Goal: Task Accomplishment & Management: Contribute content

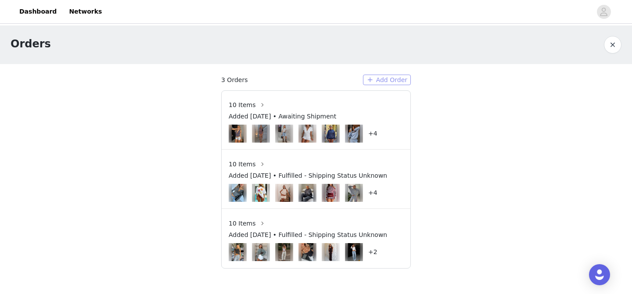
click at [400, 76] on button "Add Order" at bounding box center [387, 80] width 48 height 11
click at [243, 115] on span "Added [DATE] • Awaiting Shipment" at bounding box center [283, 116] width 108 height 9
click at [364, 125] on div "+4" at bounding box center [316, 134] width 175 height 18
click at [373, 133] on h4 "+4" at bounding box center [372, 133] width 9 height 9
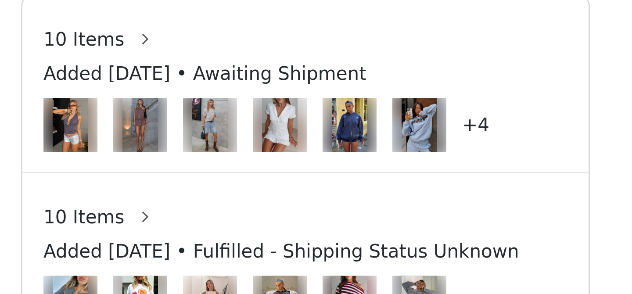
click at [373, 133] on h4 "+4" at bounding box center [372, 133] width 9 height 9
click at [370, 134] on h4 "+4" at bounding box center [372, 133] width 9 height 9
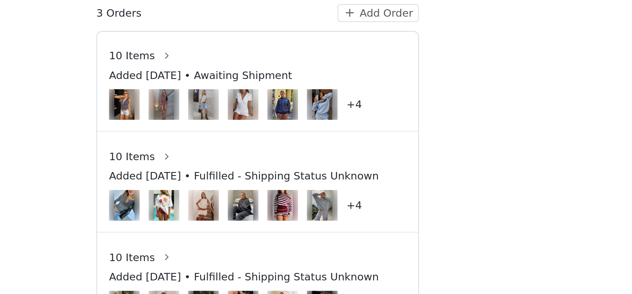
click at [373, 134] on h4 "+4" at bounding box center [372, 133] width 9 height 9
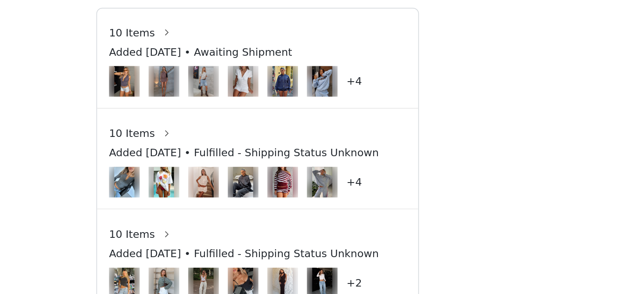
click at [372, 131] on h4 "+4" at bounding box center [372, 133] width 9 height 9
click at [372, 132] on h4 "+4" at bounding box center [372, 133] width 9 height 9
click at [358, 134] on img at bounding box center [354, 134] width 12 height 18
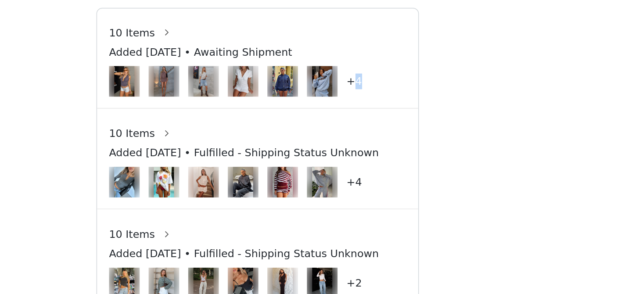
click at [372, 126] on div "+4" at bounding box center [372, 134] width 9 height 18
click at [382, 122] on div "Added [DATE] • Awaiting Shipment" at bounding box center [316, 118] width 175 height 13
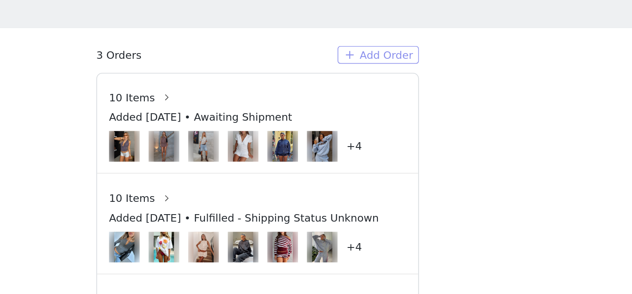
click at [400, 77] on button "Add Order" at bounding box center [387, 80] width 48 height 11
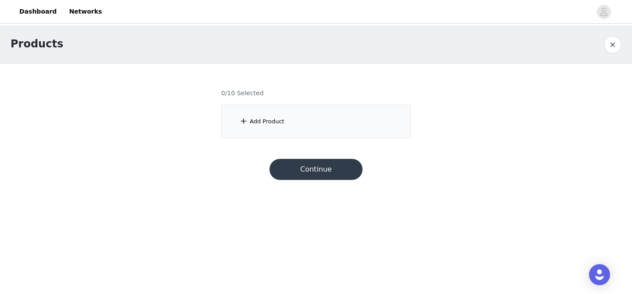
click at [294, 129] on div "Add Product" at bounding box center [316, 121] width 190 height 33
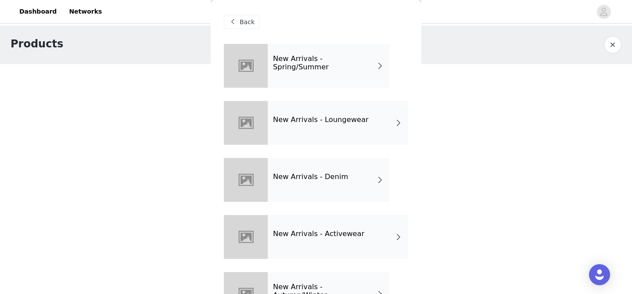
click at [368, 70] on div "New Arrivals - Spring/Summer" at bounding box center [329, 66] width 122 height 44
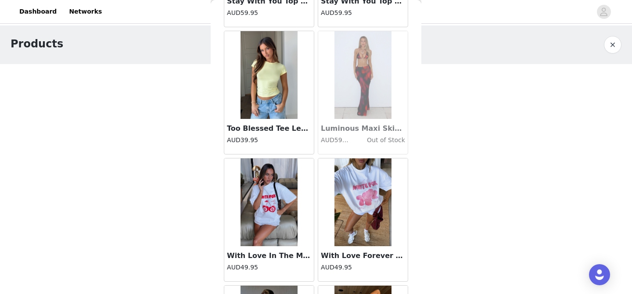
scroll to position [1049, 0]
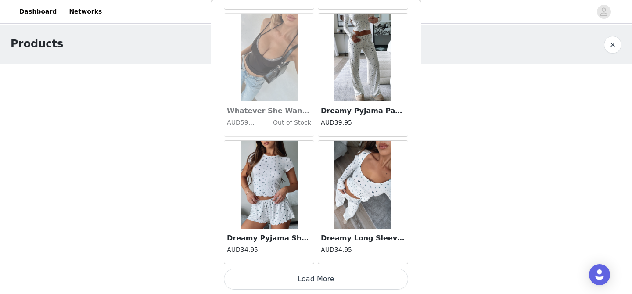
click at [313, 281] on button "Load More" at bounding box center [316, 279] width 184 height 21
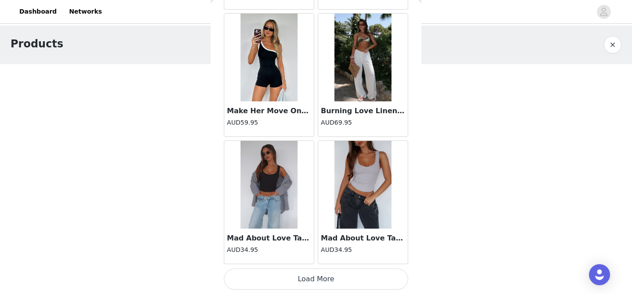
click at [313, 281] on button "Load More" at bounding box center [316, 279] width 184 height 21
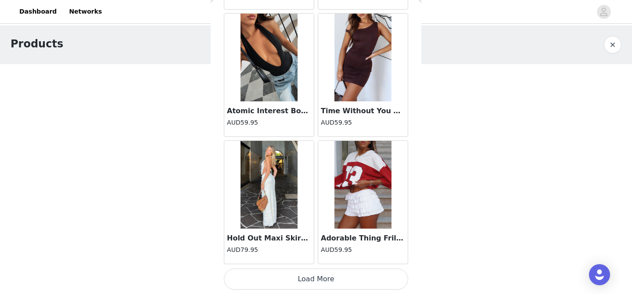
click at [313, 281] on button "Load More" at bounding box center [316, 279] width 184 height 21
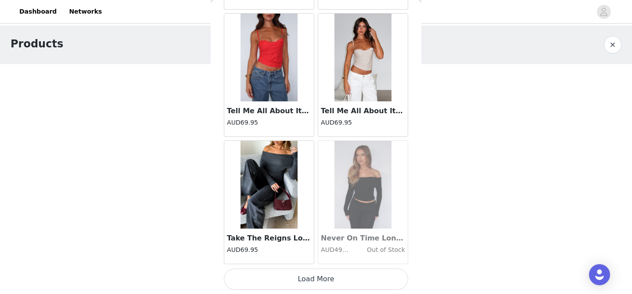
click at [314, 274] on button "Load More" at bounding box center [316, 279] width 184 height 21
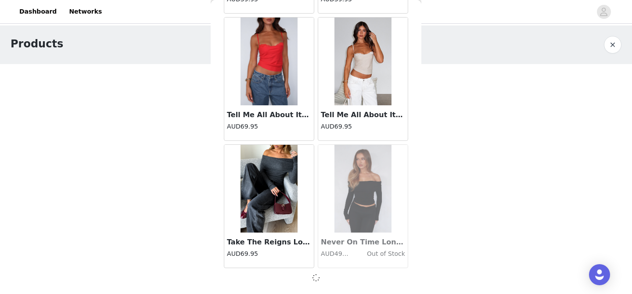
scroll to position [4866, 0]
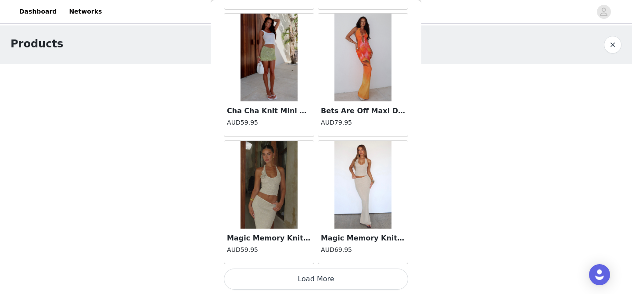
click at [314, 285] on button "Load More" at bounding box center [316, 279] width 184 height 21
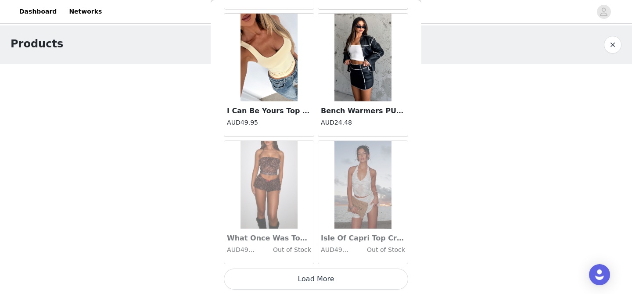
click at [314, 280] on button "Load More" at bounding box center [316, 279] width 184 height 21
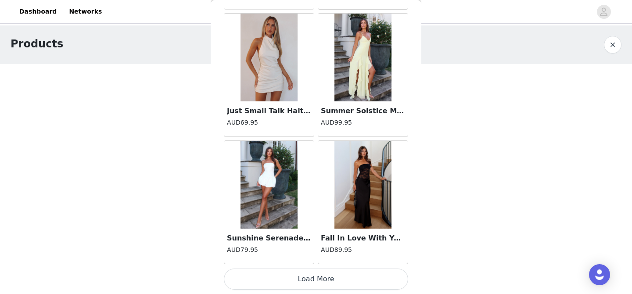
click at [318, 280] on button "Load More" at bounding box center [316, 279] width 184 height 21
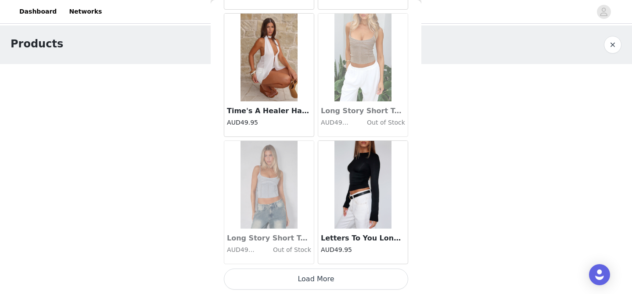
click at [318, 280] on button "Load More" at bounding box center [316, 279] width 184 height 21
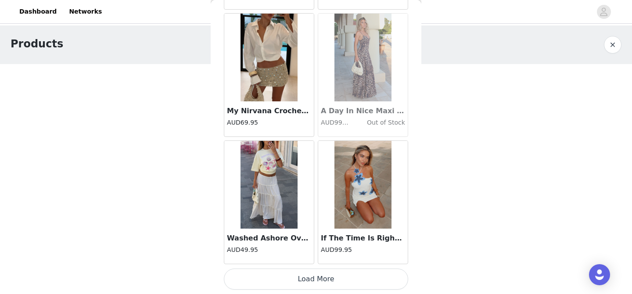
click at [314, 281] on button "Load More" at bounding box center [316, 279] width 184 height 21
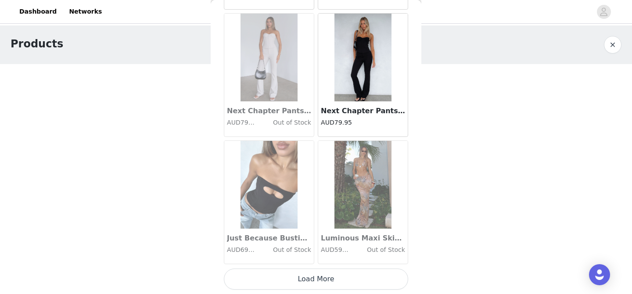
click at [315, 281] on button "Load More" at bounding box center [316, 279] width 184 height 21
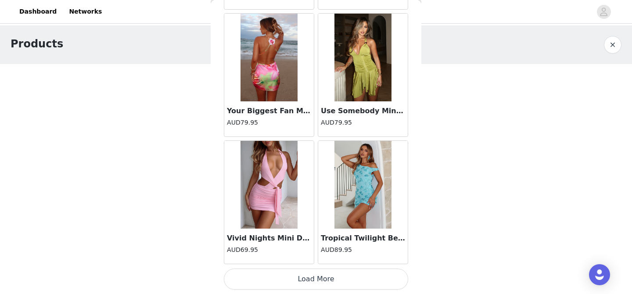
click at [315, 281] on button "Load More" at bounding box center [316, 279] width 184 height 21
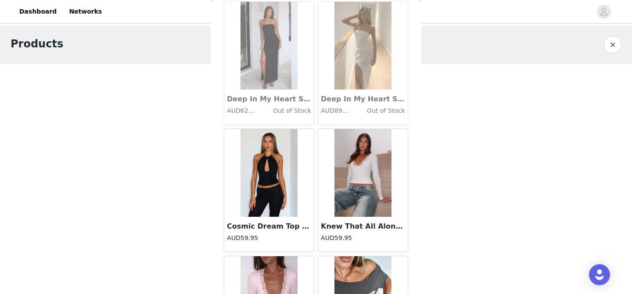
scroll to position [15056, 0]
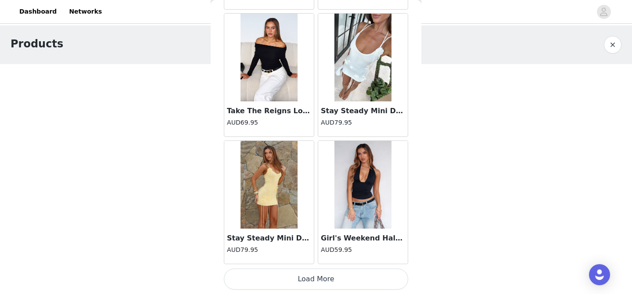
click at [315, 281] on button "Load More" at bounding box center [316, 279] width 184 height 21
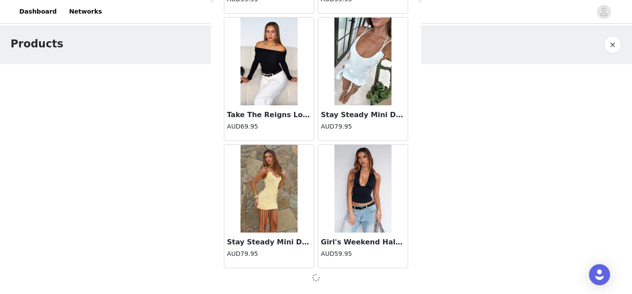
scroll to position [15052, 0]
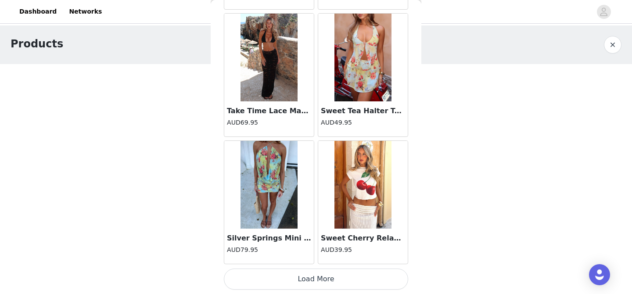
click at [316, 275] on button "Load More" at bounding box center [316, 279] width 184 height 21
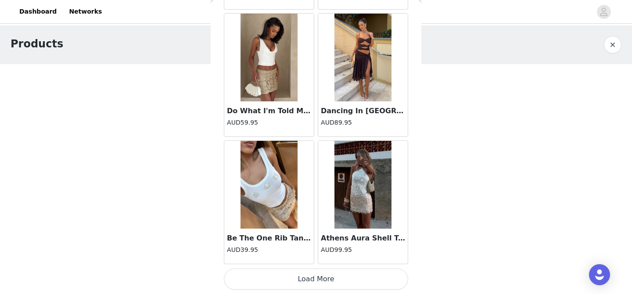
click at [316, 286] on button "Load More" at bounding box center [316, 279] width 184 height 21
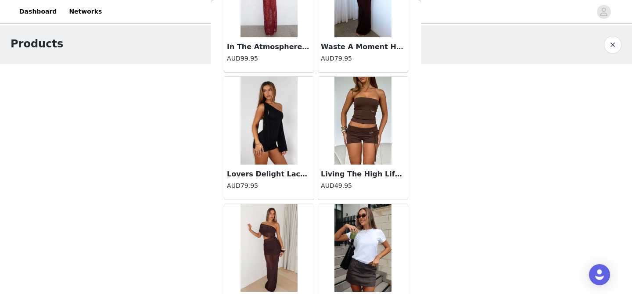
scroll to position [18877, 0]
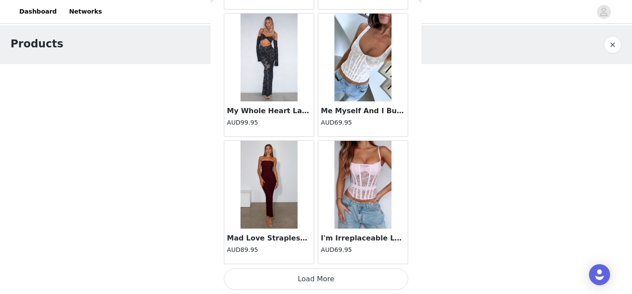
click at [314, 278] on button "Load More" at bounding box center [316, 279] width 184 height 21
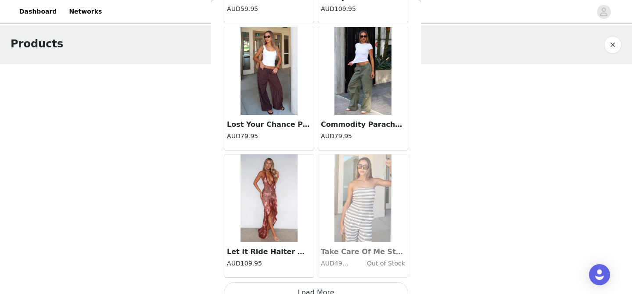
scroll to position [20150, 0]
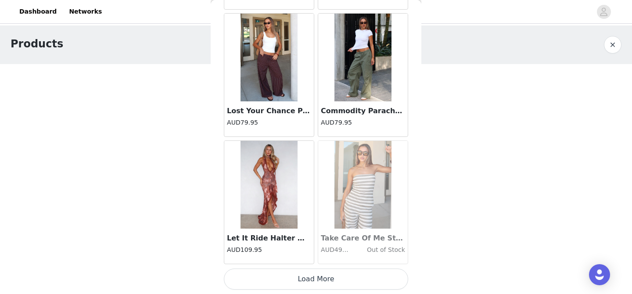
click at [316, 278] on button "Load More" at bounding box center [316, 279] width 184 height 21
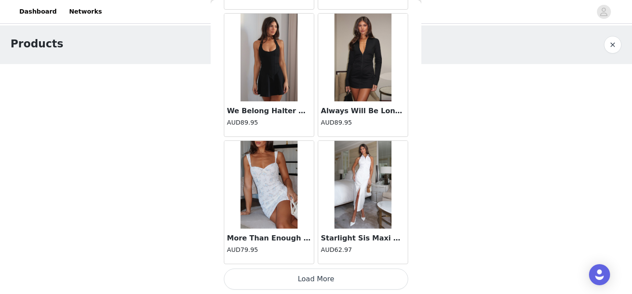
click at [316, 278] on button "Load More" at bounding box center [316, 279] width 184 height 21
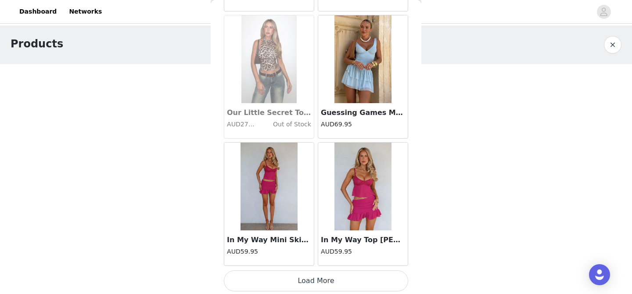
scroll to position [22697, 0]
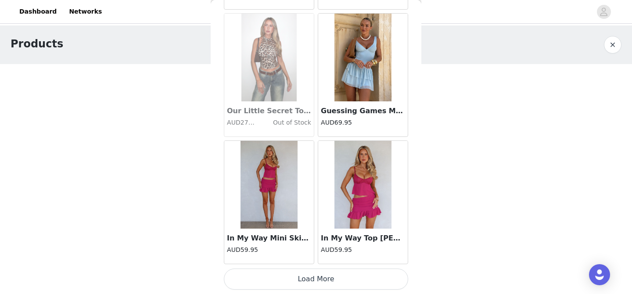
click at [316, 281] on button "Load More" at bounding box center [316, 279] width 184 height 21
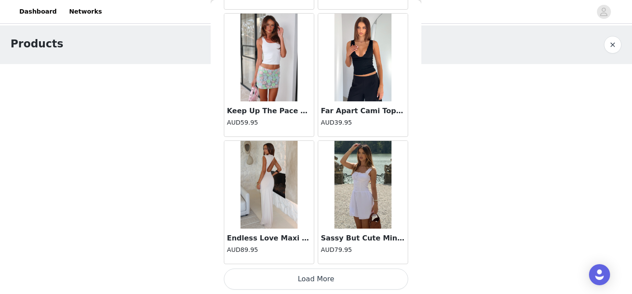
click at [316, 281] on button "Load More" at bounding box center [316, 279] width 184 height 21
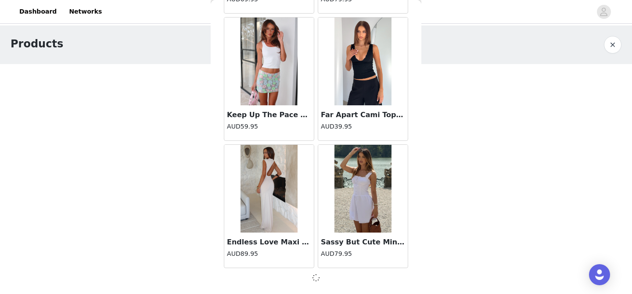
scroll to position [23966, 0]
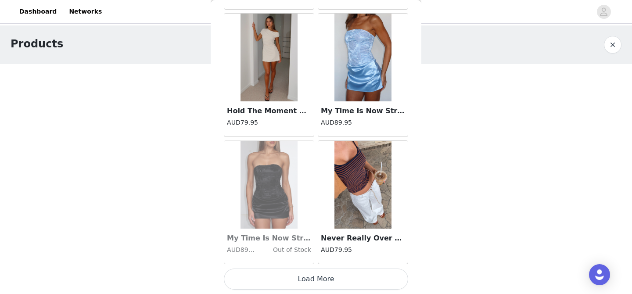
click at [316, 281] on button "Load More" at bounding box center [316, 279] width 184 height 21
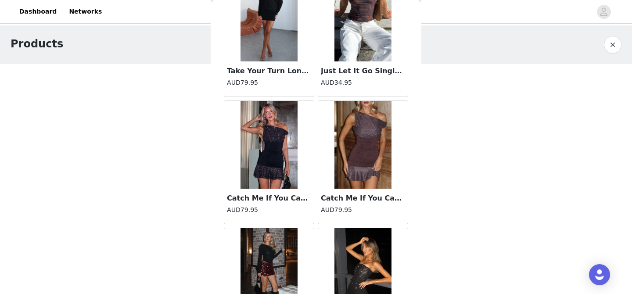
scroll to position [26517, 0]
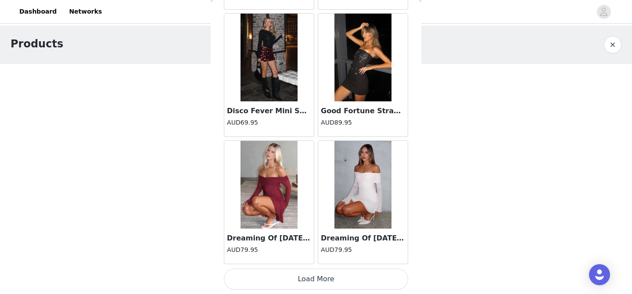
click at [315, 278] on button "Load More" at bounding box center [316, 279] width 184 height 21
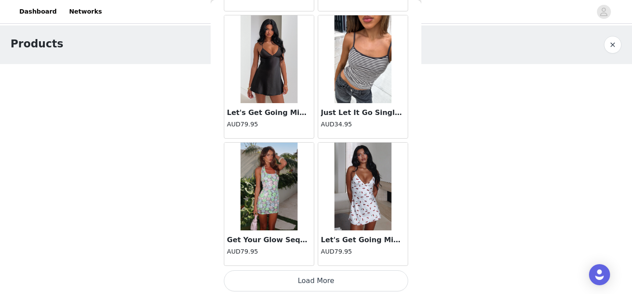
scroll to position [27790, 0]
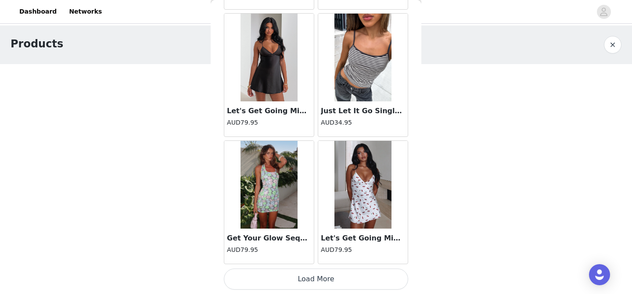
click at [317, 281] on button "Load More" at bounding box center [316, 279] width 184 height 21
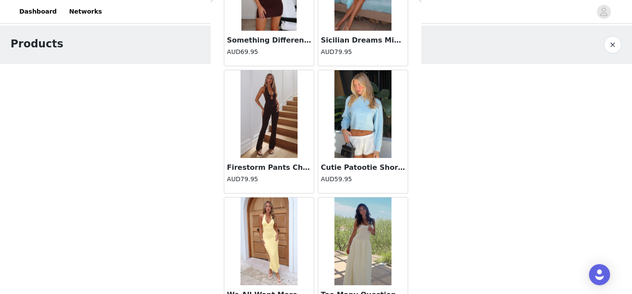
scroll to position [29063, 0]
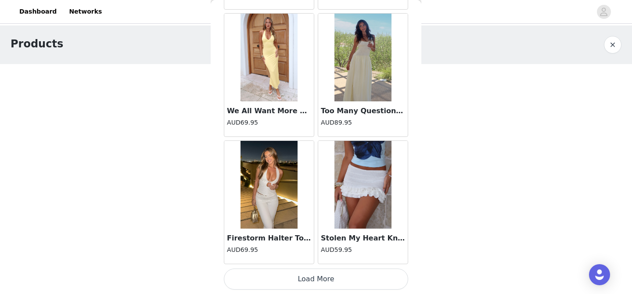
click at [316, 278] on button "Load More" at bounding box center [316, 279] width 184 height 21
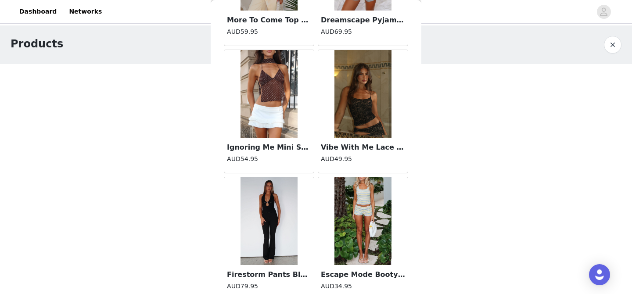
scroll to position [30337, 0]
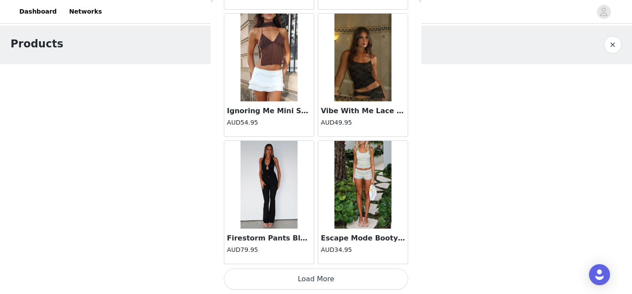
click at [314, 282] on button "Load More" at bounding box center [316, 279] width 184 height 21
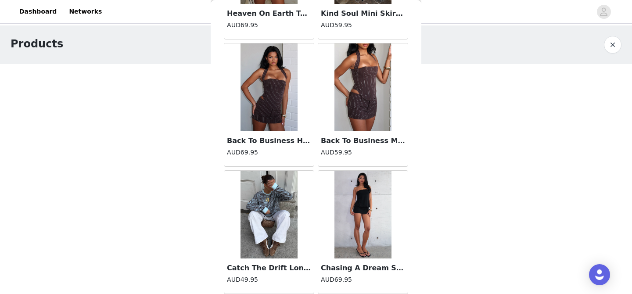
scroll to position [31610, 0]
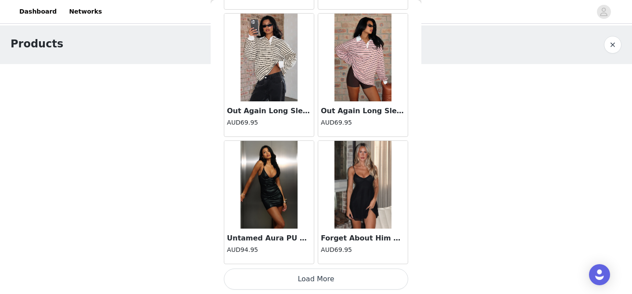
click at [314, 282] on button "Load More" at bounding box center [316, 279] width 184 height 21
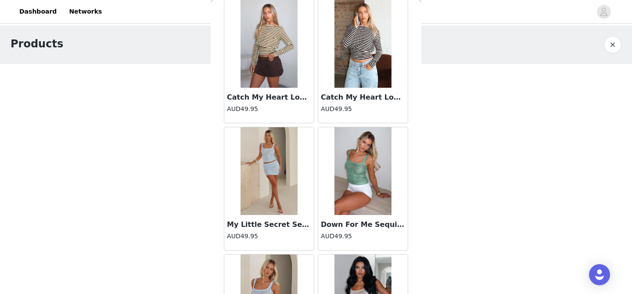
scroll to position [32884, 0]
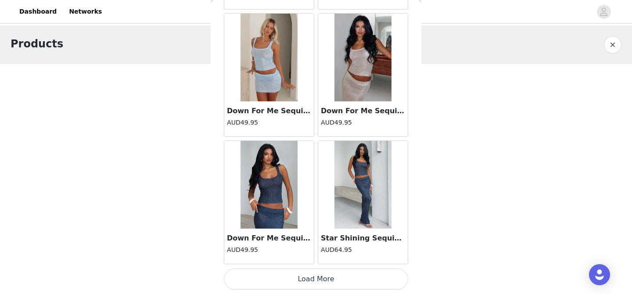
click at [316, 281] on button "Load More" at bounding box center [316, 279] width 184 height 21
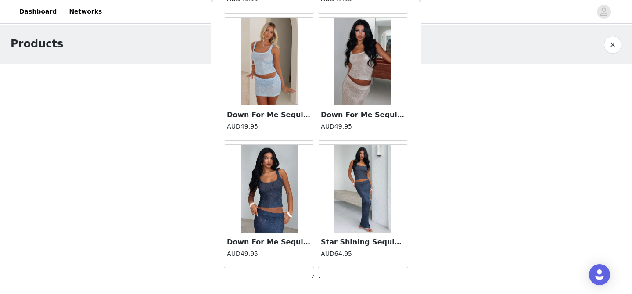
scroll to position [32880, 0]
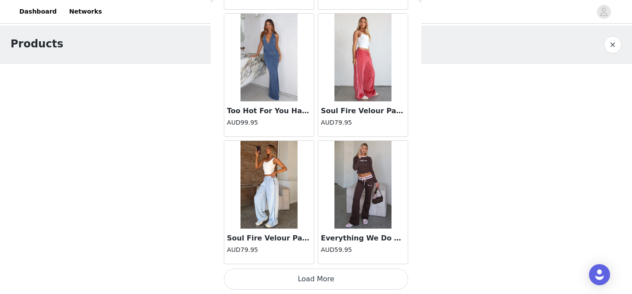
click at [316, 281] on button "Load More" at bounding box center [316, 279] width 184 height 21
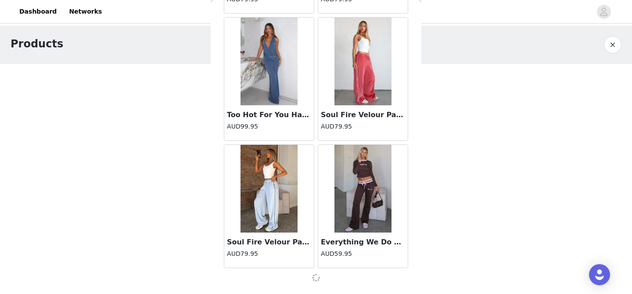
scroll to position [34153, 0]
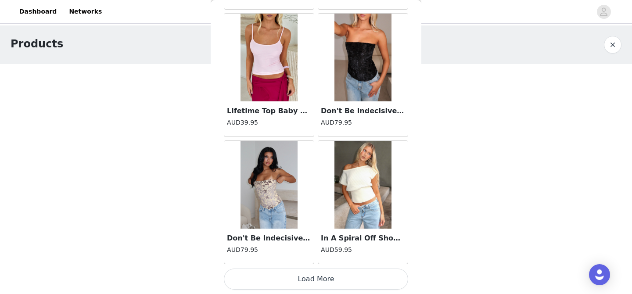
click at [316, 281] on button "Load More" at bounding box center [316, 279] width 184 height 21
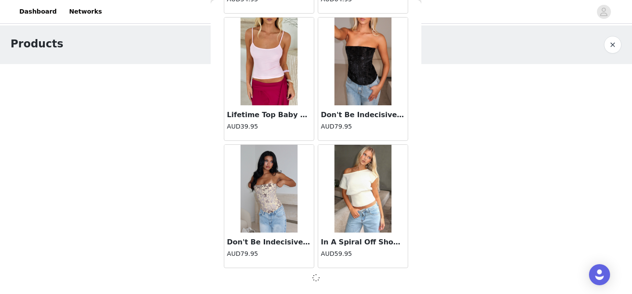
scroll to position [35426, 0]
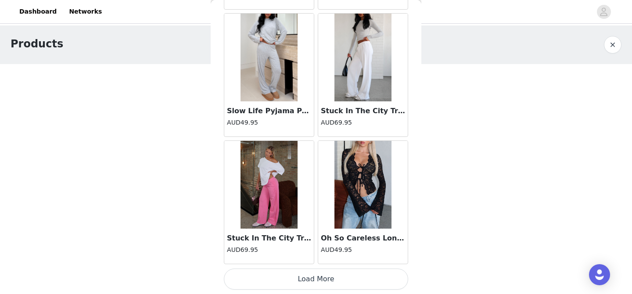
click at [316, 281] on button "Load More" at bounding box center [316, 279] width 184 height 21
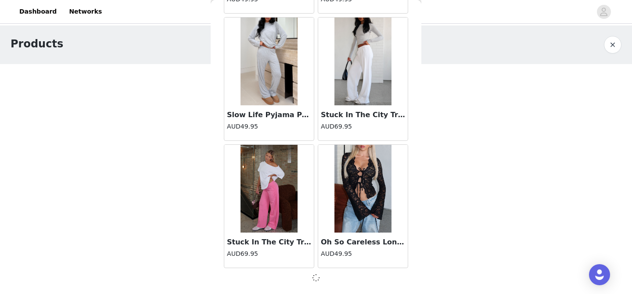
scroll to position [36700, 0]
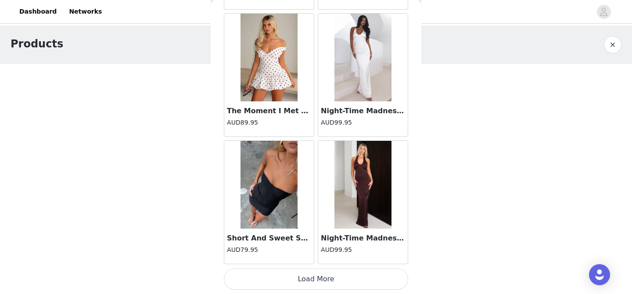
click at [316, 281] on button "Load More" at bounding box center [316, 279] width 184 height 21
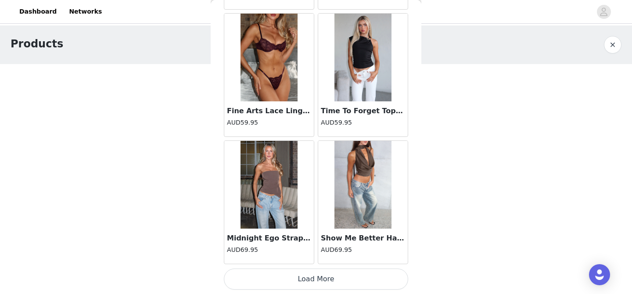
click at [316, 281] on button "Load More" at bounding box center [316, 279] width 184 height 21
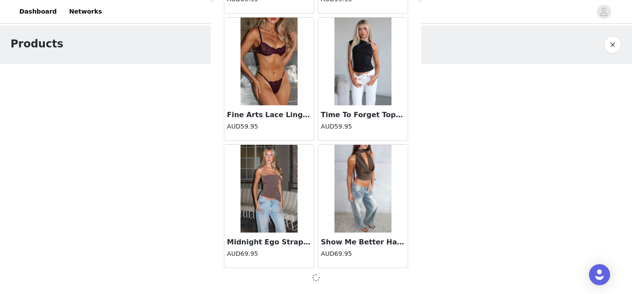
scroll to position [39246, 0]
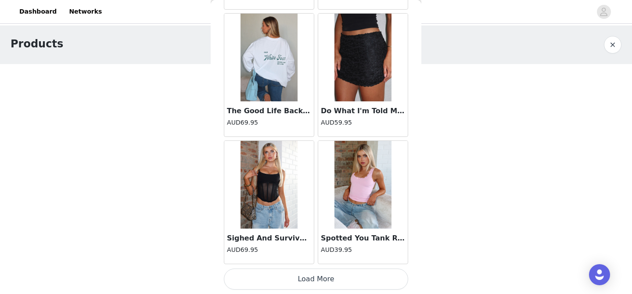
click at [316, 281] on button "Load More" at bounding box center [316, 279] width 184 height 21
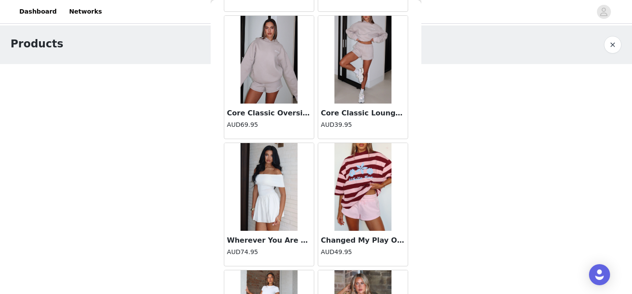
scroll to position [41797, 0]
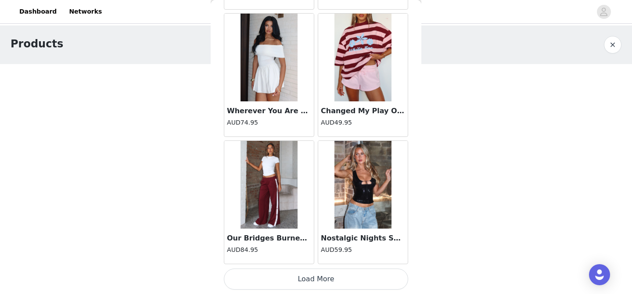
click at [317, 280] on button "Load More" at bounding box center [316, 279] width 184 height 21
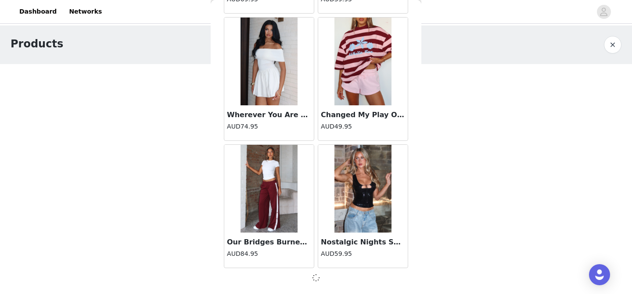
scroll to position [41793, 0]
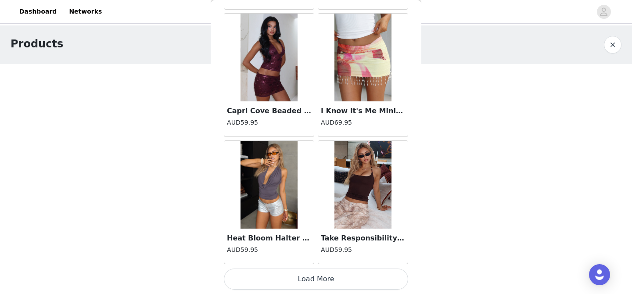
click at [317, 280] on button "Load More" at bounding box center [316, 279] width 184 height 21
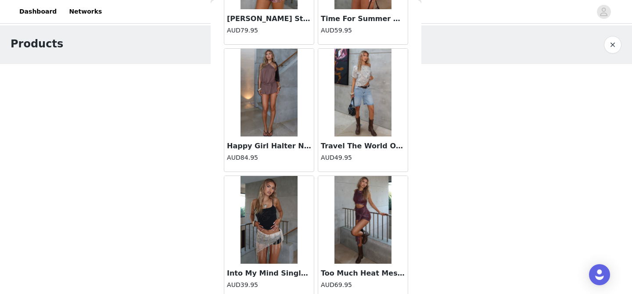
scroll to position [43546, 0]
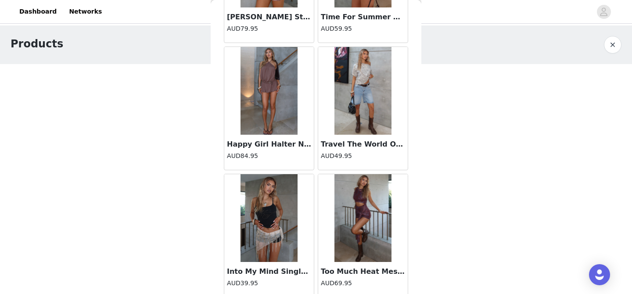
click at [291, 113] on img at bounding box center [269, 91] width 57 height 88
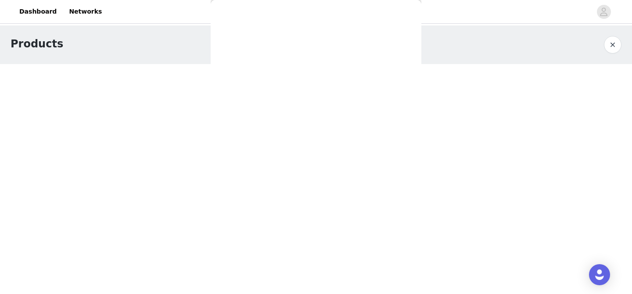
scroll to position [142, 0]
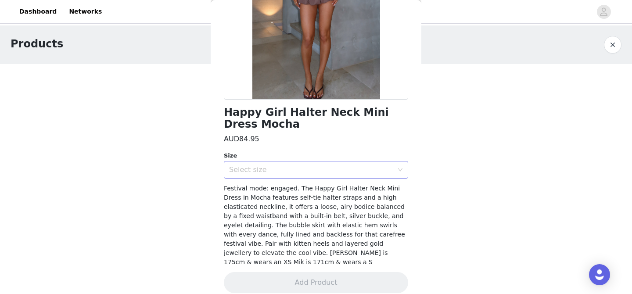
click at [271, 170] on div "Select size" at bounding box center [311, 170] width 164 height 9
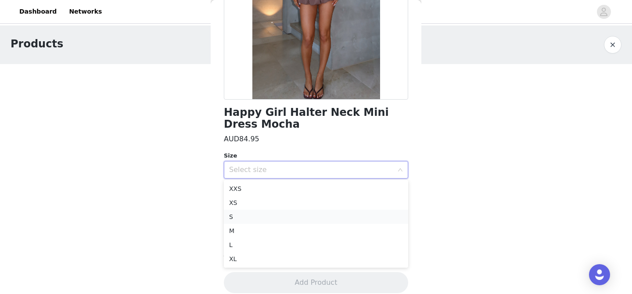
click at [254, 219] on li "S" at bounding box center [316, 217] width 184 height 14
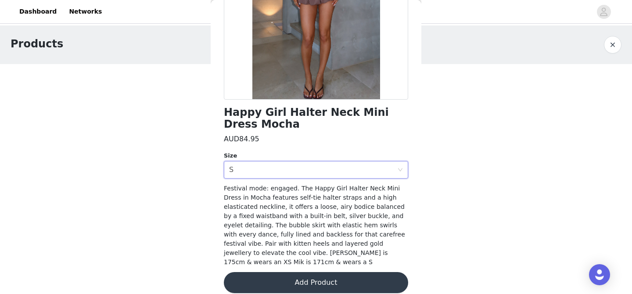
click at [288, 274] on button "Add Product" at bounding box center [316, 282] width 184 height 21
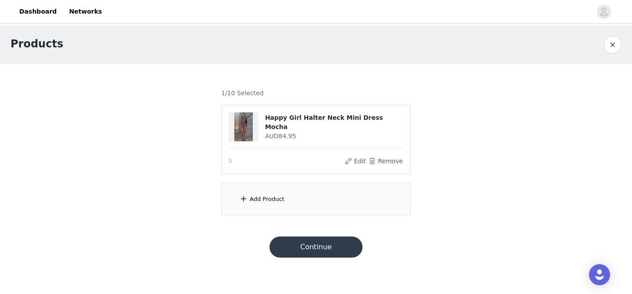
click at [288, 189] on div "Add Product" at bounding box center [316, 199] width 190 height 33
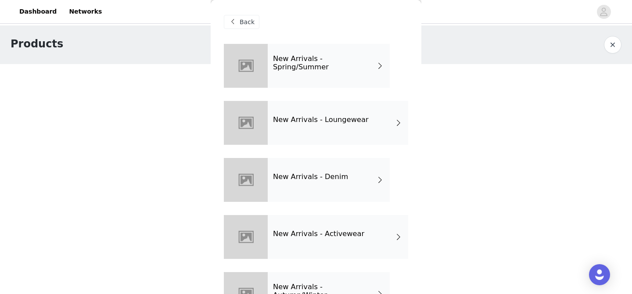
click at [335, 56] on div "New Arrivals - Spring/Summer" at bounding box center [329, 66] width 122 height 44
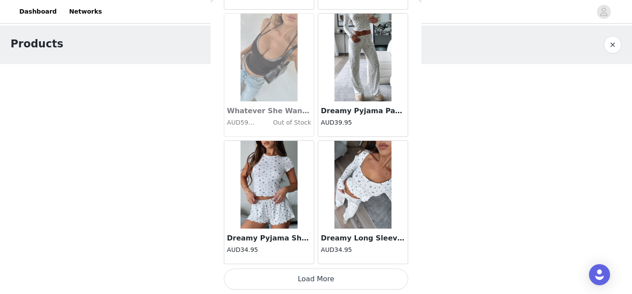
click at [311, 275] on button "Load More" at bounding box center [316, 279] width 184 height 21
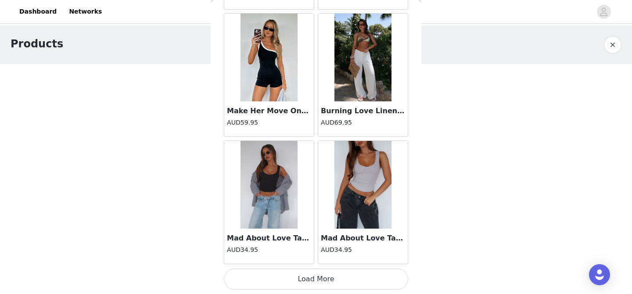
click at [316, 282] on button "Load More" at bounding box center [316, 279] width 184 height 21
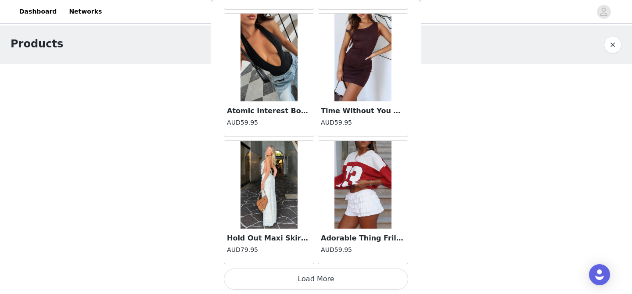
click at [316, 282] on button "Load More" at bounding box center [316, 279] width 184 height 21
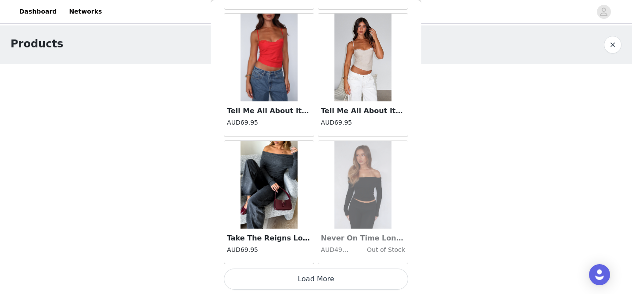
click at [316, 282] on button "Load More" at bounding box center [316, 279] width 184 height 21
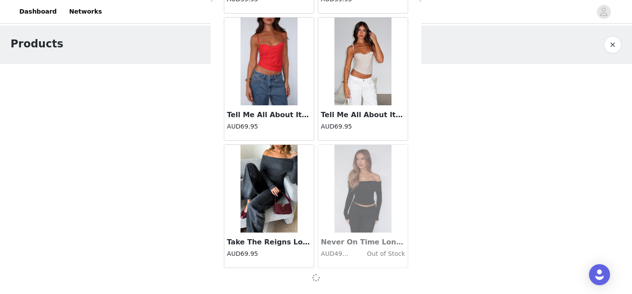
scroll to position [4866, 0]
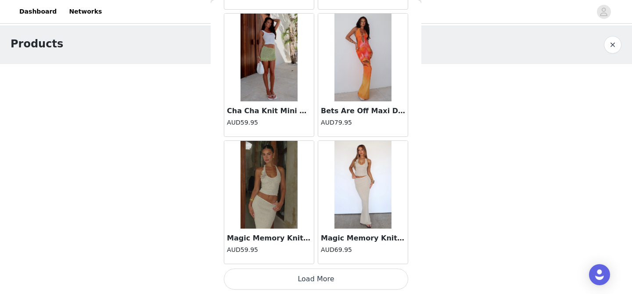
click at [316, 282] on button "Load More" at bounding box center [316, 279] width 184 height 21
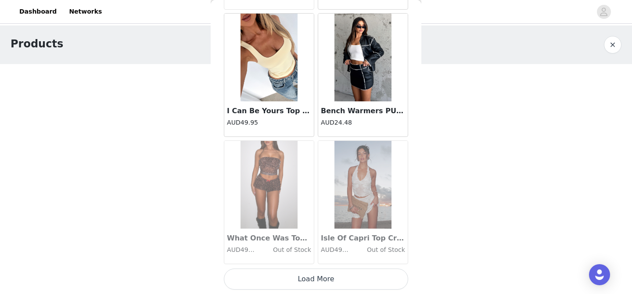
click at [316, 282] on button "Load More" at bounding box center [316, 279] width 184 height 21
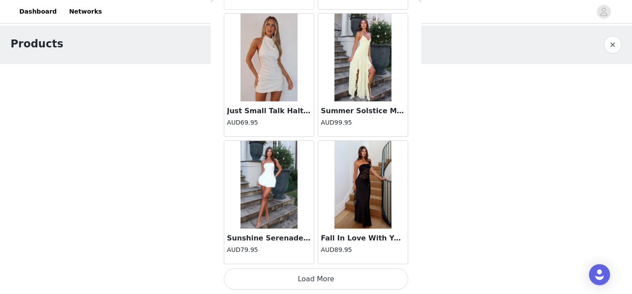
click at [316, 282] on button "Load More" at bounding box center [316, 279] width 184 height 21
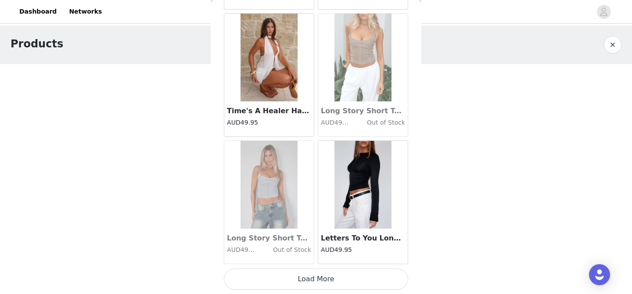
click at [316, 282] on button "Load More" at bounding box center [316, 279] width 184 height 21
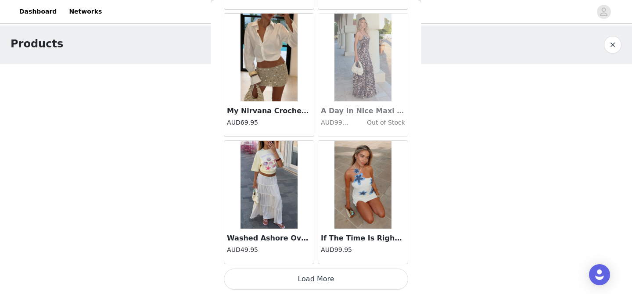
click at [316, 282] on button "Load More" at bounding box center [316, 279] width 184 height 21
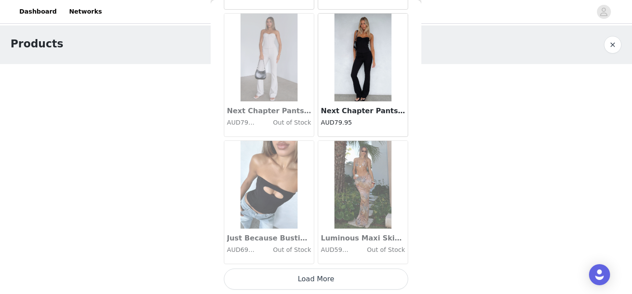
click at [316, 282] on button "Load More" at bounding box center [316, 279] width 184 height 21
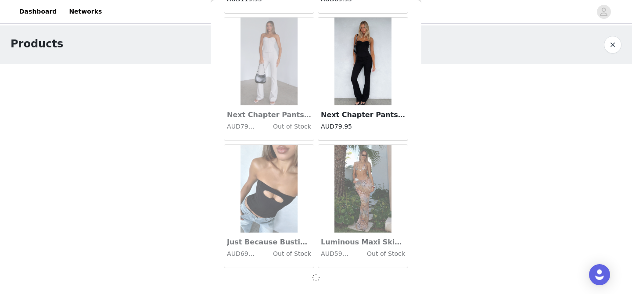
scroll to position [12506, 0]
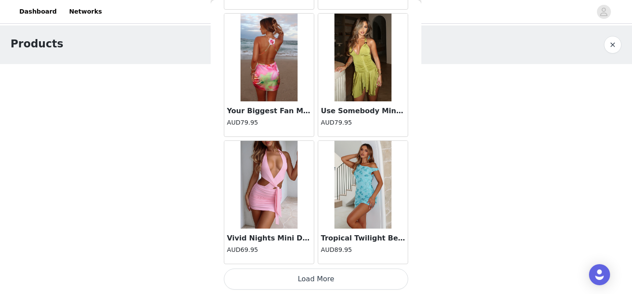
click at [316, 282] on button "Load More" at bounding box center [316, 279] width 184 height 21
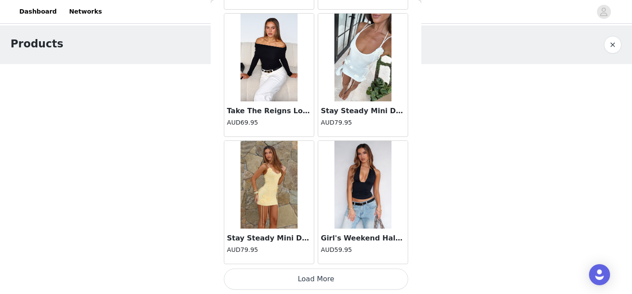
click at [316, 282] on button "Load More" at bounding box center [316, 279] width 184 height 21
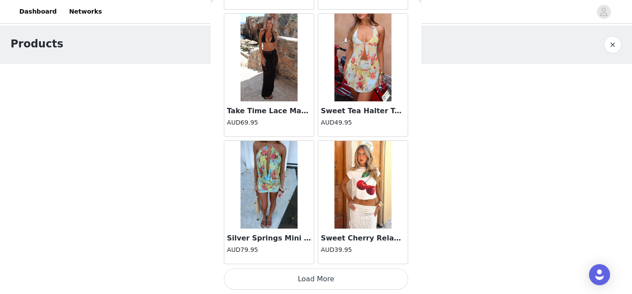
click at [316, 282] on button "Load More" at bounding box center [316, 279] width 184 height 21
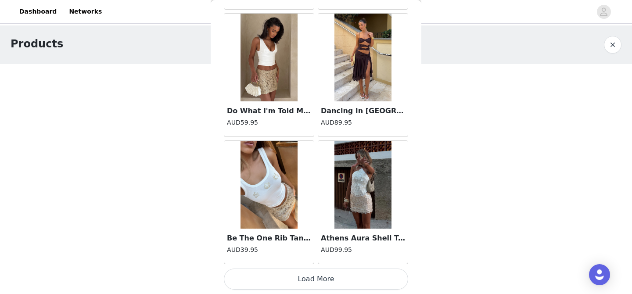
click at [316, 282] on button "Load More" at bounding box center [316, 279] width 184 height 21
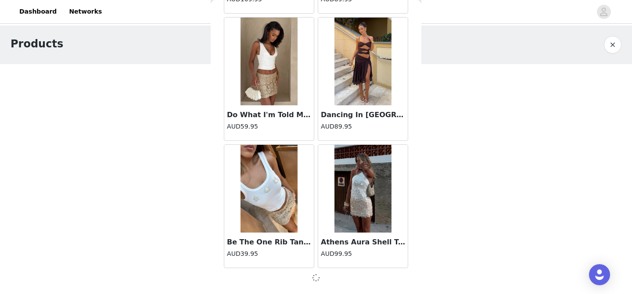
scroll to position [17599, 0]
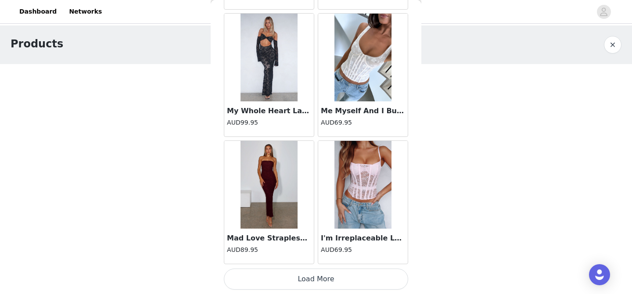
click at [316, 282] on button "Load More" at bounding box center [316, 279] width 184 height 21
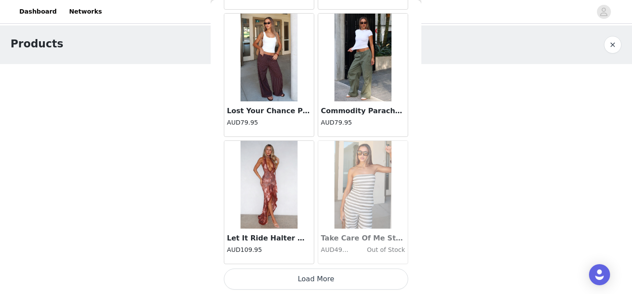
click at [316, 282] on button "Load More" at bounding box center [316, 279] width 184 height 21
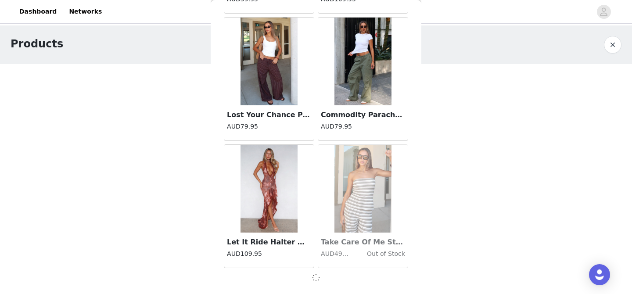
scroll to position [20146, 0]
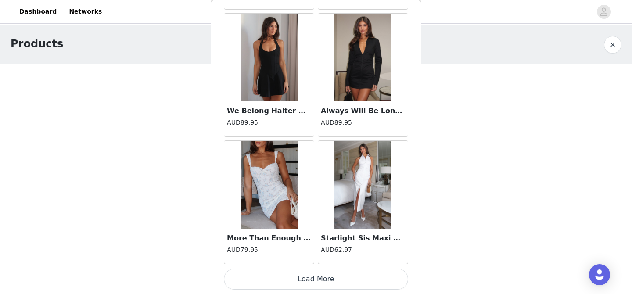
click at [316, 282] on button "Load More" at bounding box center [316, 279] width 184 height 21
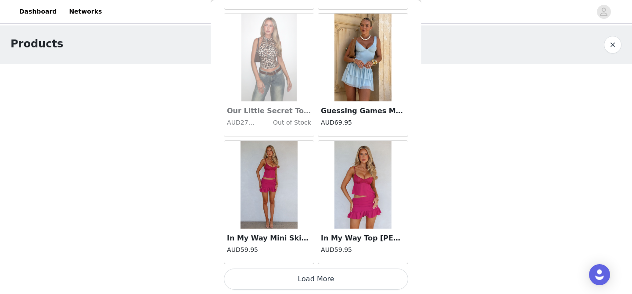
click at [316, 282] on button "Load More" at bounding box center [316, 279] width 184 height 21
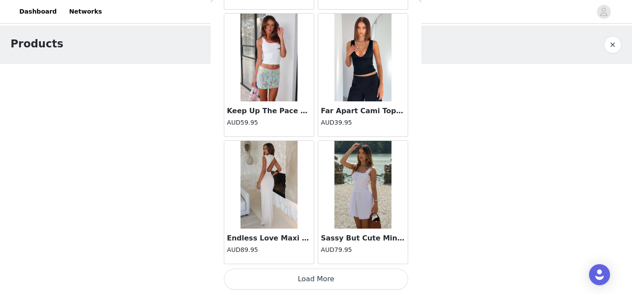
click at [316, 282] on button "Load More" at bounding box center [316, 279] width 184 height 21
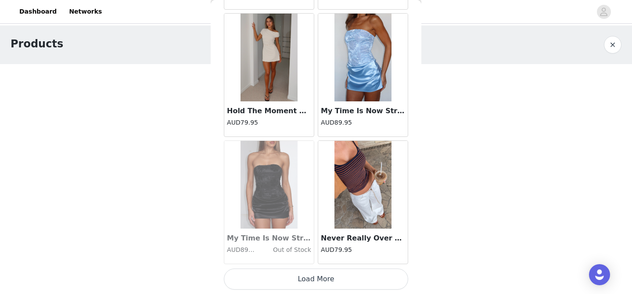
click at [316, 282] on button "Load More" at bounding box center [316, 279] width 184 height 21
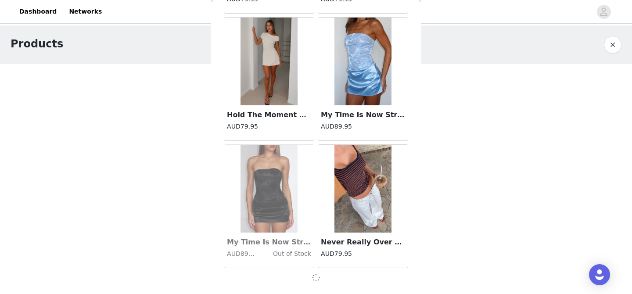
scroll to position [25239, 0]
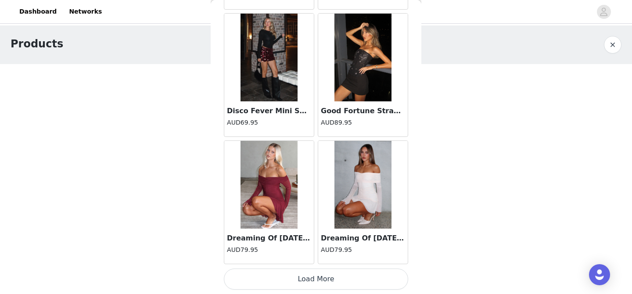
click at [316, 282] on button "Load More" at bounding box center [316, 279] width 184 height 21
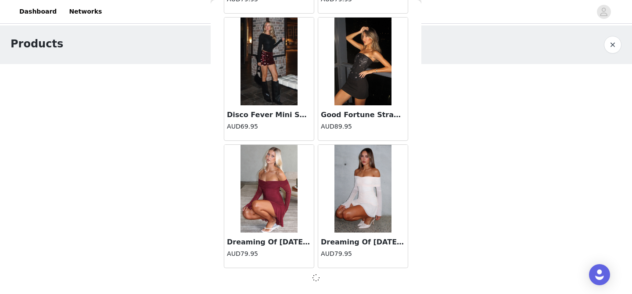
scroll to position [26513, 0]
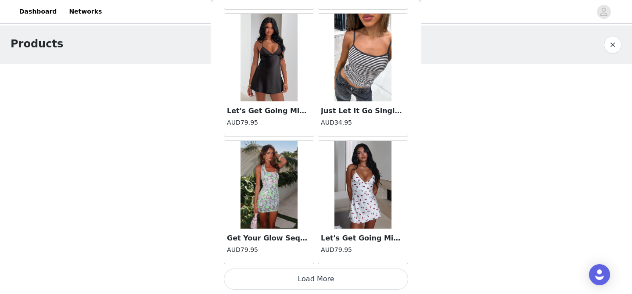
click at [316, 282] on button "Load More" at bounding box center [316, 279] width 184 height 21
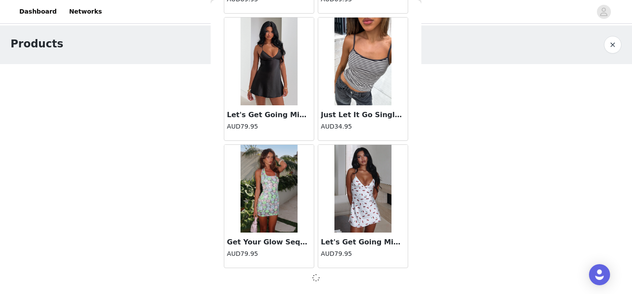
scroll to position [27786, 0]
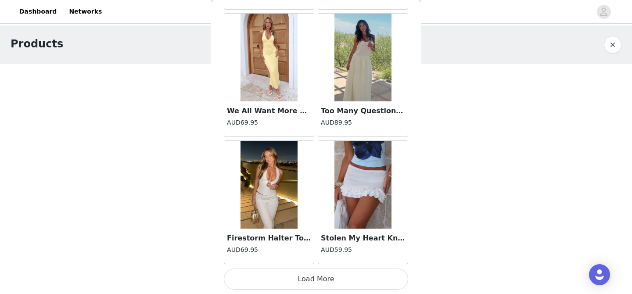
click at [316, 282] on button "Load More" at bounding box center [316, 279] width 184 height 21
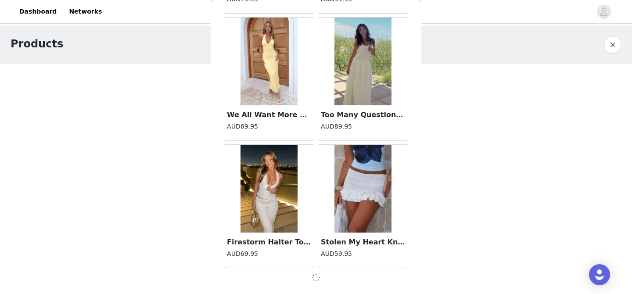
scroll to position [29060, 0]
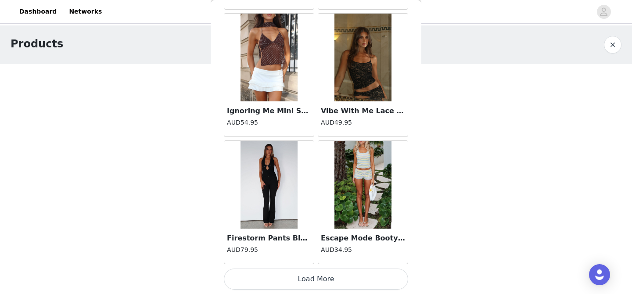
click at [316, 282] on button "Load More" at bounding box center [316, 279] width 184 height 21
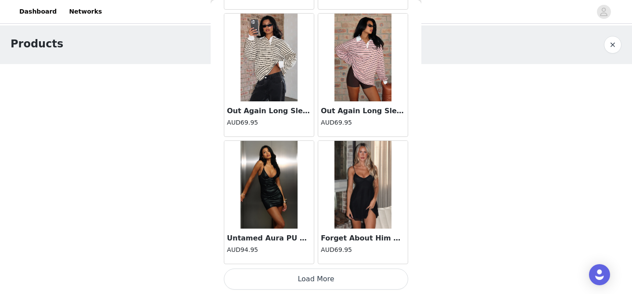
click at [316, 282] on button "Load More" at bounding box center [316, 279] width 184 height 21
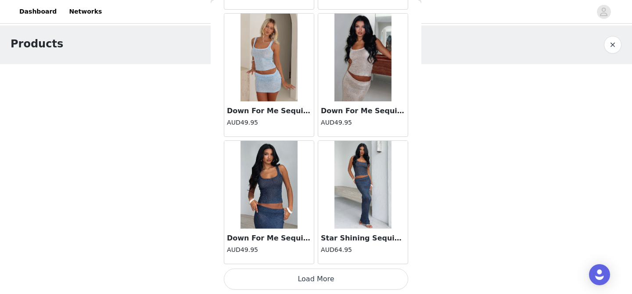
click at [316, 282] on button "Load More" at bounding box center [316, 279] width 184 height 21
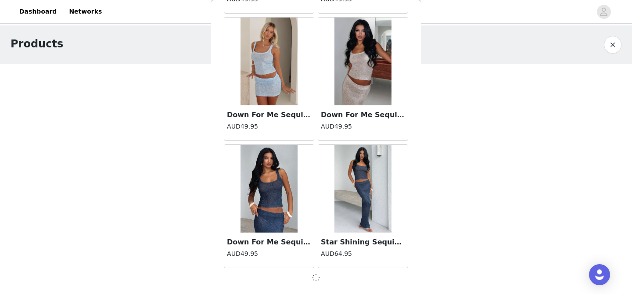
scroll to position [32880, 0]
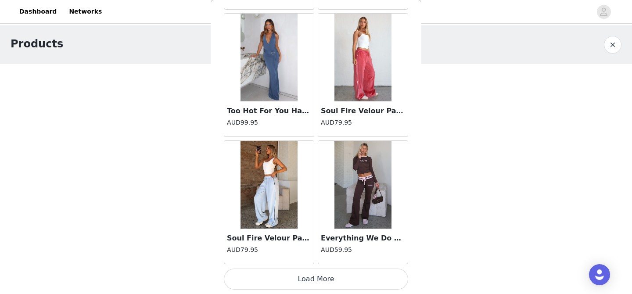
click at [316, 282] on button "Load More" at bounding box center [316, 279] width 184 height 21
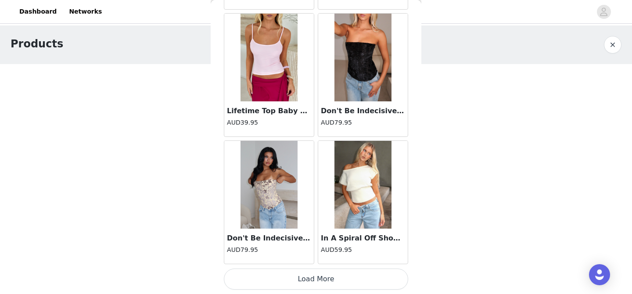
click at [316, 282] on button "Load More" at bounding box center [316, 279] width 184 height 21
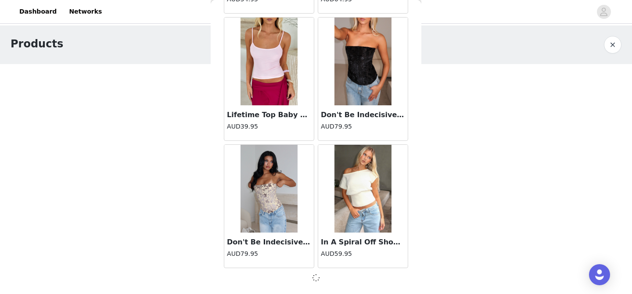
scroll to position [35426, 0]
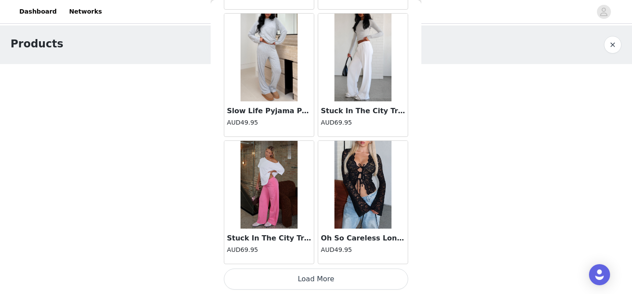
click at [316, 282] on button "Load More" at bounding box center [316, 279] width 184 height 21
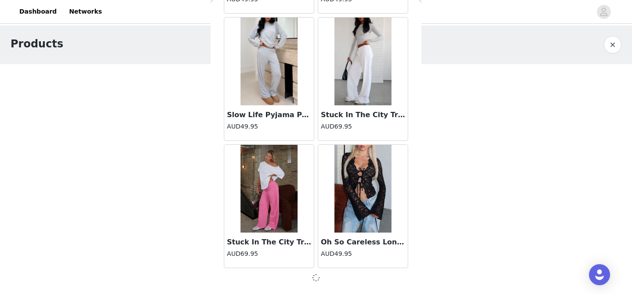
scroll to position [36700, 0]
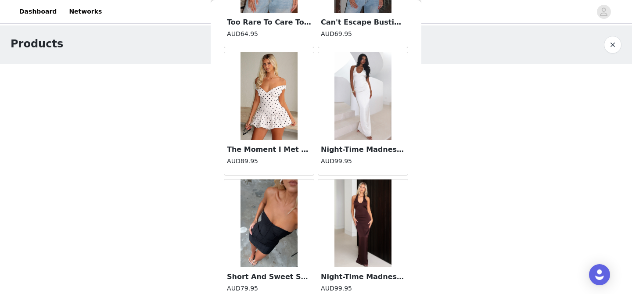
click at [316, 282] on div "Night-Time Madness Halter Maxi Dress Chocolate AUD99.95" at bounding box center [363, 240] width 94 height 127
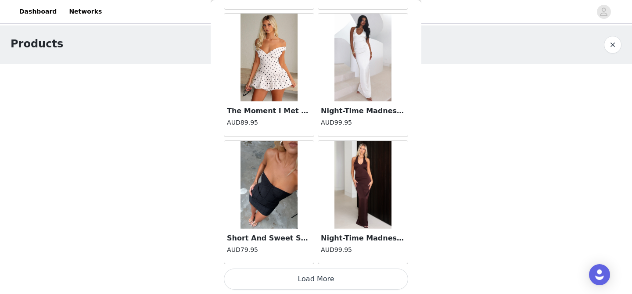
click at [316, 282] on button "Load More" at bounding box center [316, 279] width 184 height 21
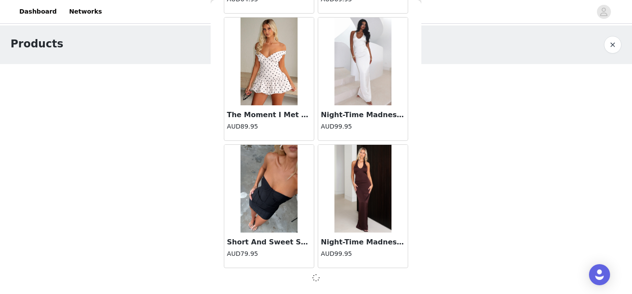
scroll to position [37973, 0]
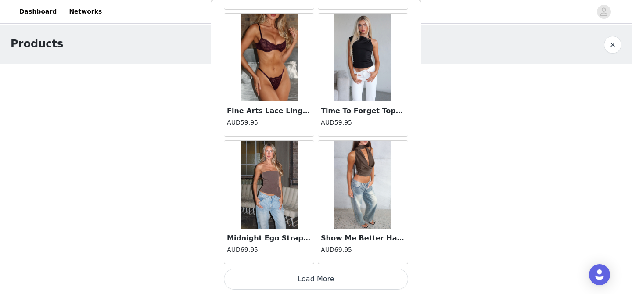
click at [316, 282] on button "Load More" at bounding box center [316, 279] width 184 height 21
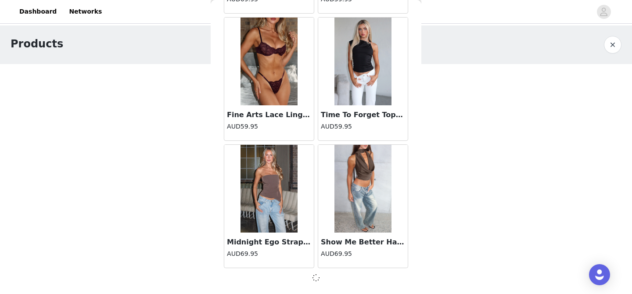
scroll to position [39246, 0]
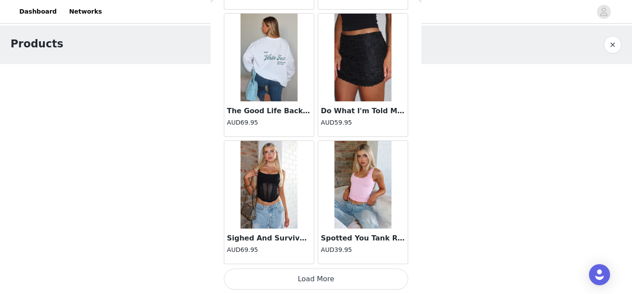
click at [316, 282] on button "Load More" at bounding box center [316, 279] width 184 height 21
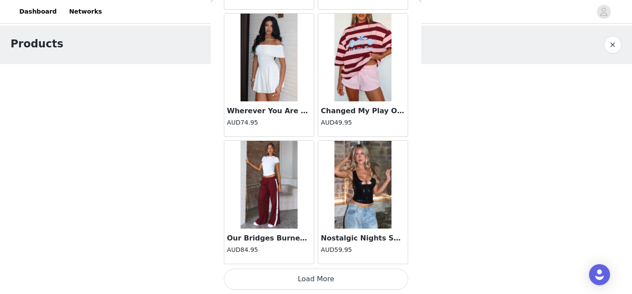
click at [316, 282] on button "Load More" at bounding box center [316, 279] width 184 height 21
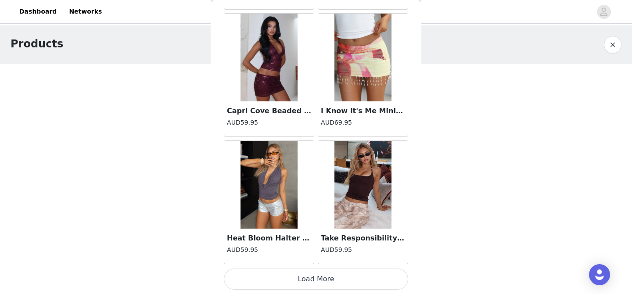
click at [316, 282] on button "Load More" at bounding box center [316, 279] width 184 height 21
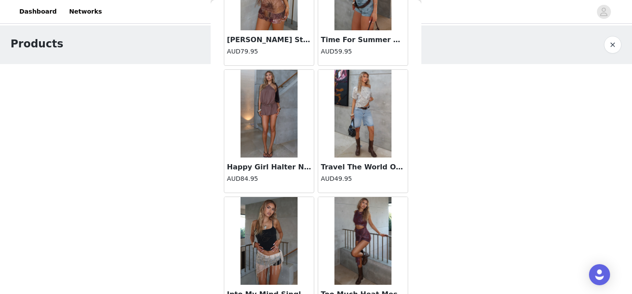
scroll to position [43530, 0]
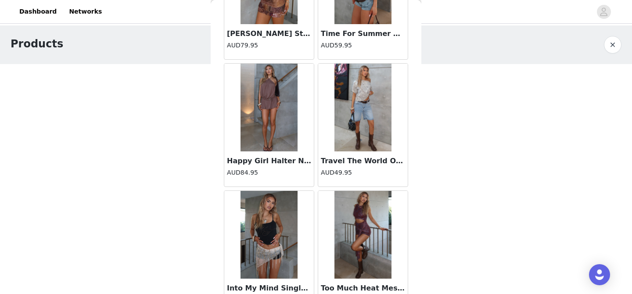
click at [370, 106] on img at bounding box center [363, 108] width 57 height 88
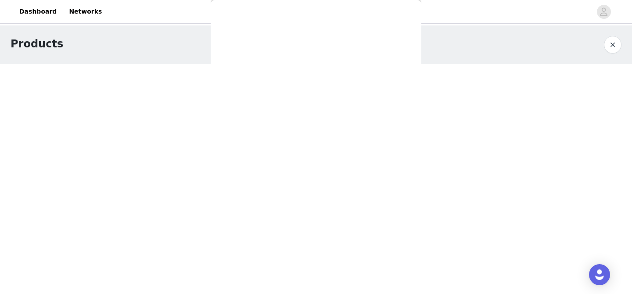
scroll to position [142, 0]
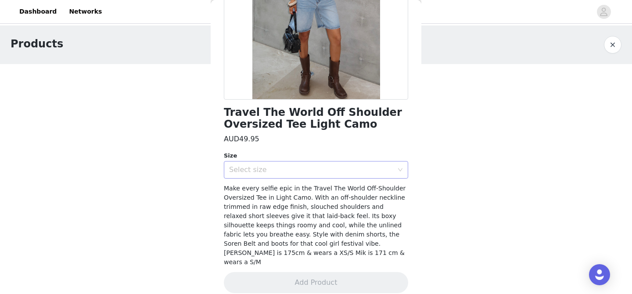
click at [317, 172] on div "Select size" at bounding box center [311, 170] width 164 height 9
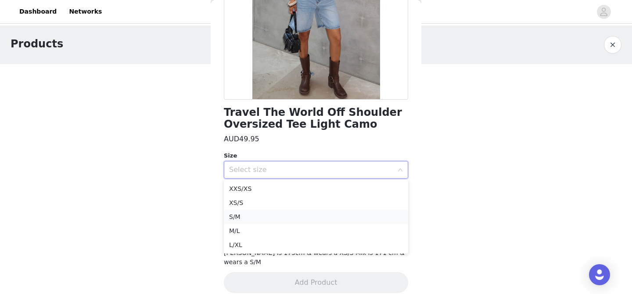
click at [248, 220] on li "S/M" at bounding box center [316, 217] width 184 height 14
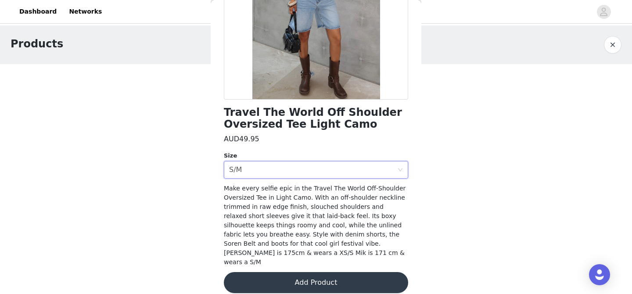
click at [297, 278] on button "Add Product" at bounding box center [316, 282] width 184 height 21
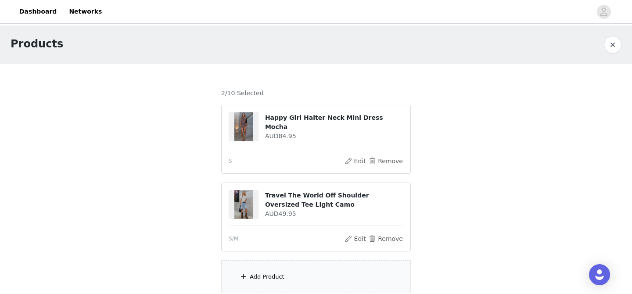
scroll to position [52, 0]
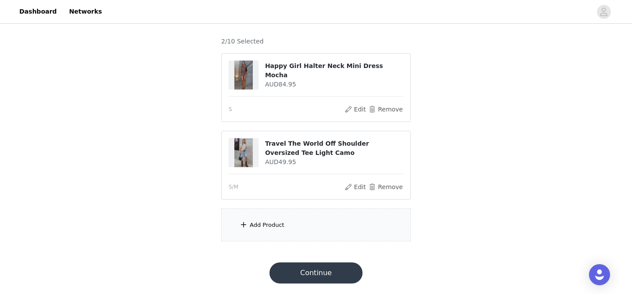
click at [277, 228] on div "Add Product" at bounding box center [267, 225] width 35 height 9
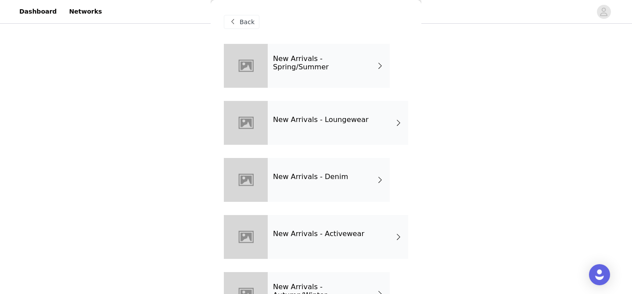
click at [344, 76] on div "New Arrivals - Spring/Summer" at bounding box center [329, 66] width 122 height 44
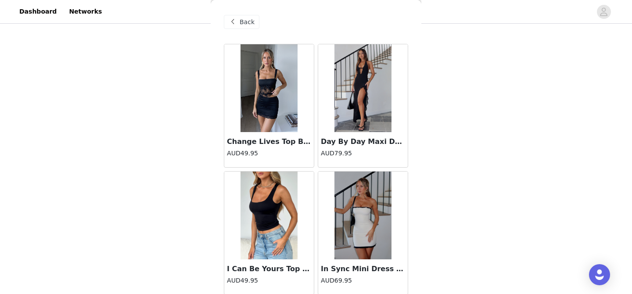
click at [228, 24] on span at bounding box center [232, 22] width 11 height 11
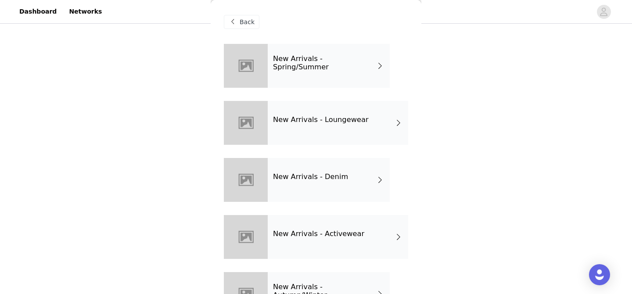
click at [313, 125] on div "New Arrivals - Loungewear" at bounding box center [338, 123] width 141 height 44
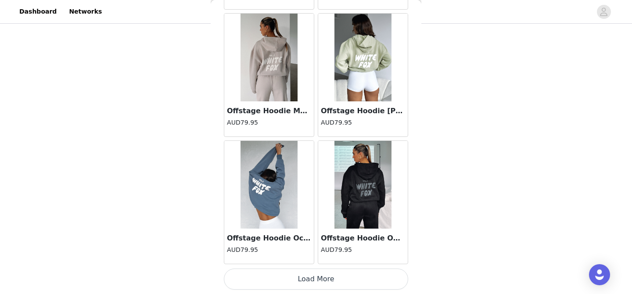
click at [314, 269] on button "Load More" at bounding box center [316, 279] width 184 height 21
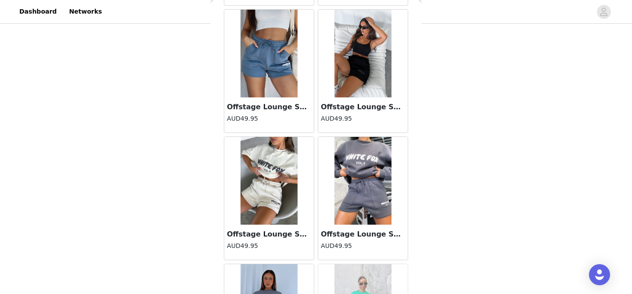
scroll to position [2323, 0]
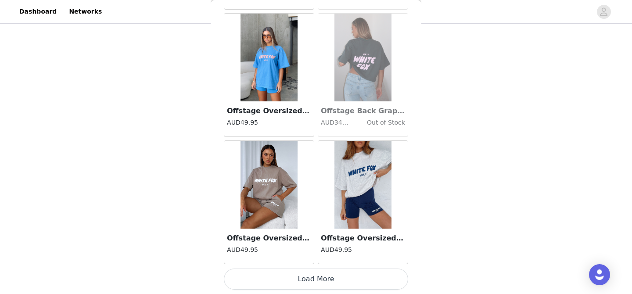
click at [316, 281] on button "Load More" at bounding box center [316, 279] width 184 height 21
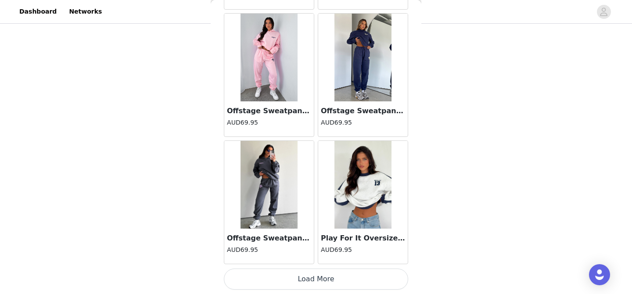
click at [317, 280] on button "Load More" at bounding box center [316, 279] width 184 height 21
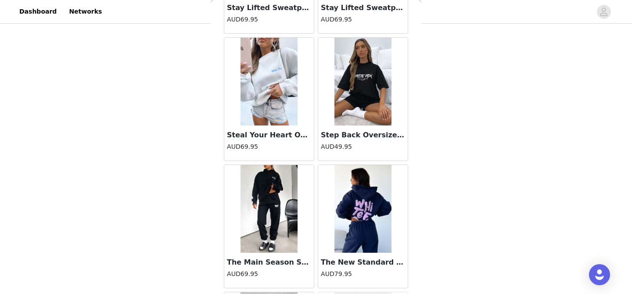
scroll to position [4081, 0]
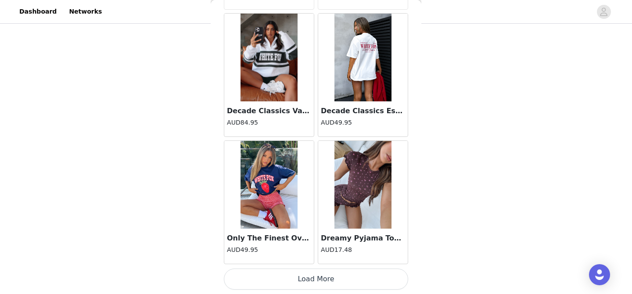
click at [318, 278] on button "Load More" at bounding box center [316, 279] width 184 height 21
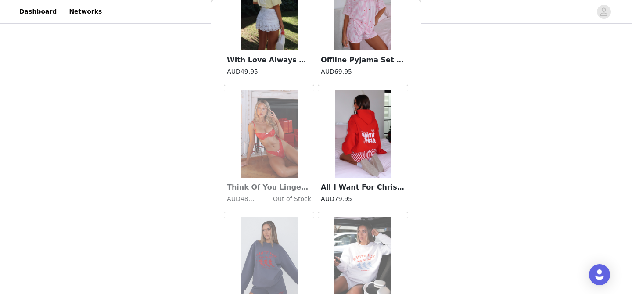
scroll to position [6143, 0]
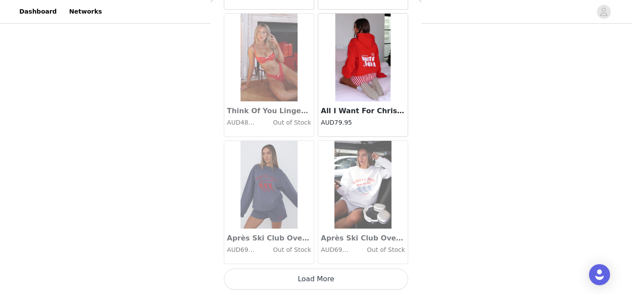
click at [316, 278] on button "Load More" at bounding box center [316, 279] width 184 height 21
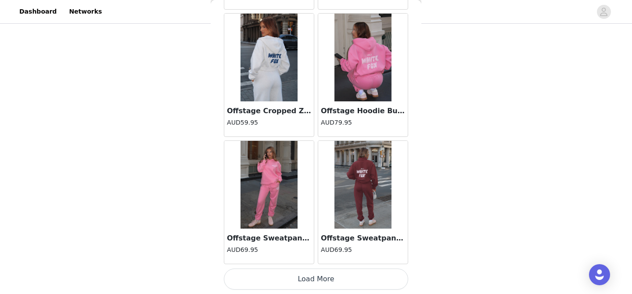
click at [316, 281] on button "Load More" at bounding box center [316, 279] width 184 height 21
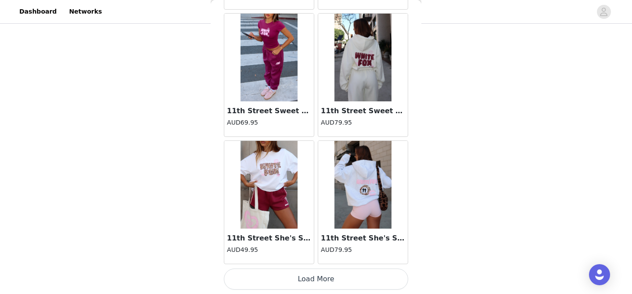
click at [321, 280] on button "Load More" at bounding box center [316, 279] width 184 height 21
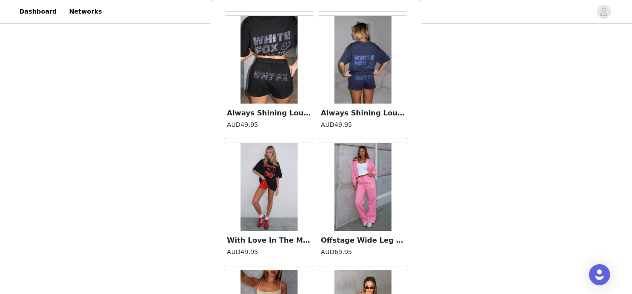
scroll to position [9963, 0]
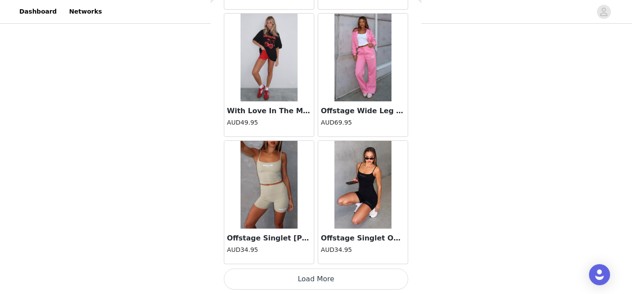
click at [322, 273] on button "Load More" at bounding box center [316, 279] width 184 height 21
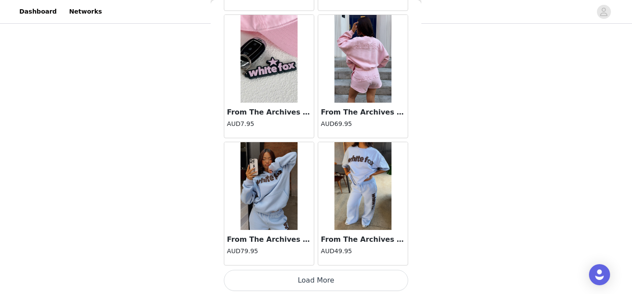
scroll to position [11236, 0]
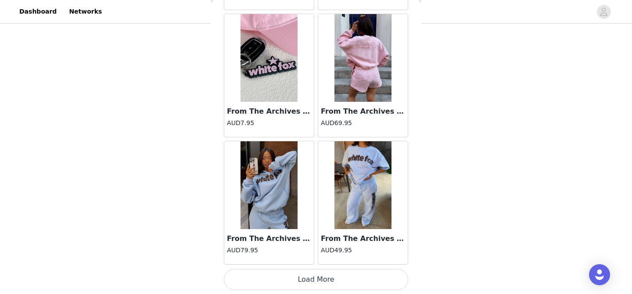
click at [317, 281] on button "Load More" at bounding box center [316, 279] width 184 height 21
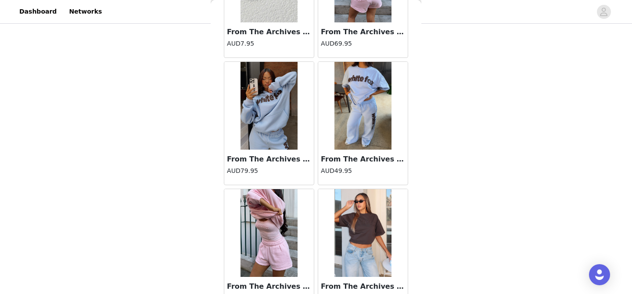
scroll to position [11318, 0]
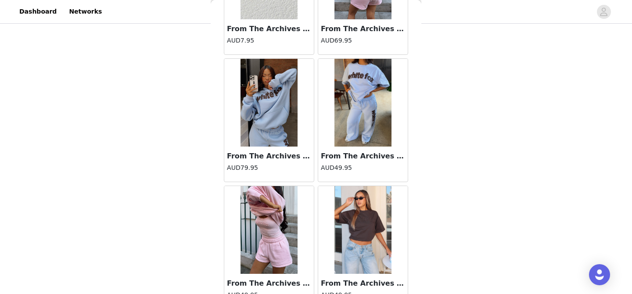
click at [281, 108] on img at bounding box center [269, 103] width 57 height 88
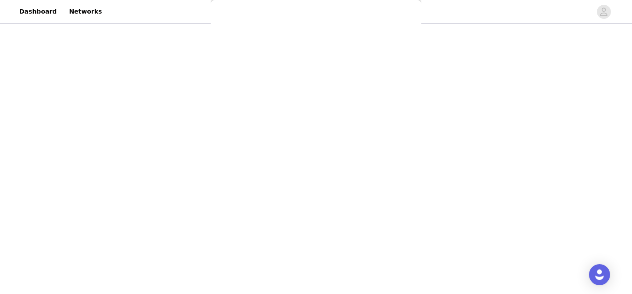
scroll to position [133, 0]
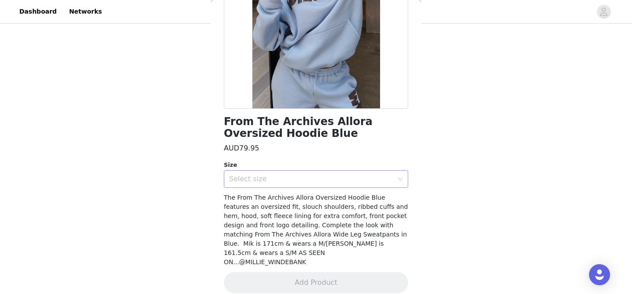
click at [262, 176] on div "Select size" at bounding box center [311, 179] width 164 height 9
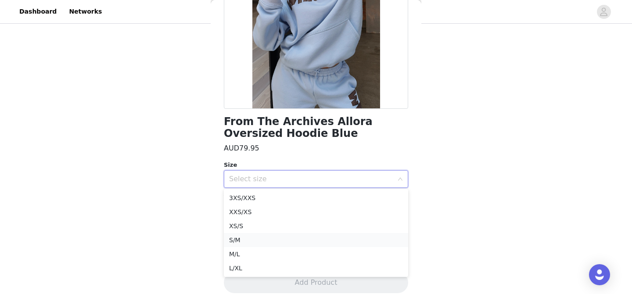
click at [249, 240] on li "S/M" at bounding box center [316, 240] width 184 height 14
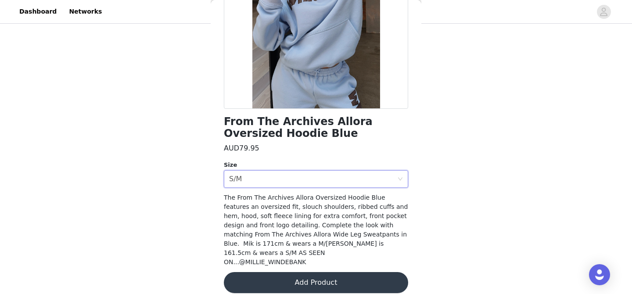
click at [281, 272] on button "Add Product" at bounding box center [316, 282] width 184 height 21
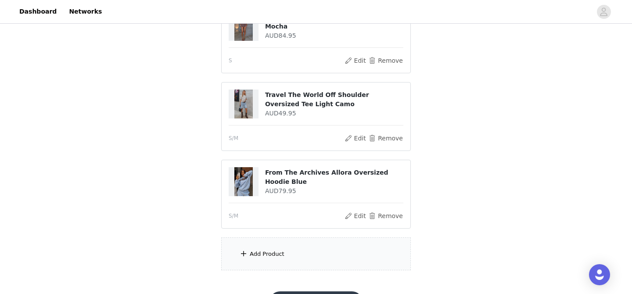
scroll to position [130, 0]
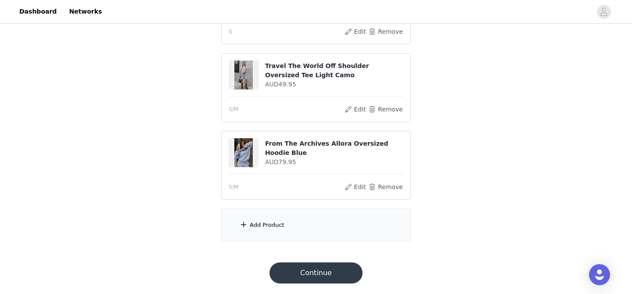
click at [296, 220] on div "Add Product" at bounding box center [316, 225] width 190 height 33
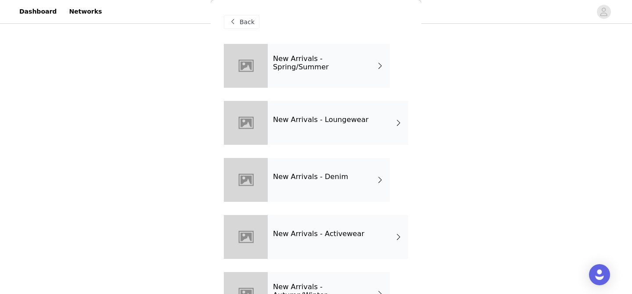
click at [323, 118] on h4 "New Arrivals - Loungewear" at bounding box center [321, 120] width 96 height 8
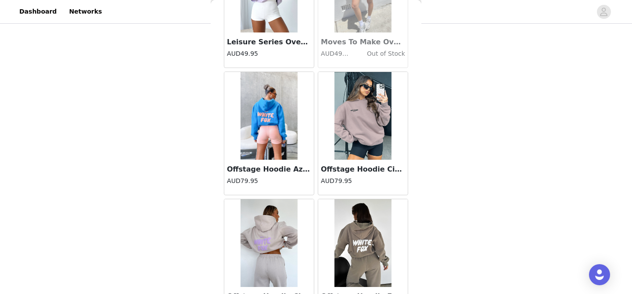
scroll to position [1049, 0]
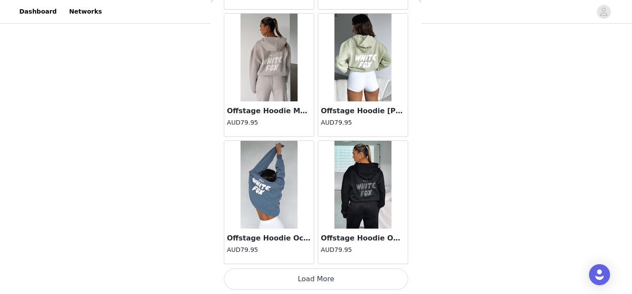
click at [317, 275] on button "Load More" at bounding box center [316, 279] width 184 height 21
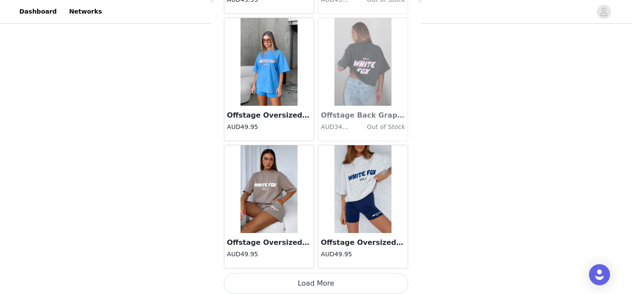
click at [318, 285] on button "Load More" at bounding box center [316, 283] width 184 height 21
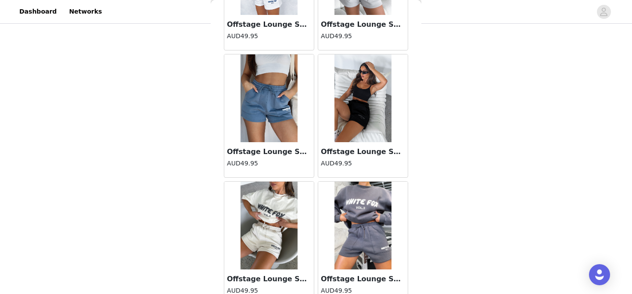
scroll to position [1897, 0]
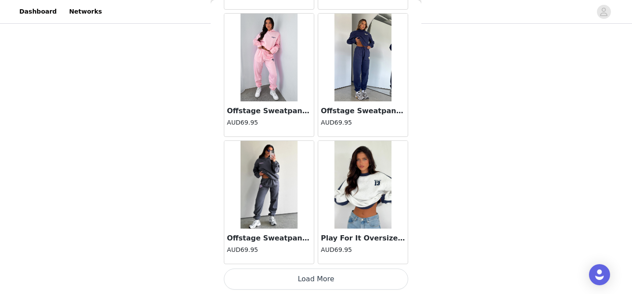
click at [318, 285] on button "Load More" at bounding box center [316, 279] width 184 height 21
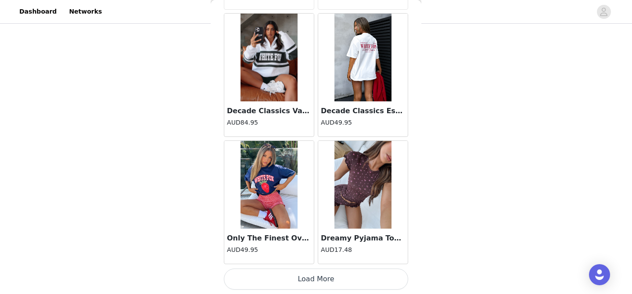
click at [316, 280] on button "Load More" at bounding box center [316, 279] width 184 height 21
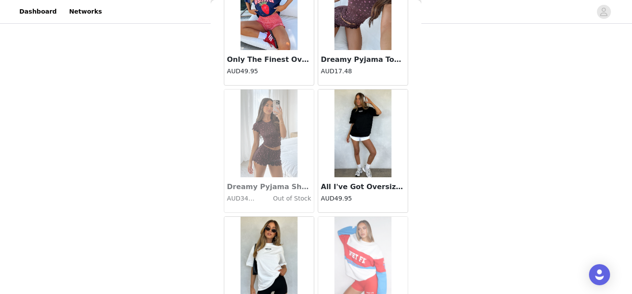
scroll to position [5048, 0]
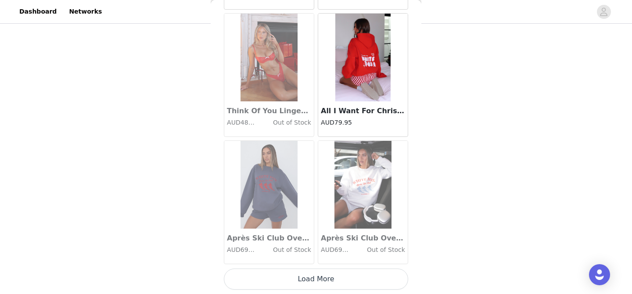
click at [316, 276] on button "Load More" at bounding box center [316, 279] width 184 height 21
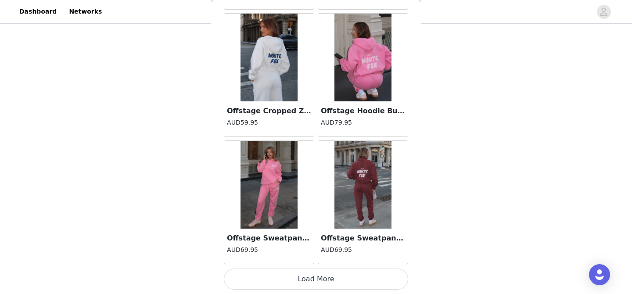
click at [316, 273] on button "Load More" at bounding box center [316, 279] width 184 height 21
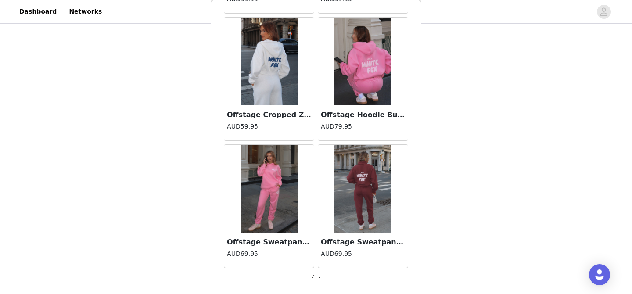
scroll to position [7412, 0]
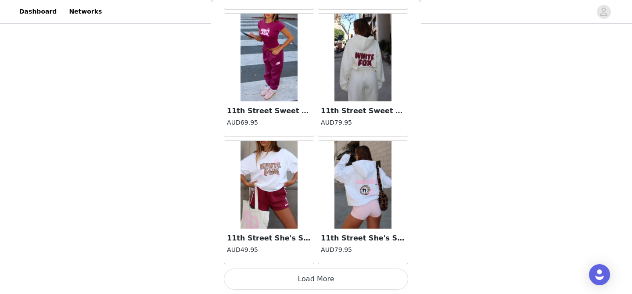
click at [315, 283] on button "Load More" at bounding box center [316, 279] width 184 height 21
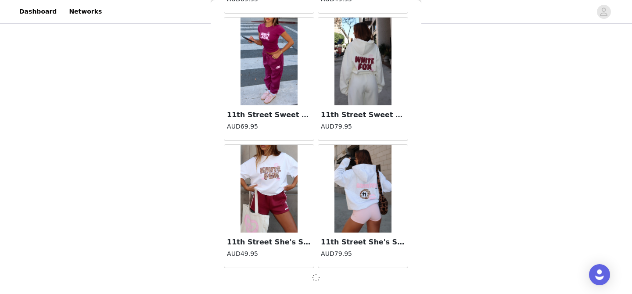
scroll to position [8686, 0]
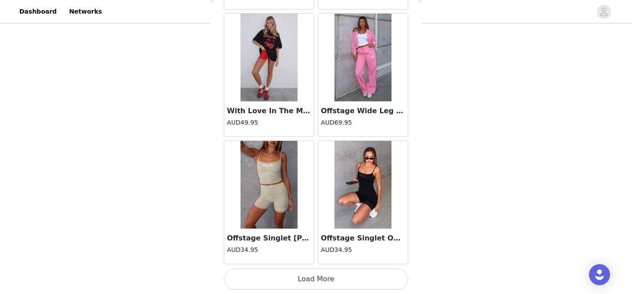
click at [316, 273] on button "Load More" at bounding box center [316, 279] width 184 height 21
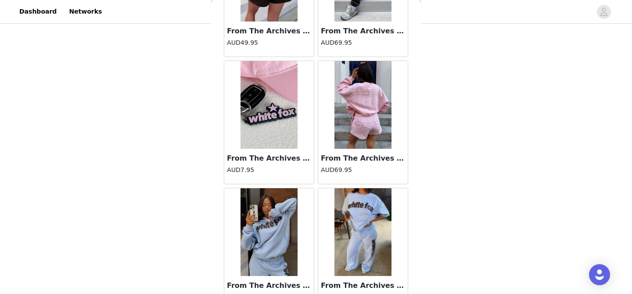
scroll to position [11236, 0]
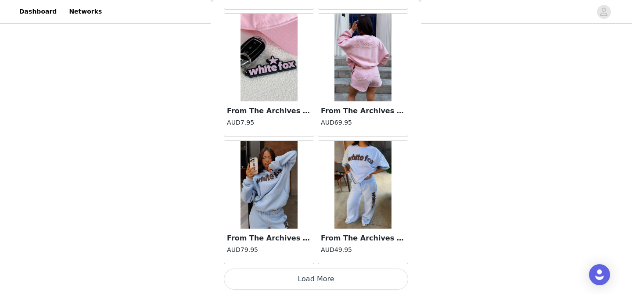
click at [317, 283] on button "Load More" at bounding box center [316, 279] width 184 height 21
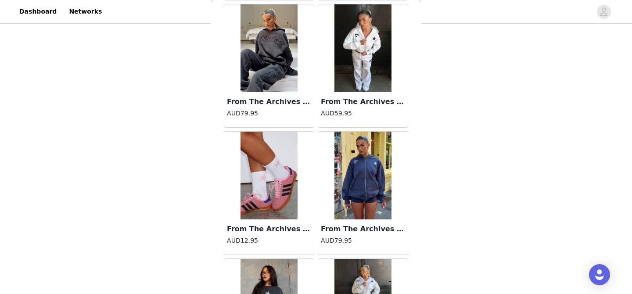
scroll to position [11822, 0]
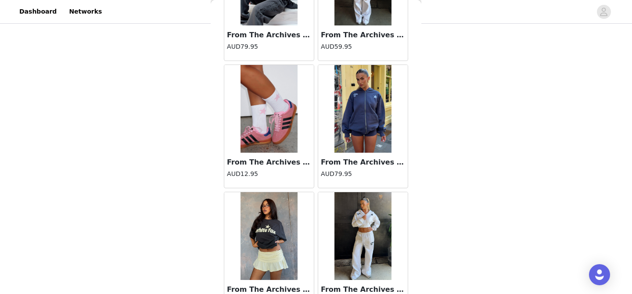
click at [364, 119] on img at bounding box center [363, 109] width 57 height 88
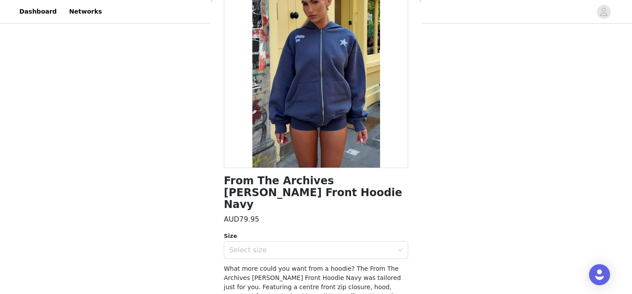
scroll to position [76, 0]
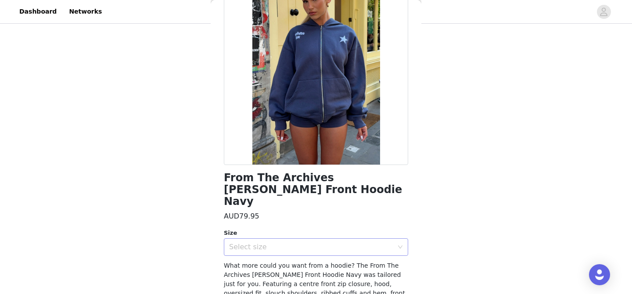
click at [320, 243] on div "Select size" at bounding box center [311, 247] width 164 height 9
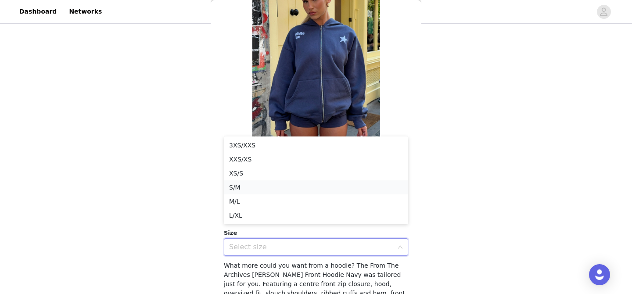
click at [259, 184] on li "S/M" at bounding box center [316, 187] width 184 height 14
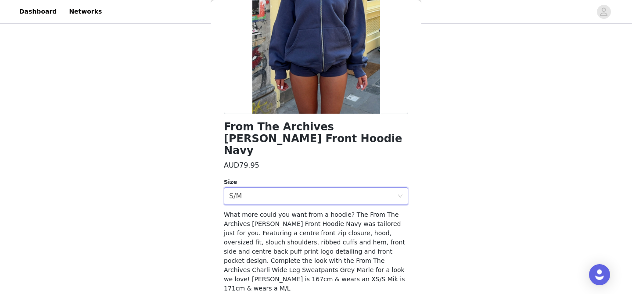
scroll to position [142, 0]
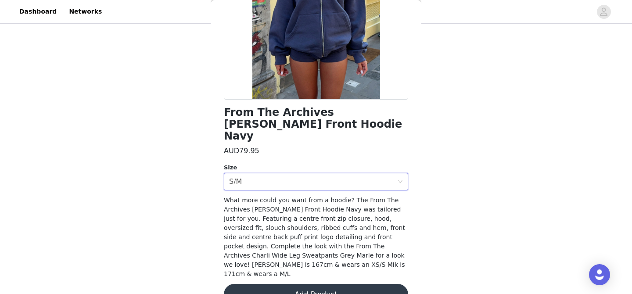
click at [281, 284] on button "Add Product" at bounding box center [316, 294] width 184 height 21
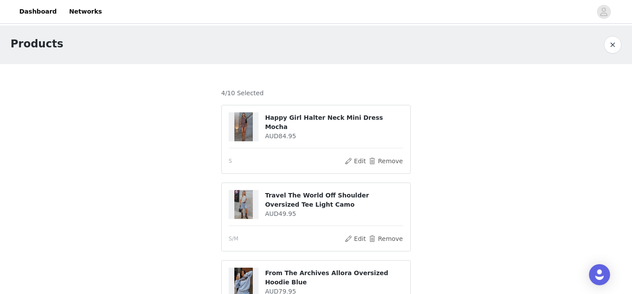
scroll to position [207, 0]
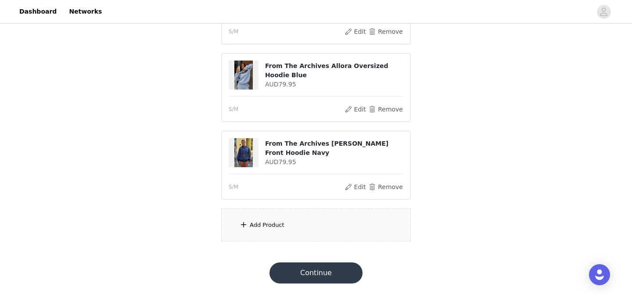
click at [292, 224] on div "Add Product" at bounding box center [316, 225] width 190 height 33
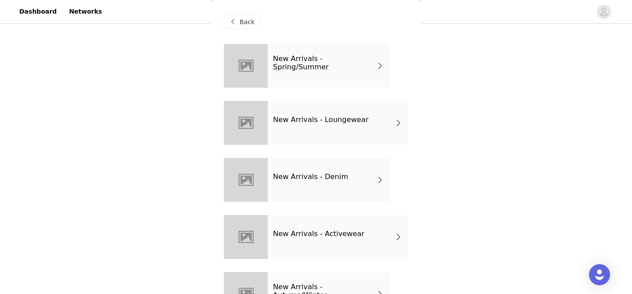
click at [318, 134] on div "New Arrivals - Loungewear" at bounding box center [338, 123] width 141 height 44
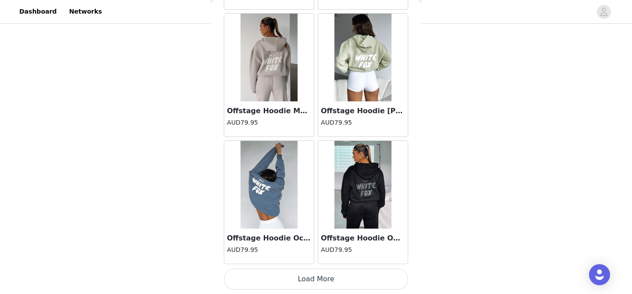
click at [317, 276] on button "Load More" at bounding box center [316, 279] width 184 height 21
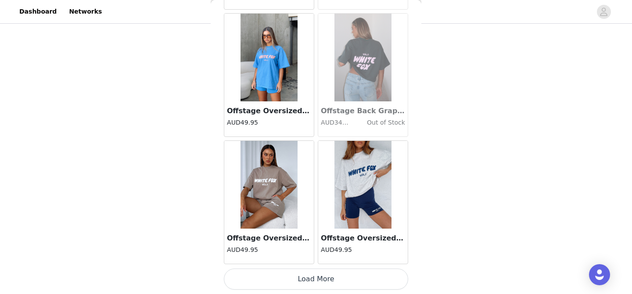
click at [317, 288] on button "Load More" at bounding box center [316, 279] width 184 height 21
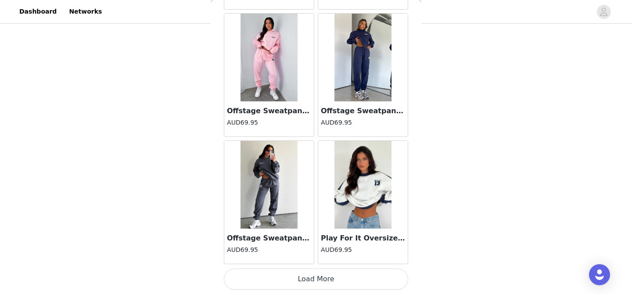
click at [315, 274] on button "Load More" at bounding box center [316, 279] width 184 height 21
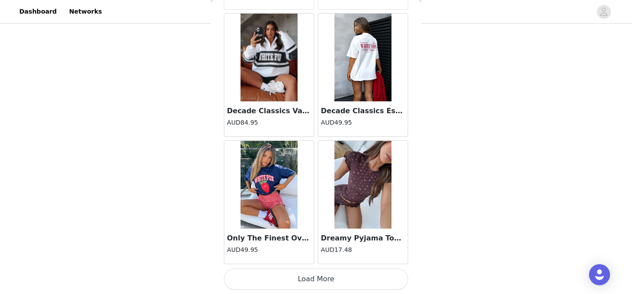
click at [316, 281] on button "Load More" at bounding box center [316, 279] width 184 height 21
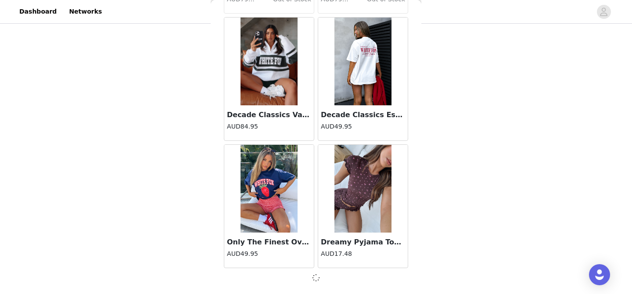
scroll to position [4866, 0]
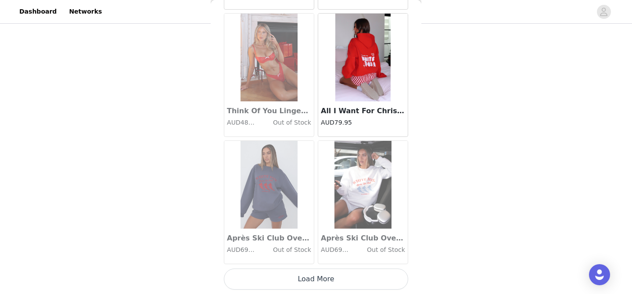
click at [316, 281] on button "Load More" at bounding box center [316, 279] width 184 height 21
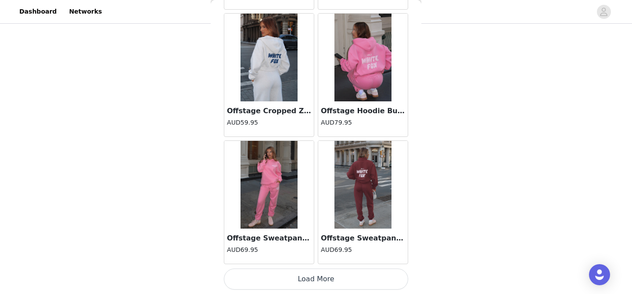
click at [316, 281] on button "Load More" at bounding box center [316, 279] width 184 height 21
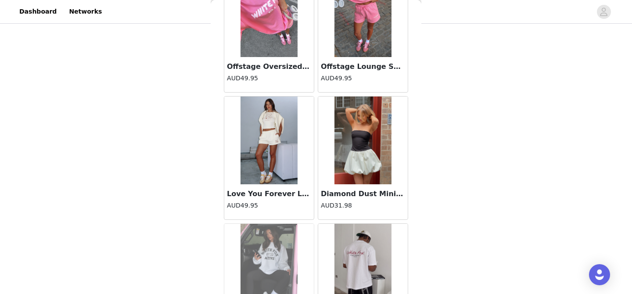
scroll to position [8103, 0]
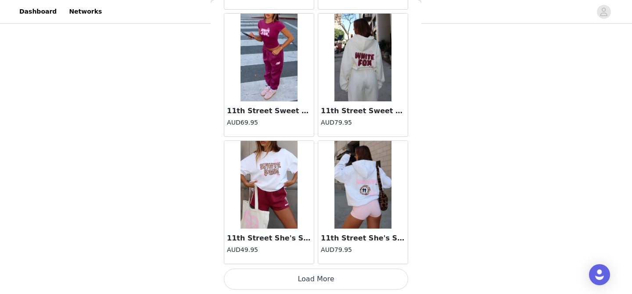
click at [316, 288] on button "Load More" at bounding box center [316, 279] width 184 height 21
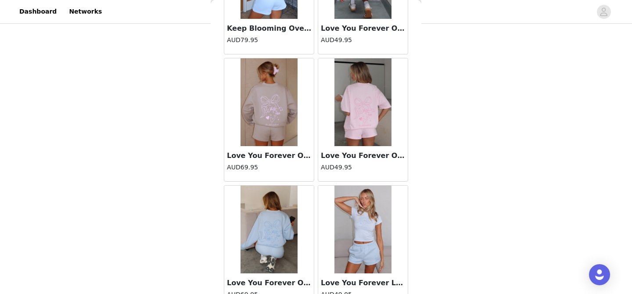
scroll to position [9418, 0]
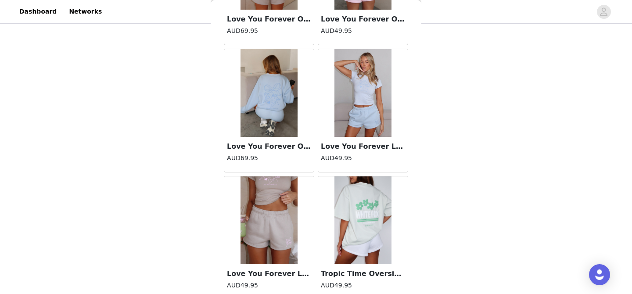
click at [360, 112] on img at bounding box center [363, 93] width 57 height 88
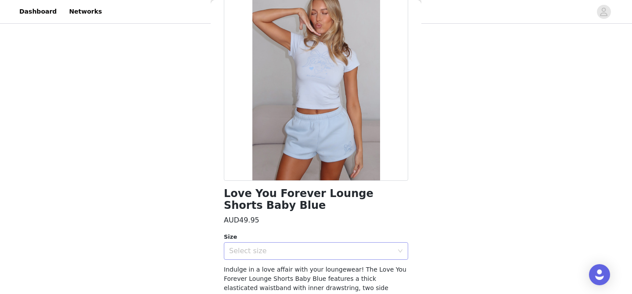
scroll to position [0, 0]
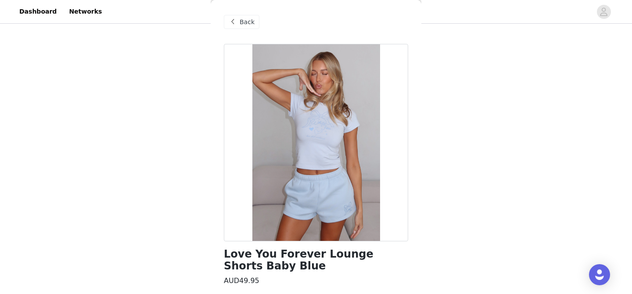
click at [239, 19] on div "Back" at bounding box center [242, 22] width 36 height 14
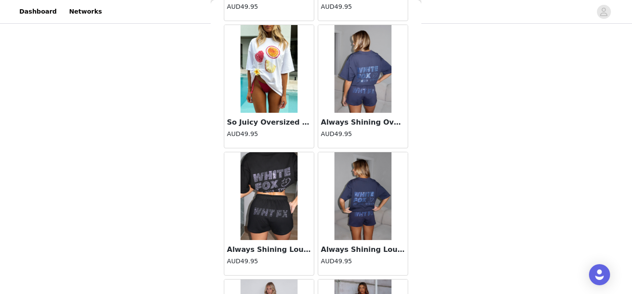
scroll to position [9697, 0]
click at [372, 204] on img at bounding box center [363, 196] width 57 height 88
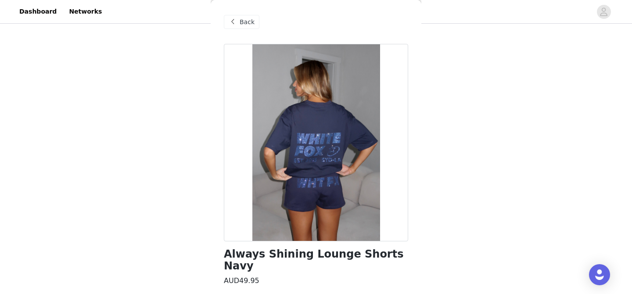
scroll to position [87, 0]
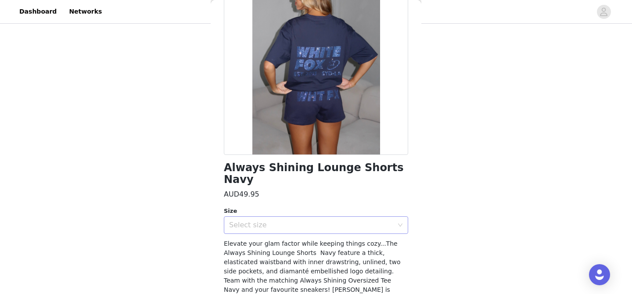
click at [350, 221] on div "Select size" at bounding box center [311, 225] width 164 height 9
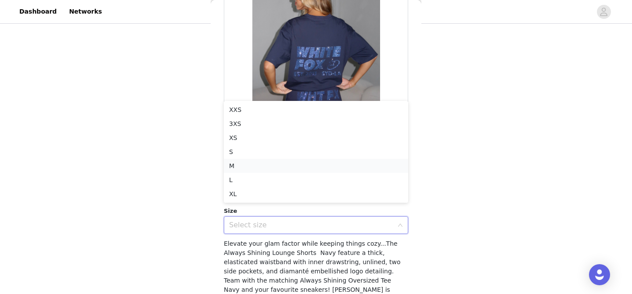
click at [252, 167] on li "M" at bounding box center [316, 166] width 184 height 14
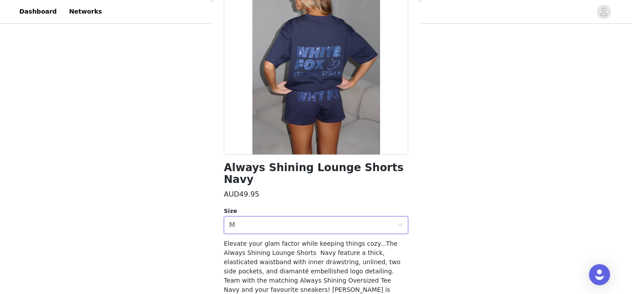
scroll to position [106, 0]
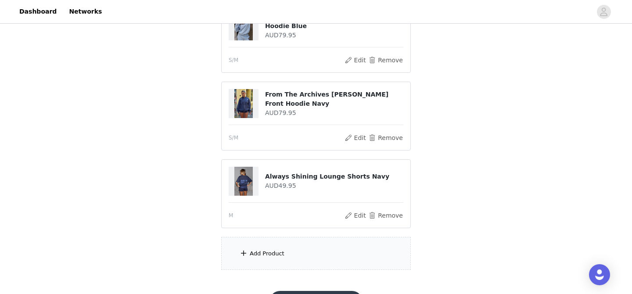
scroll to position [278, 0]
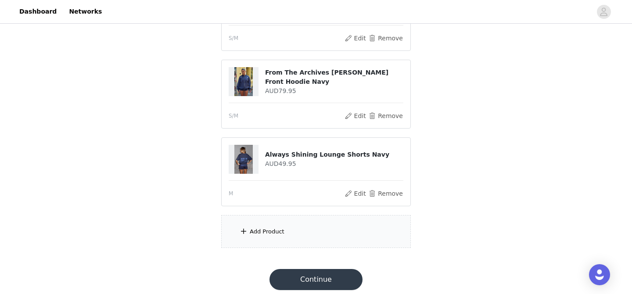
click at [303, 229] on div "Add Product" at bounding box center [316, 231] width 190 height 33
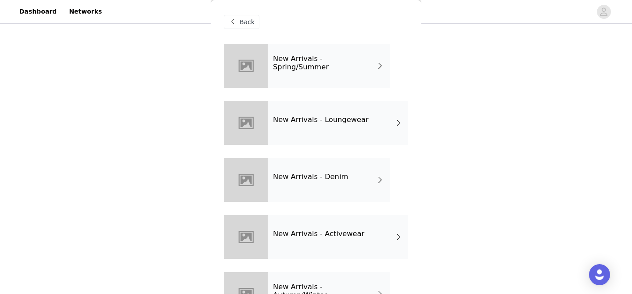
click at [312, 112] on div "New Arrivals - Loungewear" at bounding box center [338, 123] width 141 height 44
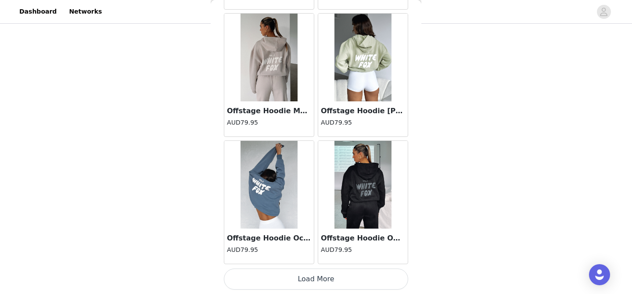
click at [314, 272] on button "Load More" at bounding box center [316, 279] width 184 height 21
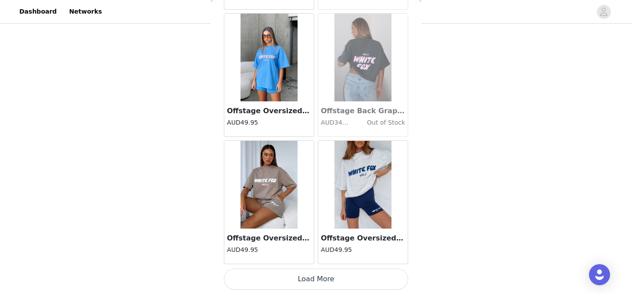
click at [317, 281] on button "Load More" at bounding box center [316, 279] width 184 height 21
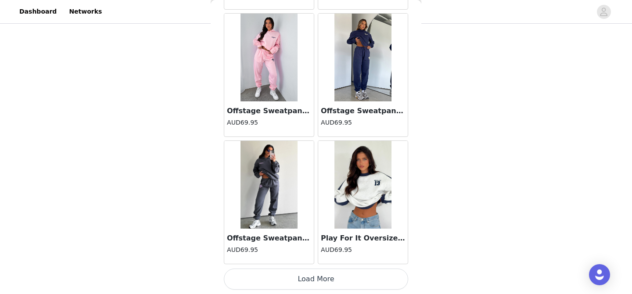
click at [317, 287] on button "Load More" at bounding box center [316, 279] width 184 height 21
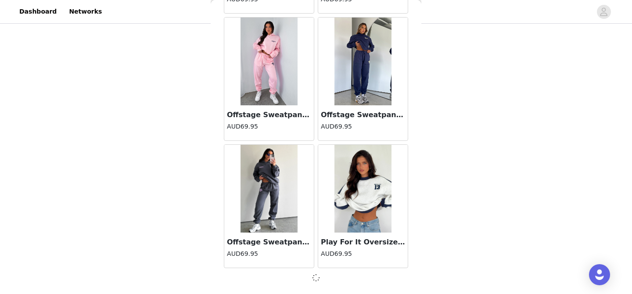
scroll to position [3592, 0]
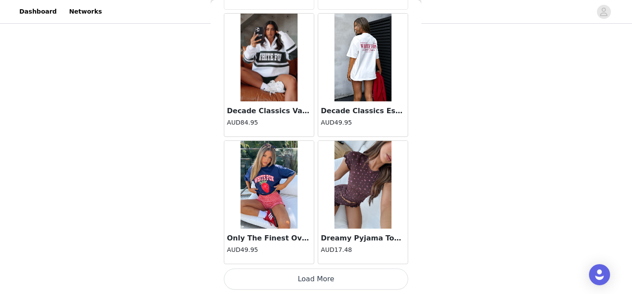
click at [317, 287] on button "Load More" at bounding box center [316, 279] width 184 height 21
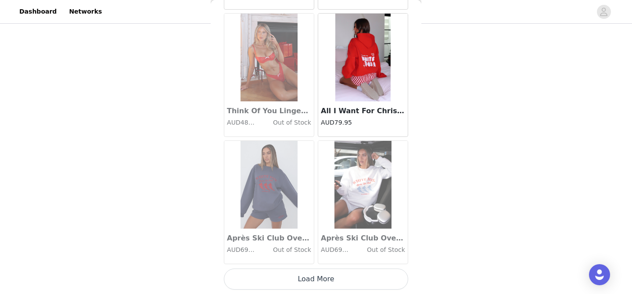
click at [317, 287] on button "Load More" at bounding box center [316, 279] width 184 height 21
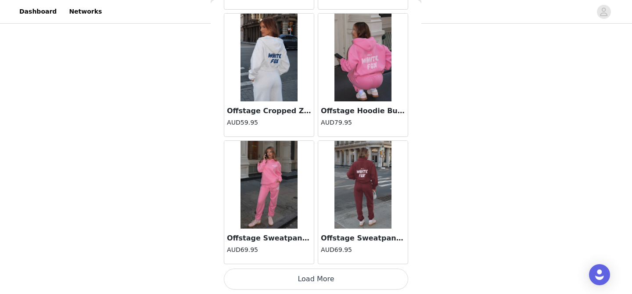
click at [317, 287] on button "Load More" at bounding box center [316, 279] width 184 height 21
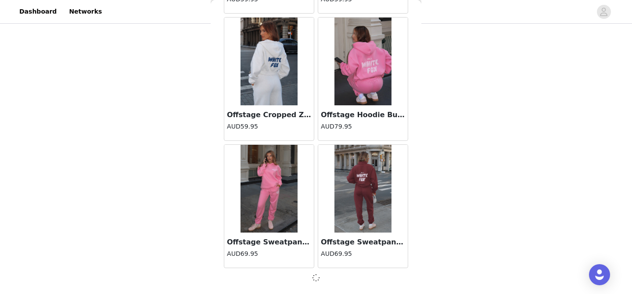
scroll to position [7412, 0]
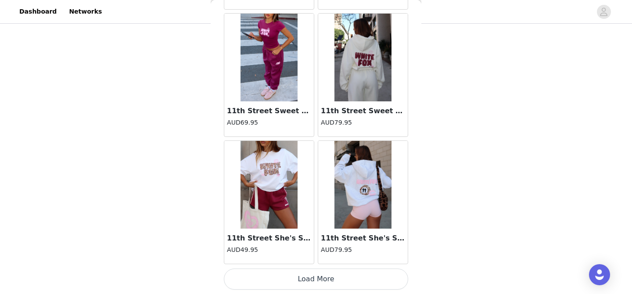
click at [317, 287] on button "Load More" at bounding box center [316, 279] width 184 height 21
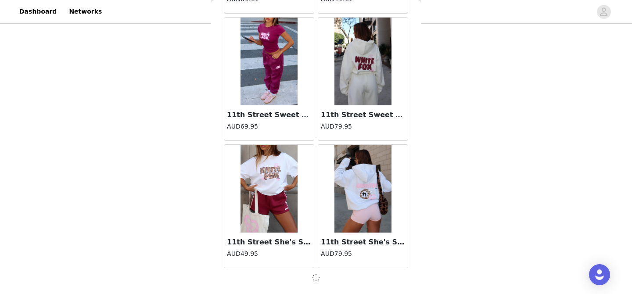
scroll to position [8686, 0]
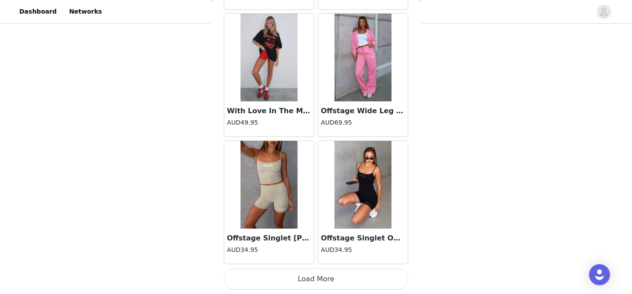
click at [317, 287] on button "Load More" at bounding box center [316, 279] width 184 height 21
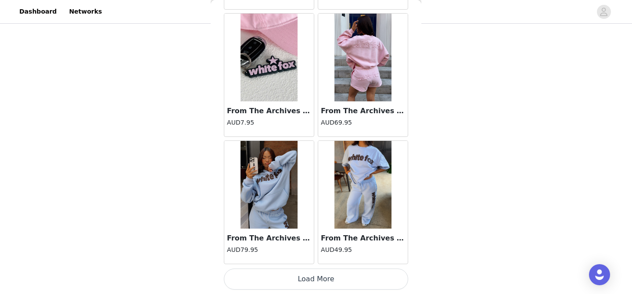
click at [317, 287] on button "Load More" at bounding box center [316, 279] width 184 height 21
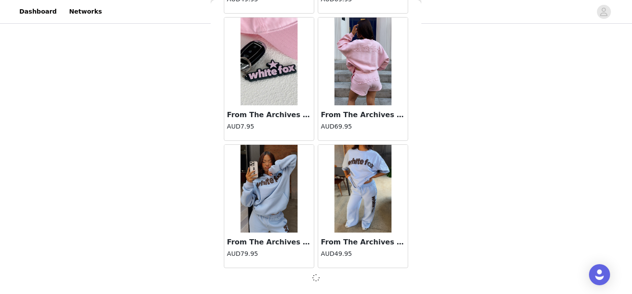
scroll to position [11232, 0]
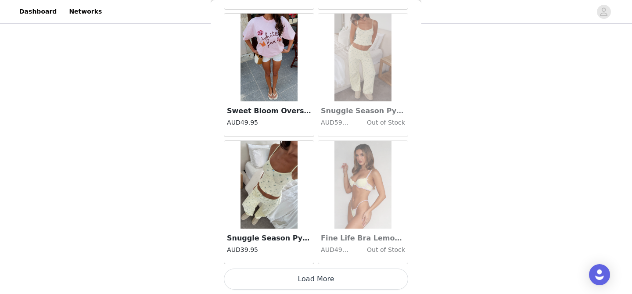
click at [317, 287] on button "Load More" at bounding box center [316, 279] width 184 height 21
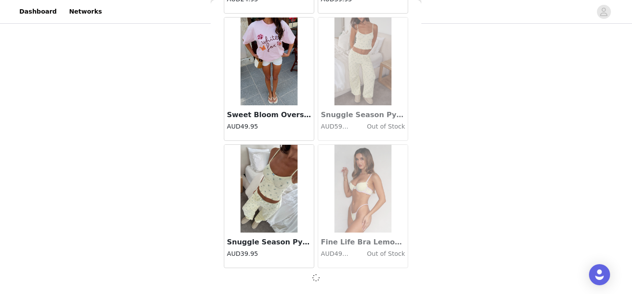
scroll to position [12506, 0]
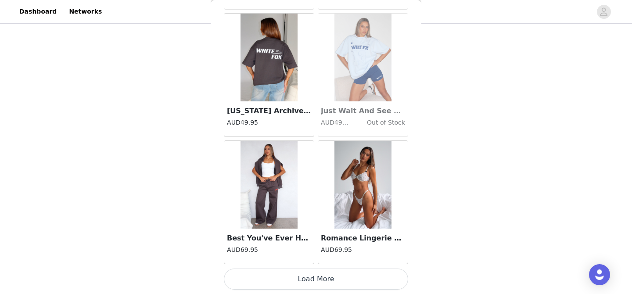
click at [314, 281] on button "Load More" at bounding box center [316, 279] width 184 height 21
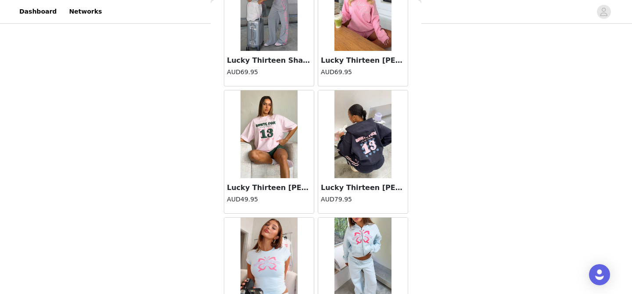
scroll to position [15056, 0]
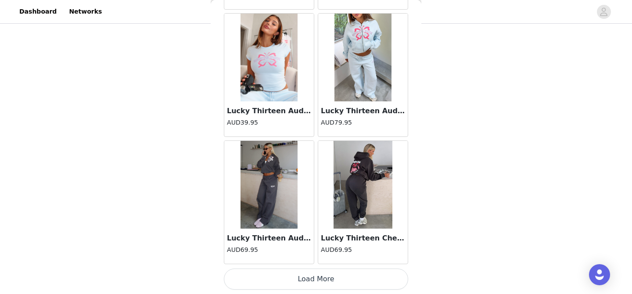
click at [314, 281] on button "Load More" at bounding box center [316, 279] width 184 height 21
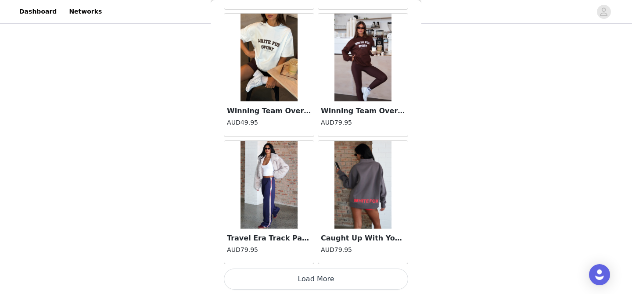
scroll to position [285, 0]
click at [315, 282] on button "Load More" at bounding box center [316, 279] width 184 height 21
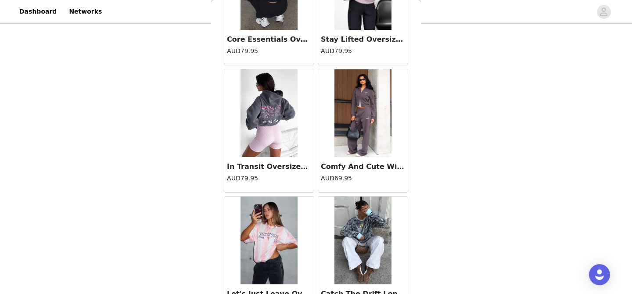
scroll to position [17603, 0]
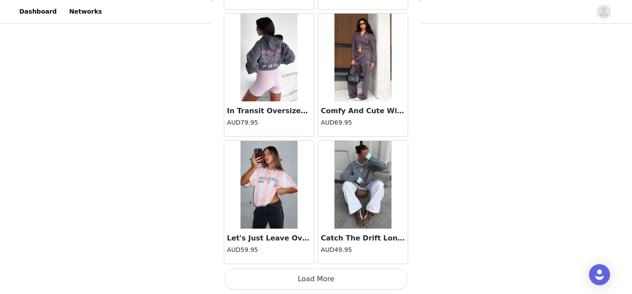
click at [317, 282] on button "Load More" at bounding box center [316, 279] width 184 height 21
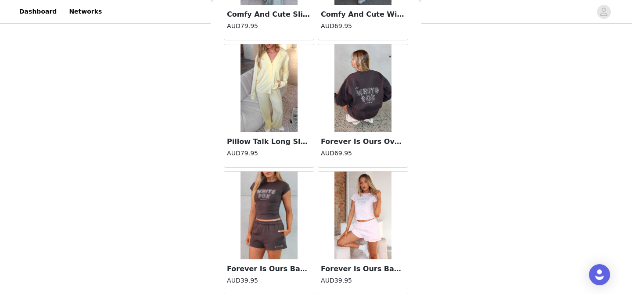
scroll to position [18877, 0]
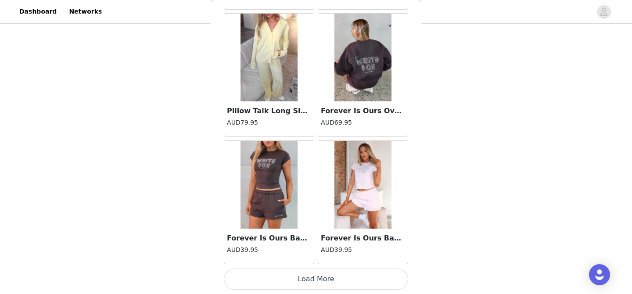
click at [314, 277] on button "Load More" at bounding box center [316, 279] width 184 height 21
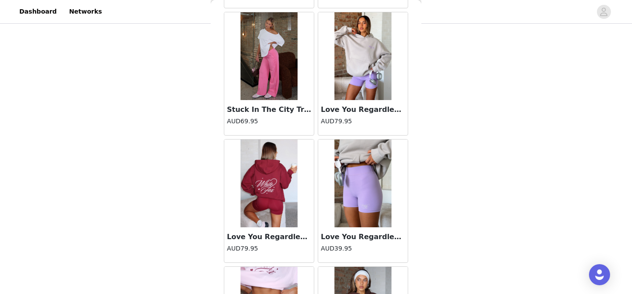
scroll to position [19897, 0]
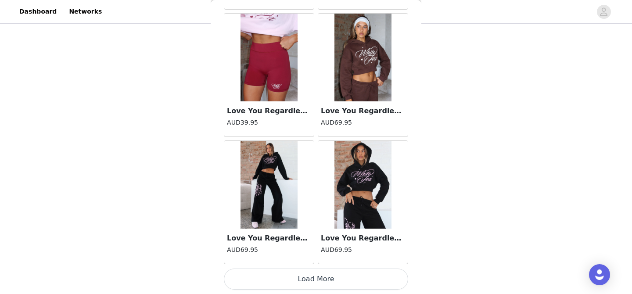
click at [314, 278] on button "Load More" at bounding box center [316, 279] width 184 height 21
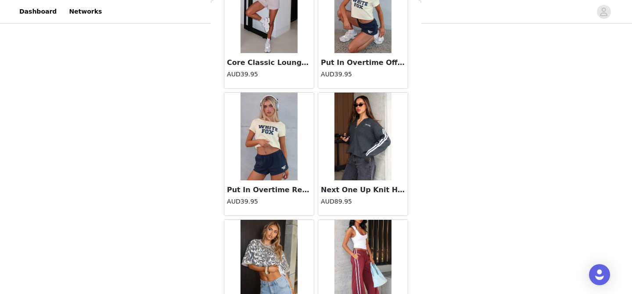
scroll to position [20681, 0]
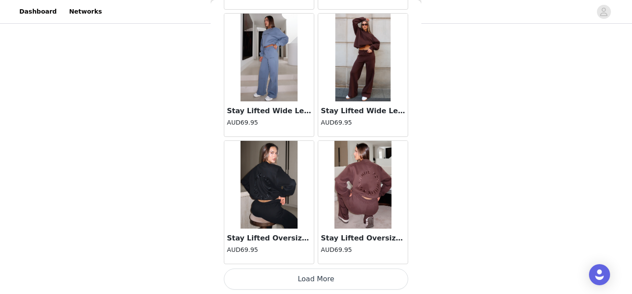
click at [316, 281] on button "Load More" at bounding box center [316, 279] width 184 height 21
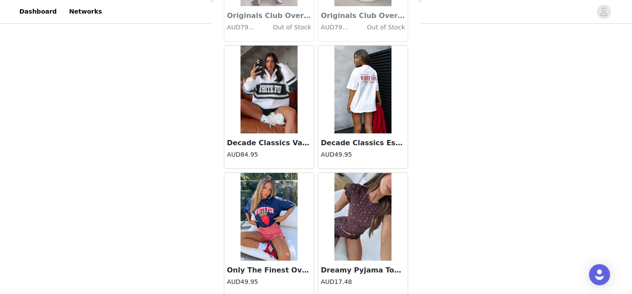
scroll to position [0, 0]
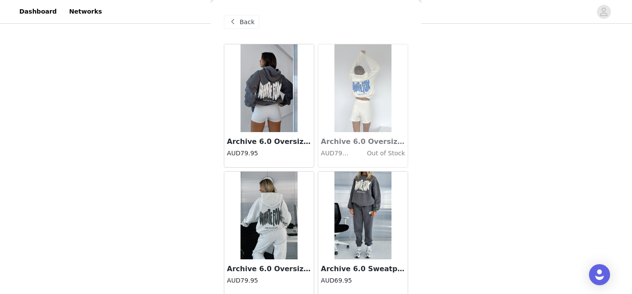
click at [229, 22] on span at bounding box center [232, 22] width 11 height 11
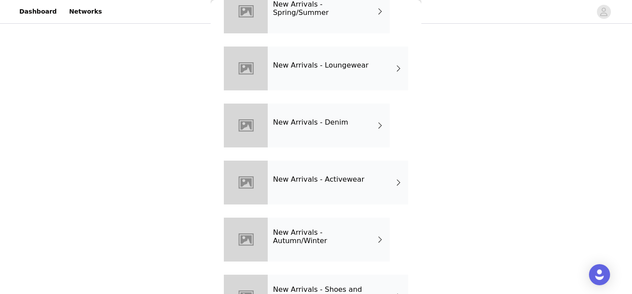
scroll to position [57, 0]
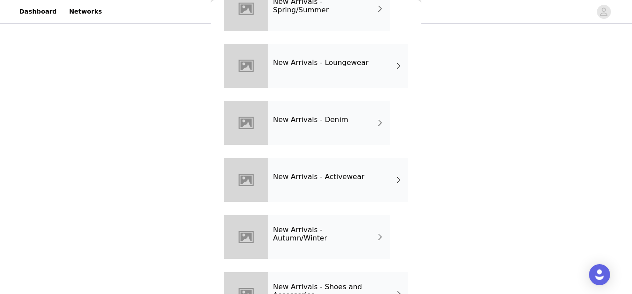
click at [348, 180] on h4 "New Arrivals - Activewear" at bounding box center [318, 177] width 91 height 8
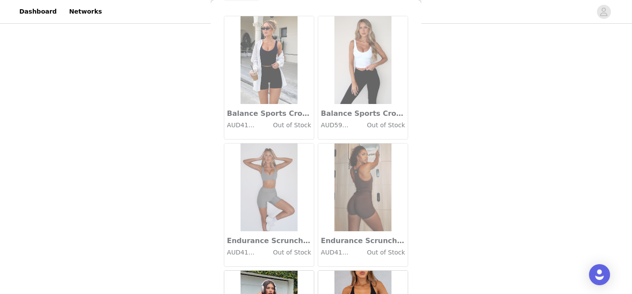
scroll to position [0, 0]
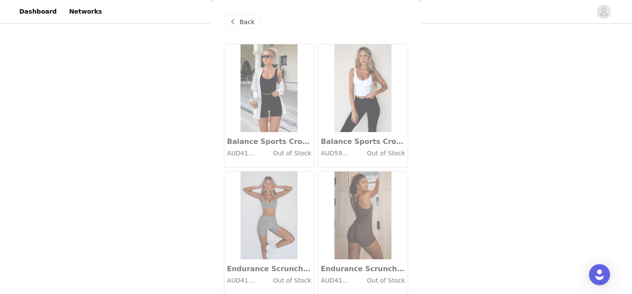
click at [236, 18] on span at bounding box center [232, 22] width 11 height 11
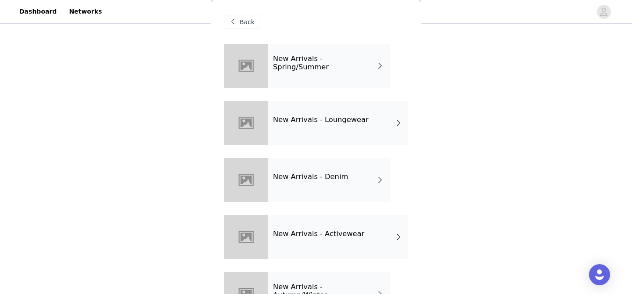
click at [249, 25] on span "Back" at bounding box center [247, 22] width 15 height 9
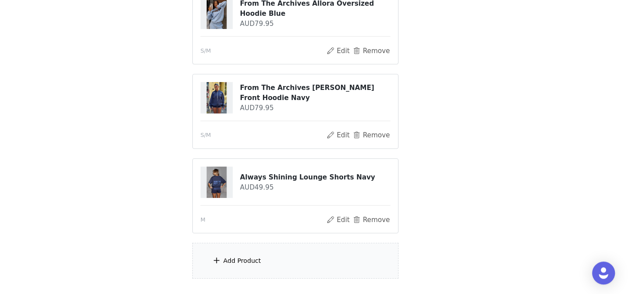
scroll to position [257, 0]
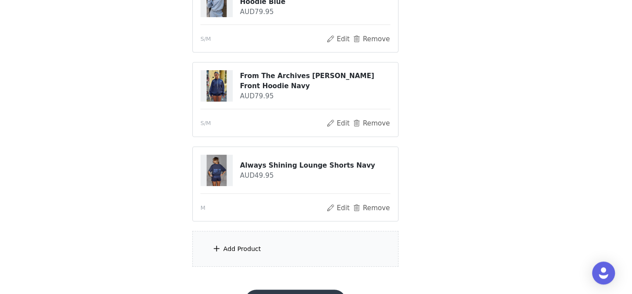
click at [281, 246] on div "Add Product" at bounding box center [316, 252] width 190 height 33
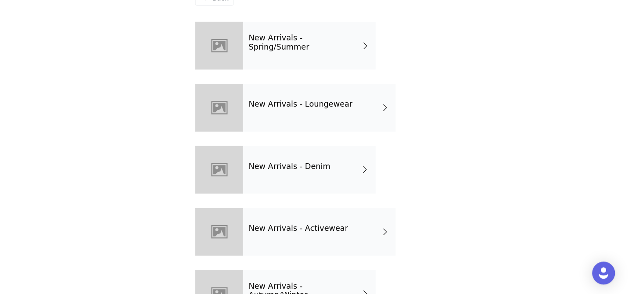
click at [323, 231] on h4 "New Arrivals - Activewear" at bounding box center [318, 234] width 91 height 8
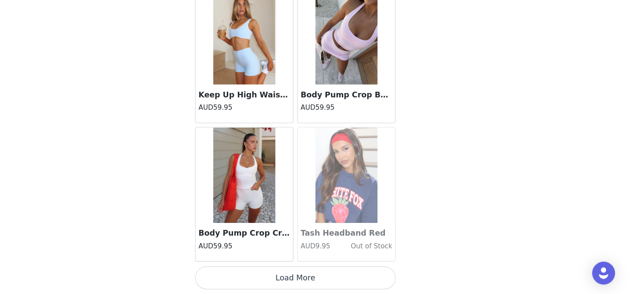
click at [323, 283] on button "Load More" at bounding box center [316, 279] width 184 height 21
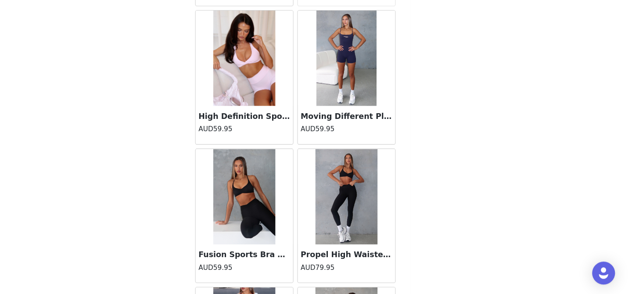
scroll to position [1920, 0]
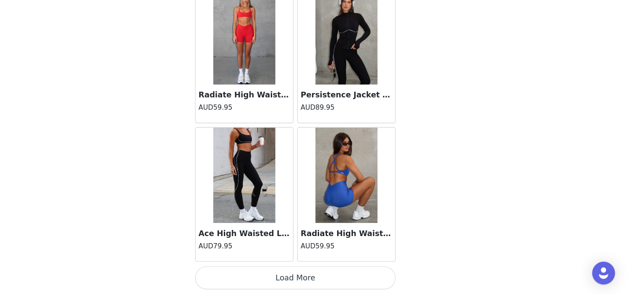
click at [315, 283] on button "Load More" at bounding box center [316, 279] width 184 height 21
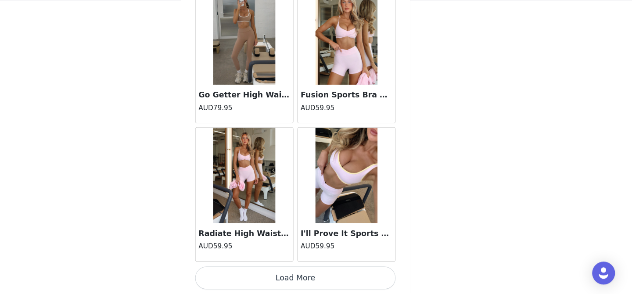
scroll to position [273, 0]
click at [316, 281] on button "Load More" at bounding box center [316, 279] width 184 height 21
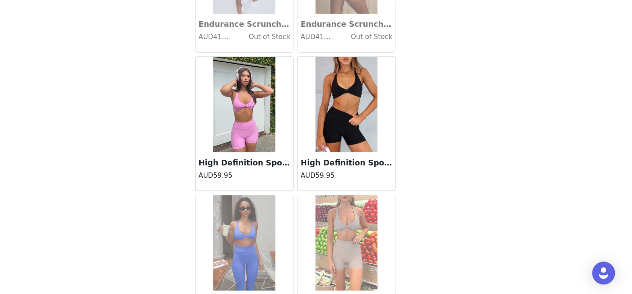
scroll to position [0, 0]
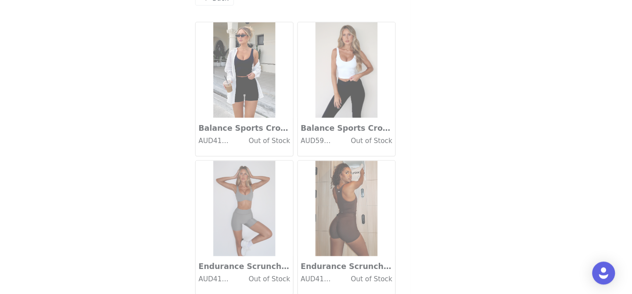
click at [246, 26] on span "Back" at bounding box center [247, 22] width 15 height 9
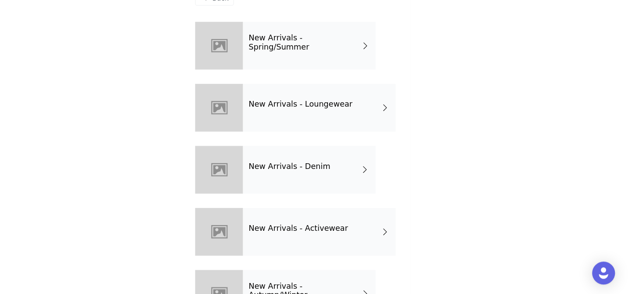
click at [354, 138] on div "New Arrivals - Loungewear" at bounding box center [338, 123] width 141 height 44
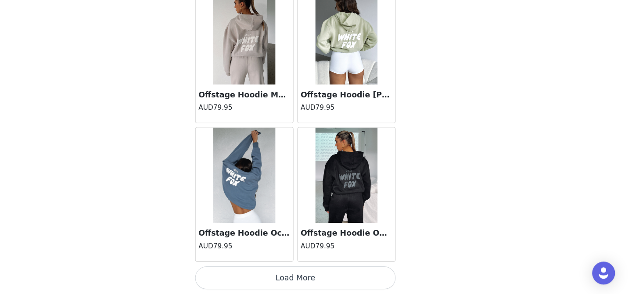
click at [318, 280] on button "Load More" at bounding box center [316, 279] width 184 height 21
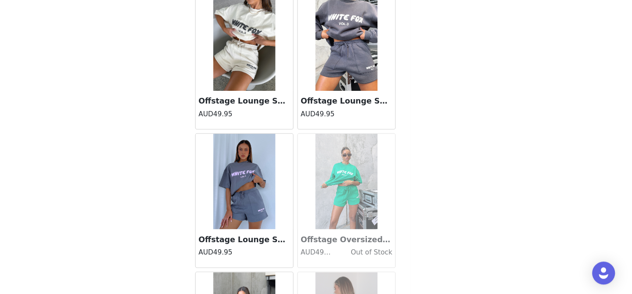
scroll to position [2323, 0]
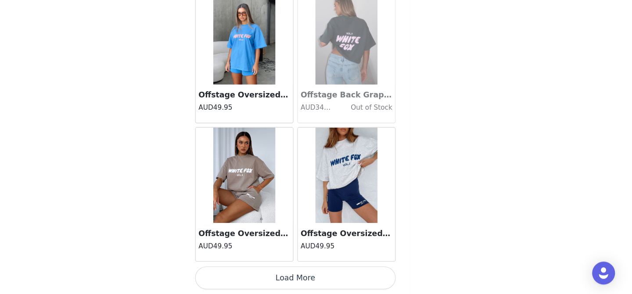
click at [316, 286] on button "Load More" at bounding box center [316, 279] width 184 height 21
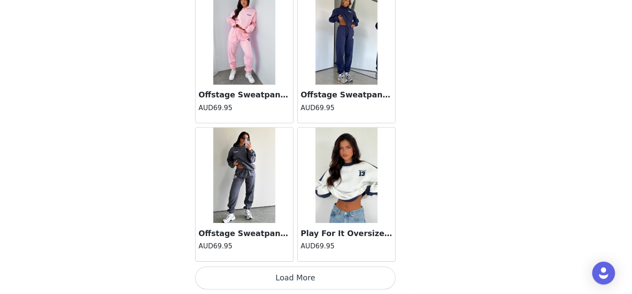
click at [315, 283] on button "Load More" at bounding box center [316, 279] width 184 height 21
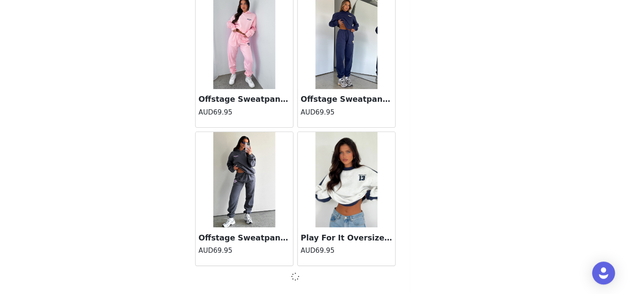
scroll to position [3592, 0]
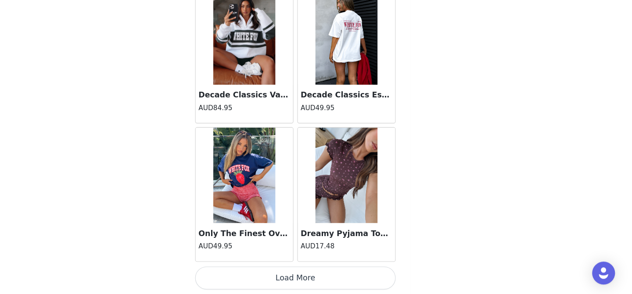
click at [316, 277] on button "Load More" at bounding box center [316, 279] width 184 height 21
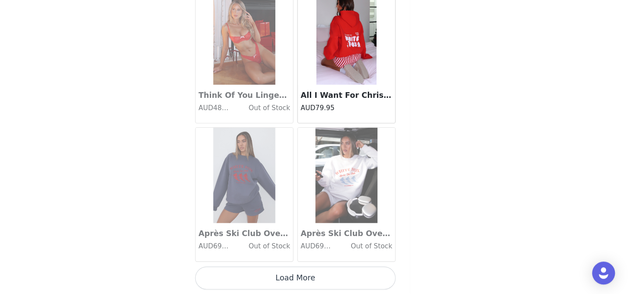
click at [317, 281] on button "Load More" at bounding box center [316, 279] width 184 height 21
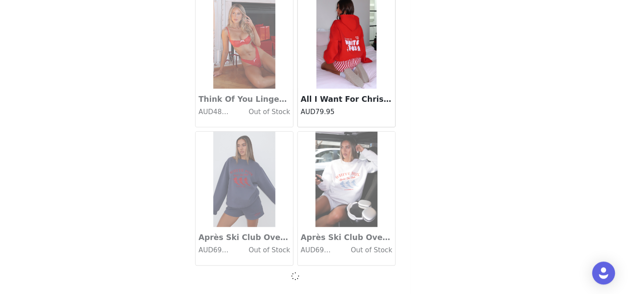
scroll to position [6139, 0]
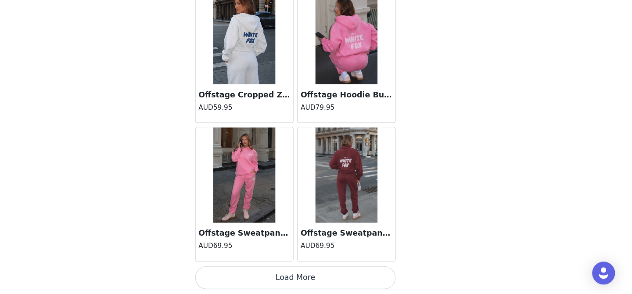
click at [314, 274] on button "Load More" at bounding box center [316, 279] width 184 height 21
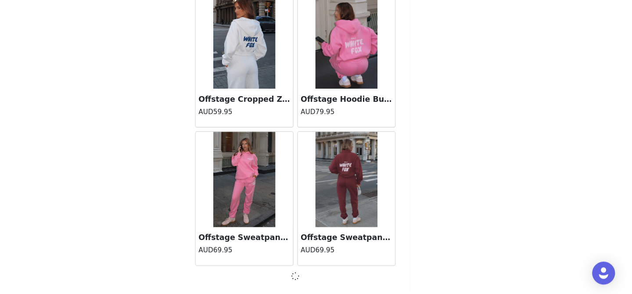
scroll to position [7412, 0]
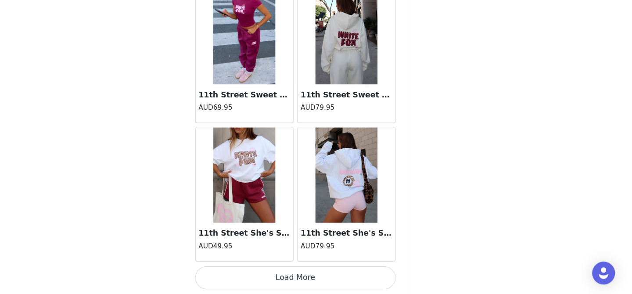
click at [316, 277] on button "Load More" at bounding box center [316, 279] width 184 height 21
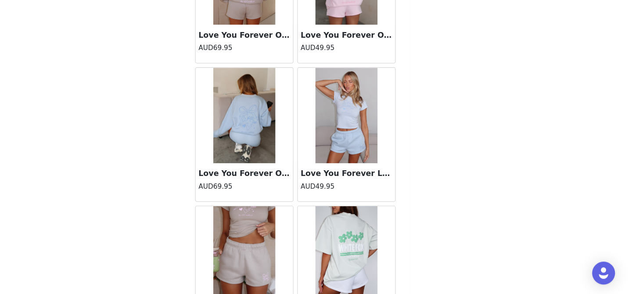
scroll to position [9397, 0]
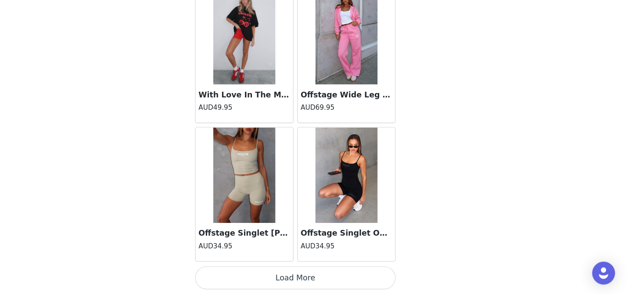
click at [317, 278] on button "Load More" at bounding box center [316, 279] width 184 height 21
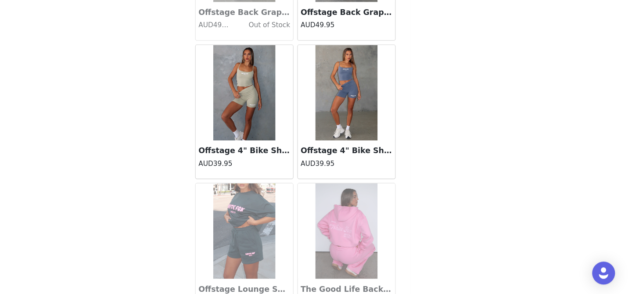
scroll to position [10689, 0]
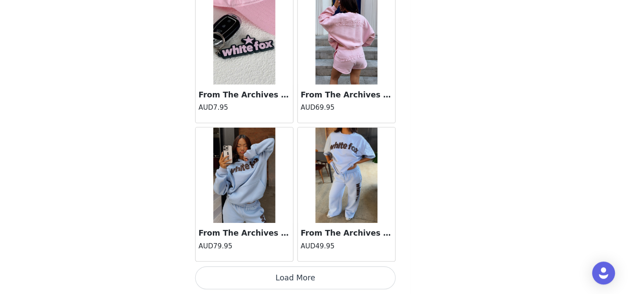
click at [317, 284] on button "Load More" at bounding box center [316, 279] width 184 height 21
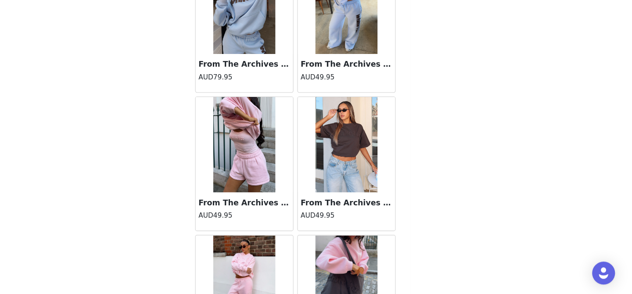
scroll to position [11387, 0]
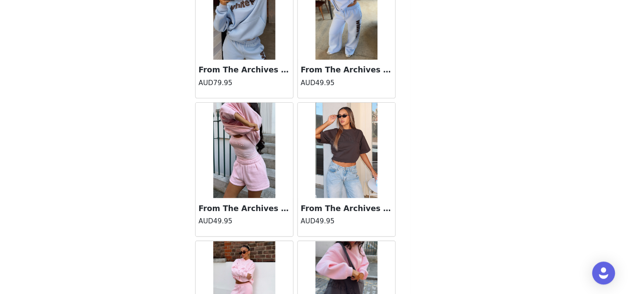
click at [375, 174] on img at bounding box center [363, 162] width 57 height 88
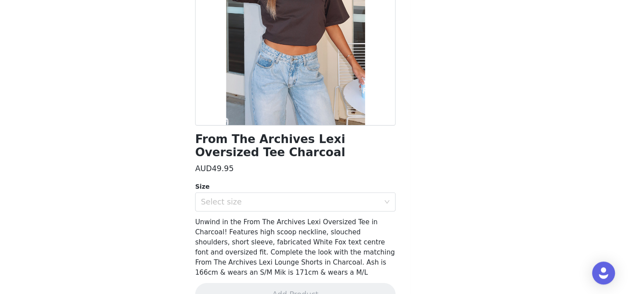
scroll to position [118, 0]
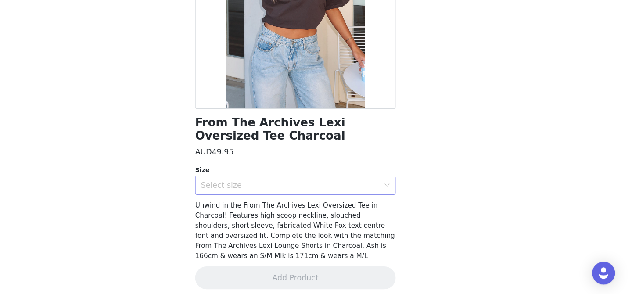
click at [288, 187] on div "Select size" at bounding box center [313, 194] width 168 height 17
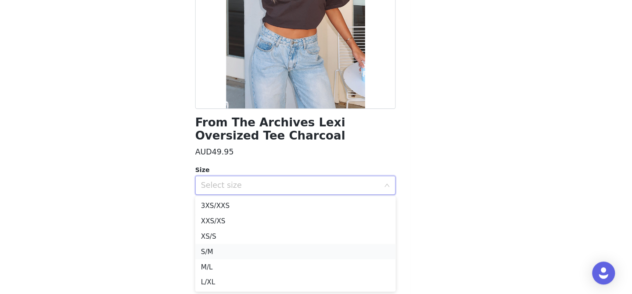
click at [246, 255] on li "S/M" at bounding box center [316, 255] width 184 height 14
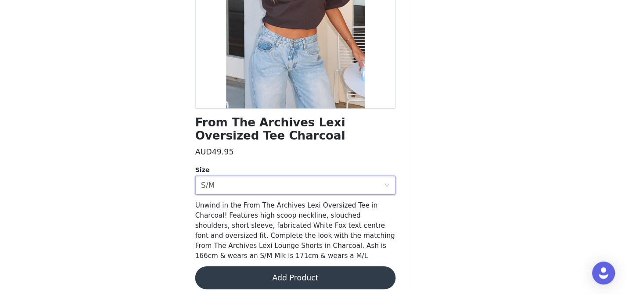
click at [305, 277] on button "Add Product" at bounding box center [316, 279] width 184 height 21
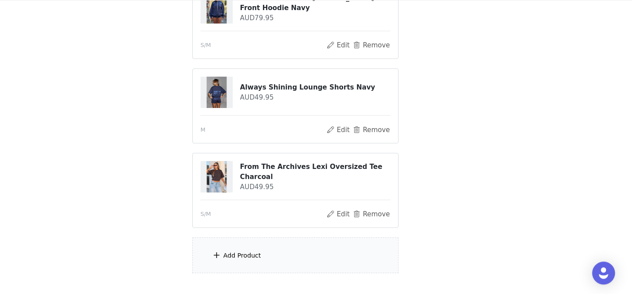
scroll to position [363, 0]
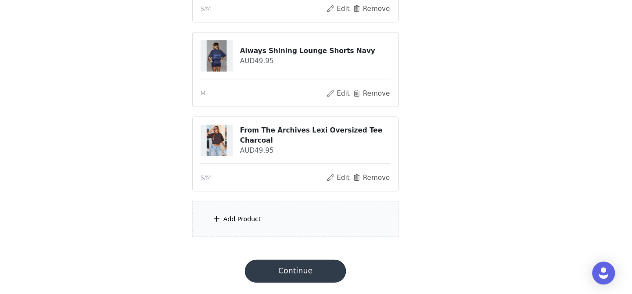
click at [297, 226] on div "Add Product" at bounding box center [316, 225] width 190 height 33
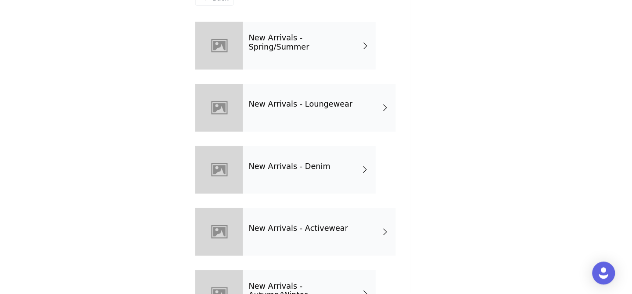
click at [349, 134] on div "New Arrivals - Loungewear" at bounding box center [338, 123] width 141 height 44
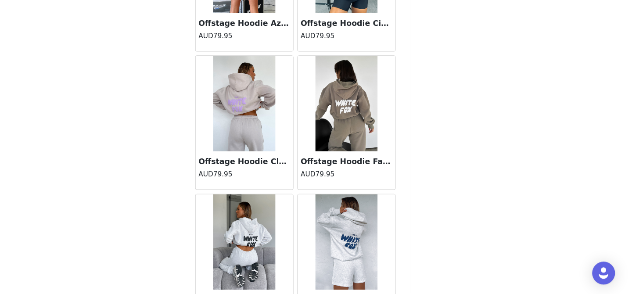
scroll to position [1049, 0]
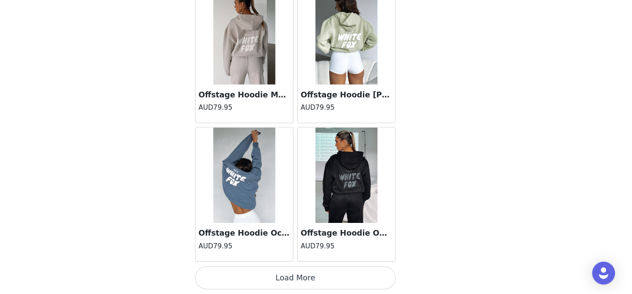
click at [320, 278] on button "Load More" at bounding box center [316, 279] width 184 height 21
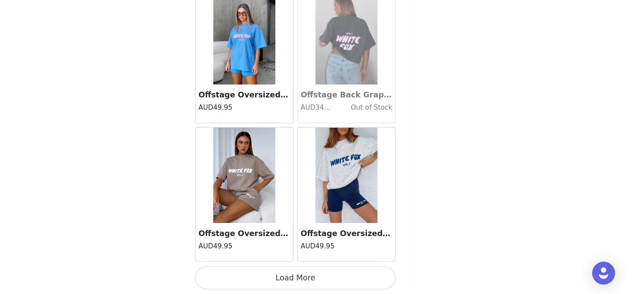
click at [316, 285] on button "Load More" at bounding box center [316, 279] width 184 height 21
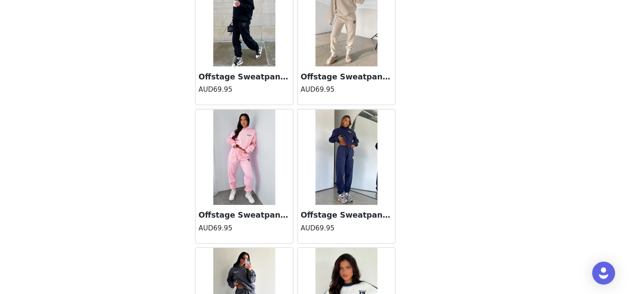
scroll to position [3596, 0]
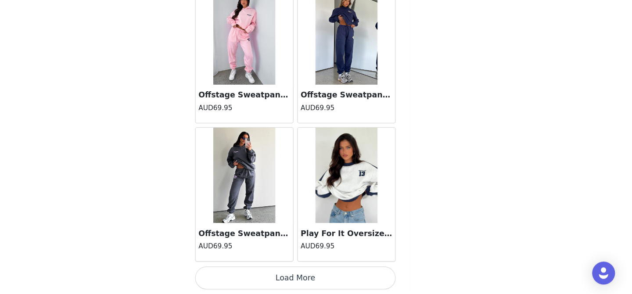
click at [316, 281] on button "Load More" at bounding box center [316, 279] width 184 height 21
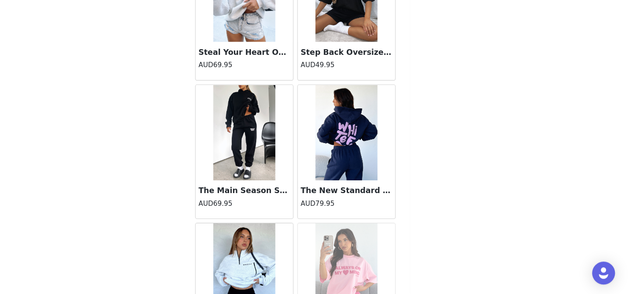
scroll to position [4145, 0]
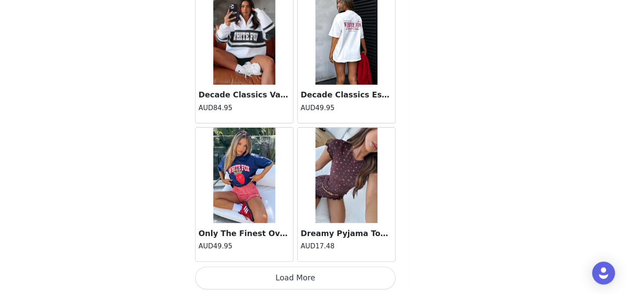
click at [316, 275] on button "Load More" at bounding box center [316, 279] width 184 height 21
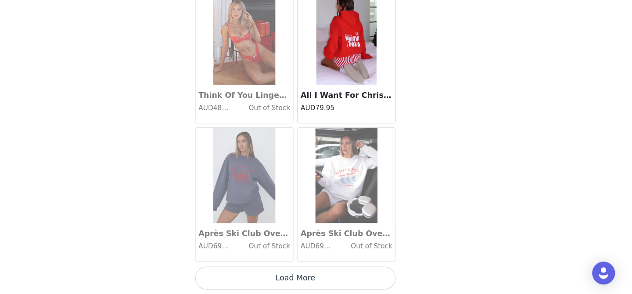
click at [316, 277] on button "Load More" at bounding box center [316, 279] width 184 height 21
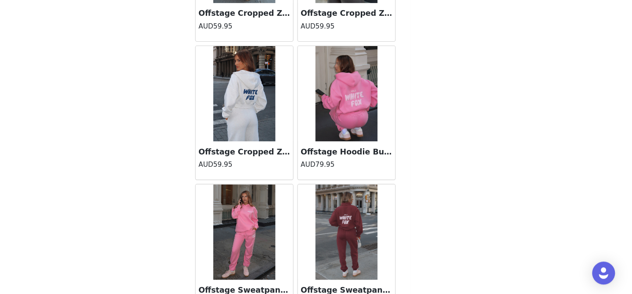
scroll to position [7416, 0]
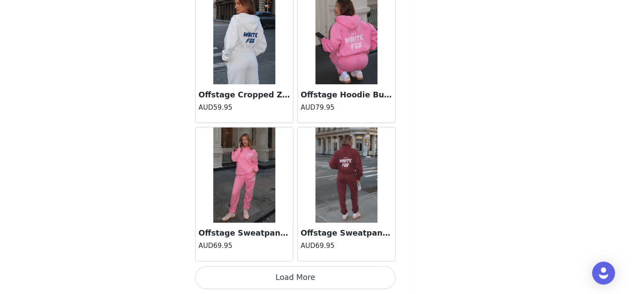
click at [316, 279] on button "Load More" at bounding box center [316, 279] width 184 height 21
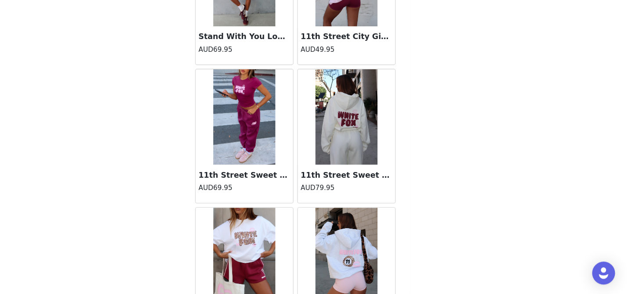
scroll to position [8690, 0]
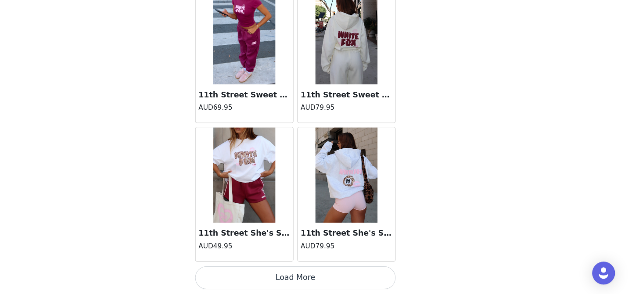
click at [314, 288] on button "Load More" at bounding box center [316, 279] width 184 height 21
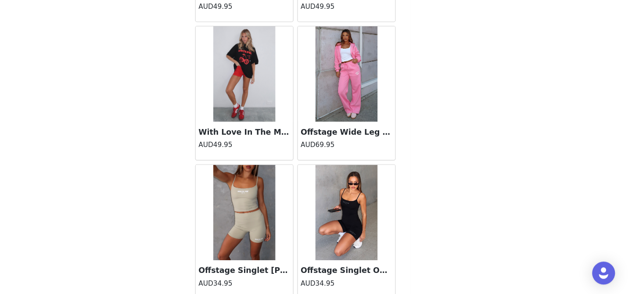
scroll to position [9963, 0]
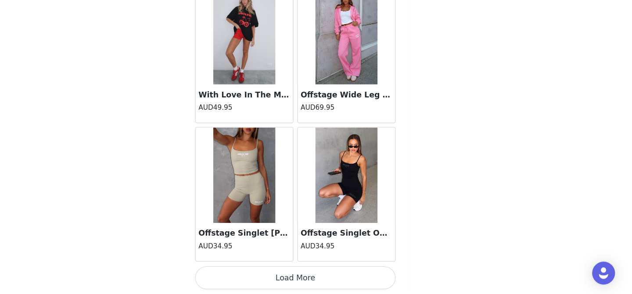
click at [314, 274] on button "Load More" at bounding box center [316, 279] width 184 height 21
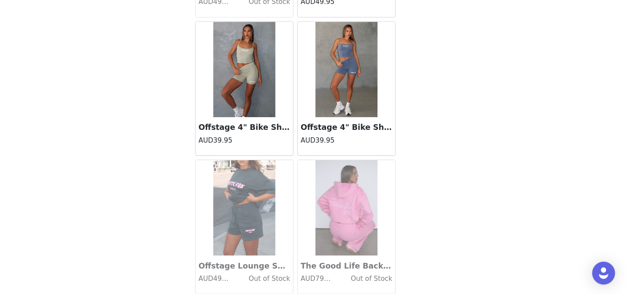
scroll to position [10696, 0]
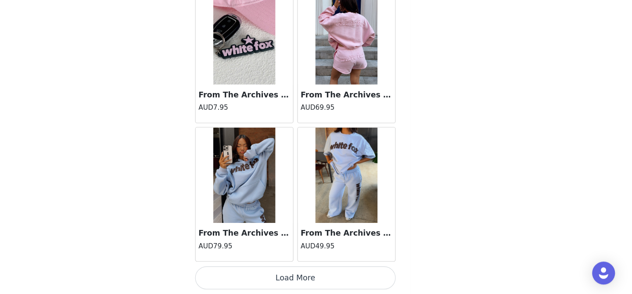
click at [315, 273] on button "Load More" at bounding box center [316, 279] width 184 height 21
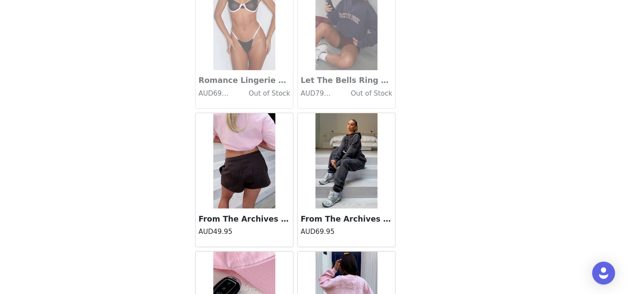
scroll to position [10994, 0]
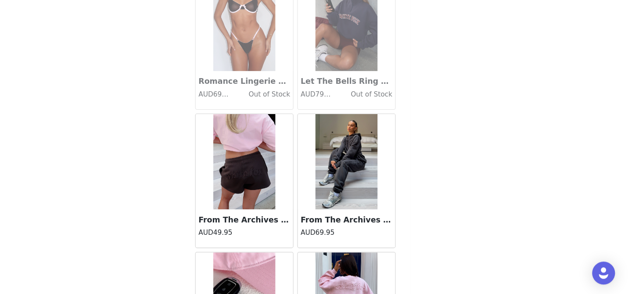
click at [284, 187] on img at bounding box center [269, 173] width 57 height 88
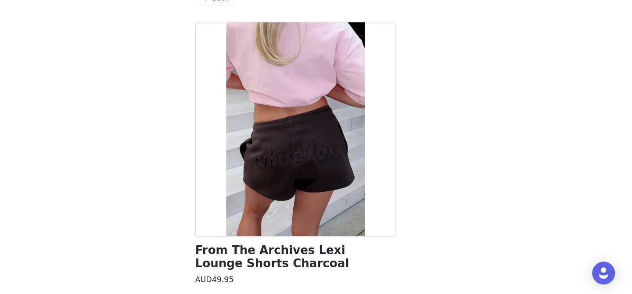
scroll to position [93, 0]
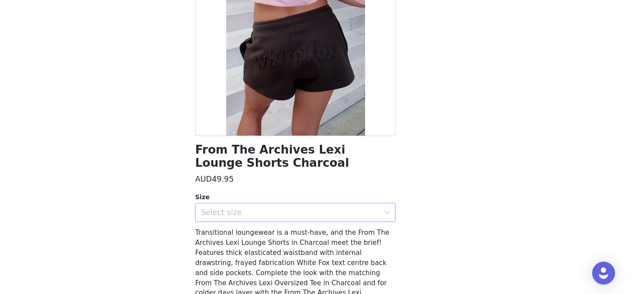
click at [281, 217] on div "Select size" at bounding box center [311, 219] width 164 height 9
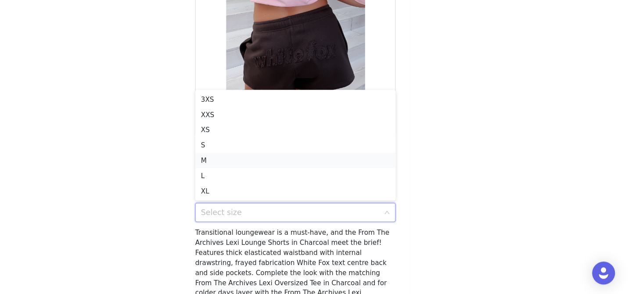
click at [247, 169] on li "M" at bounding box center [316, 171] width 184 height 14
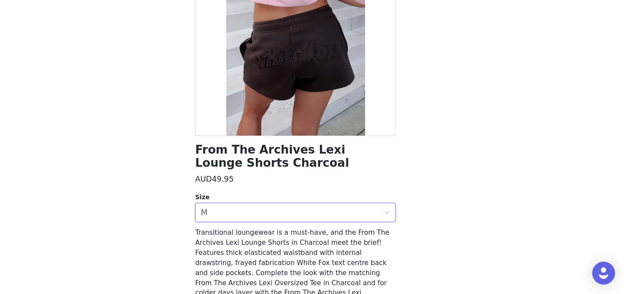
scroll to position [142, 0]
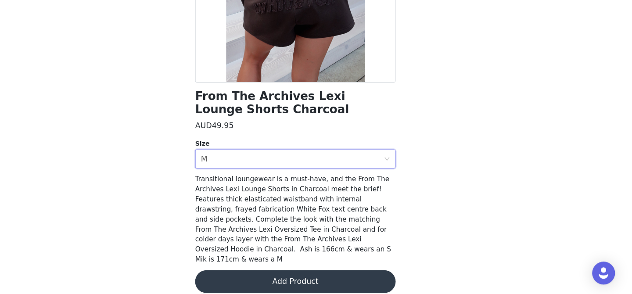
click at [290, 276] on button "Add Product" at bounding box center [316, 282] width 184 height 21
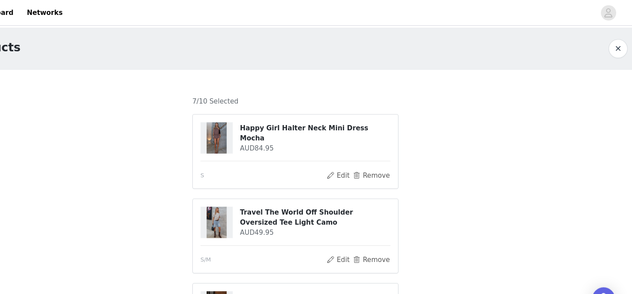
scroll to position [440, 0]
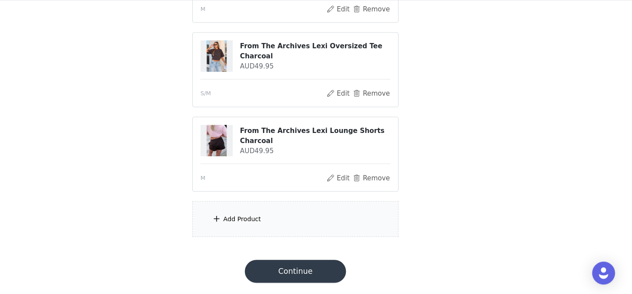
click at [288, 225] on div "Add Product" at bounding box center [316, 225] width 190 height 33
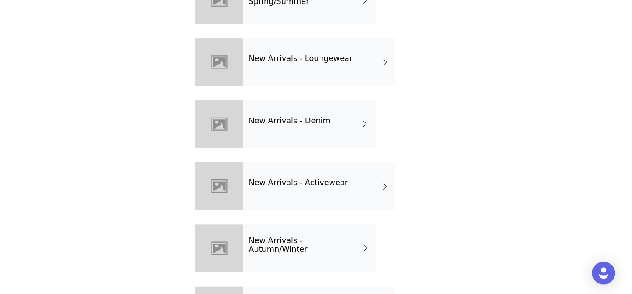
scroll to position [92, 0]
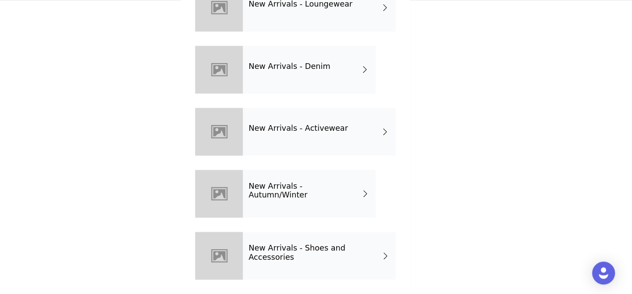
click at [332, 204] on div "New Arrivals - Autumn/Winter" at bounding box center [329, 202] width 122 height 44
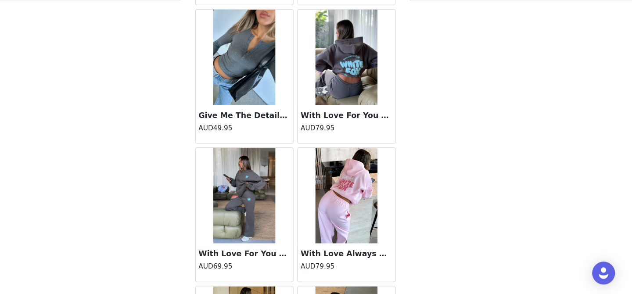
scroll to position [1049, 0]
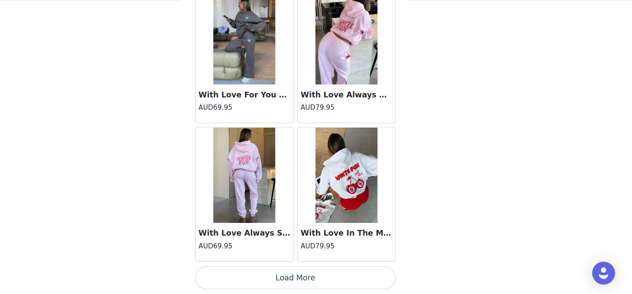
click at [316, 282] on button "Load More" at bounding box center [316, 279] width 184 height 21
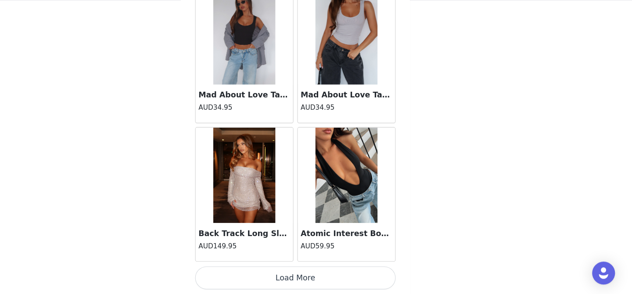
click at [318, 286] on button "Load More" at bounding box center [316, 279] width 184 height 21
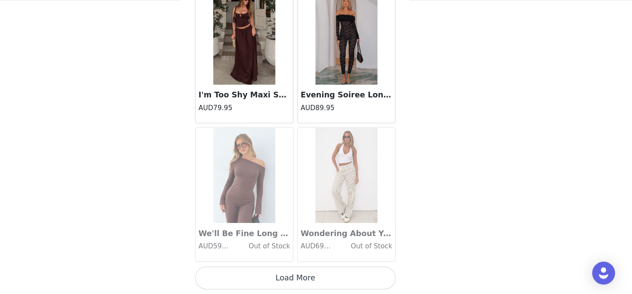
click at [314, 273] on button "Load More" at bounding box center [316, 279] width 184 height 21
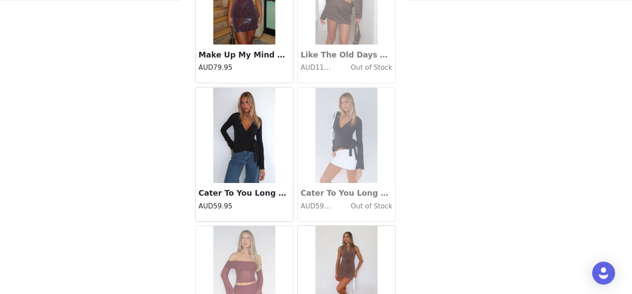
scroll to position [4870, 0]
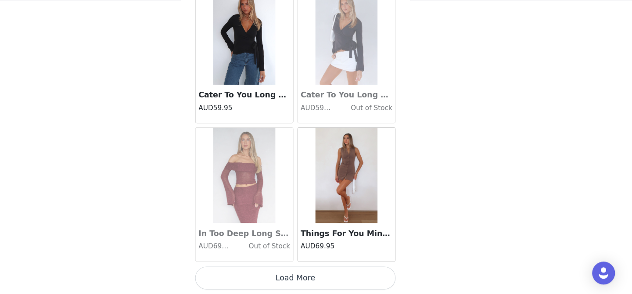
click at [314, 283] on button "Load More" at bounding box center [316, 279] width 184 height 21
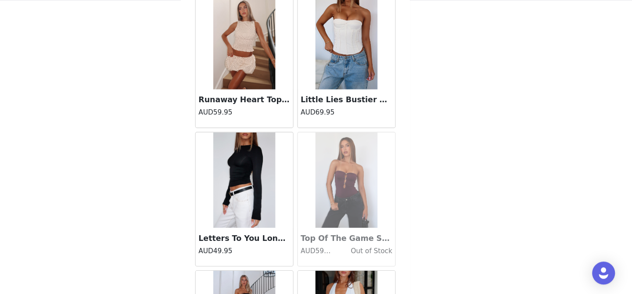
scroll to position [6143, 0]
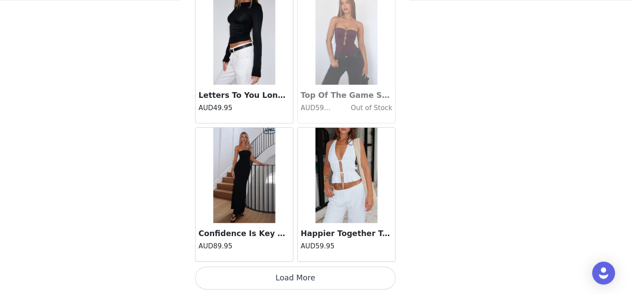
click at [316, 279] on button "Load More" at bounding box center [316, 279] width 184 height 21
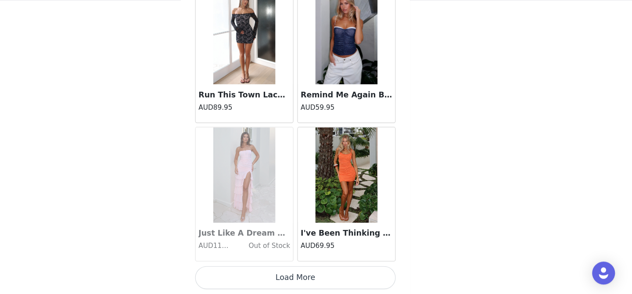
click at [316, 280] on button "Load More" at bounding box center [316, 279] width 184 height 21
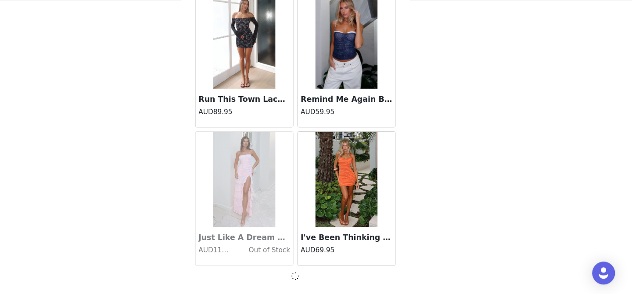
scroll to position [7412, 0]
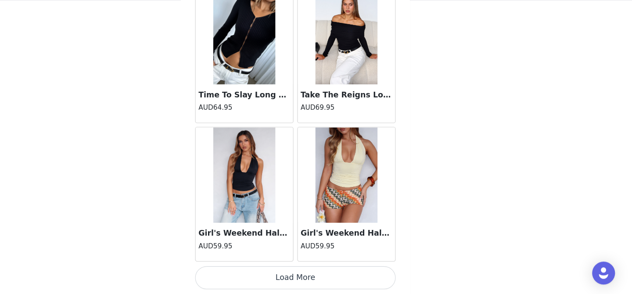
click at [315, 278] on button "Load More" at bounding box center [316, 279] width 184 height 21
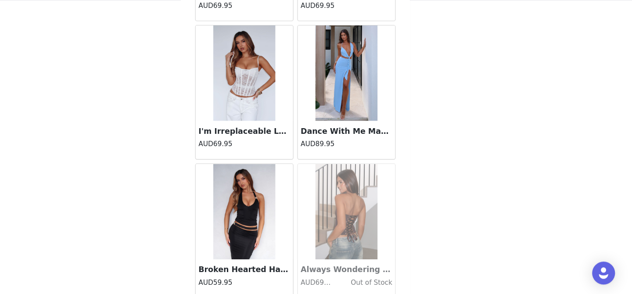
scroll to position [9963, 0]
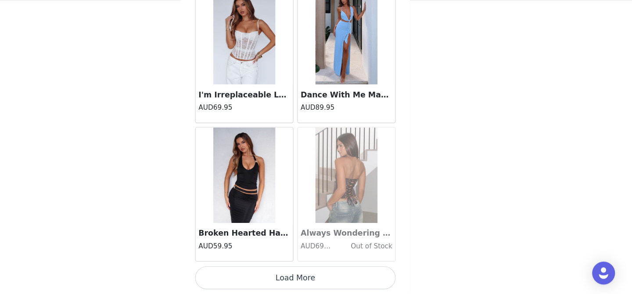
click at [315, 265] on div "Broken Hearted Halter Top Black AUD59.95" at bounding box center [269, 202] width 94 height 127
click at [316, 284] on button "Load More" at bounding box center [316, 279] width 184 height 21
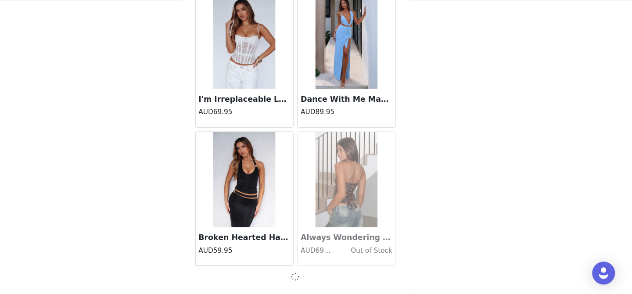
scroll to position [9959, 0]
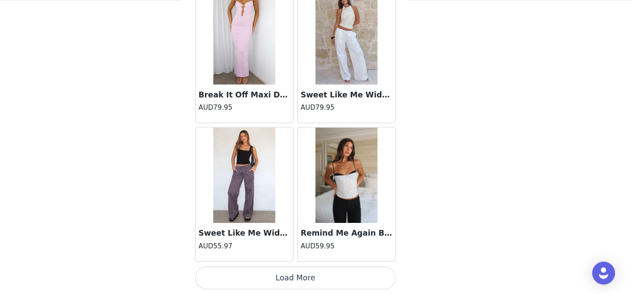
click at [316, 284] on button "Load More" at bounding box center [316, 279] width 184 height 21
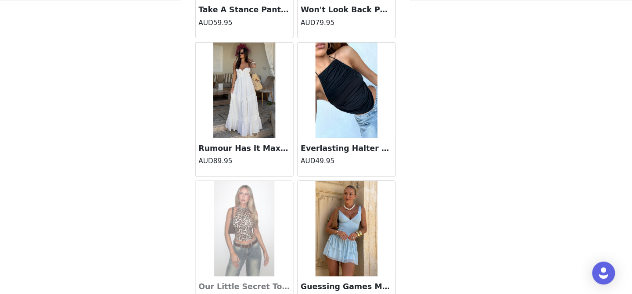
scroll to position [12510, 0]
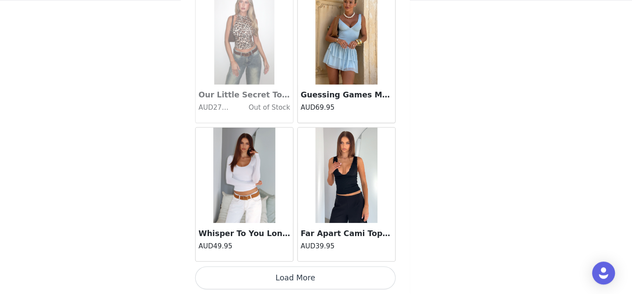
click at [316, 284] on button "Load More" at bounding box center [316, 279] width 184 height 21
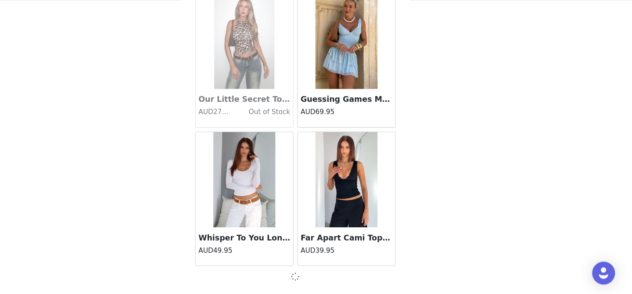
scroll to position [12506, 0]
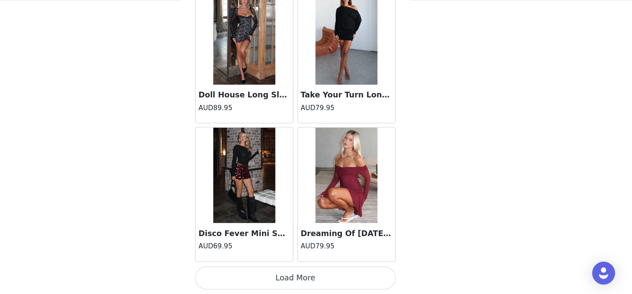
click at [316, 275] on button "Load More" at bounding box center [316, 279] width 184 height 21
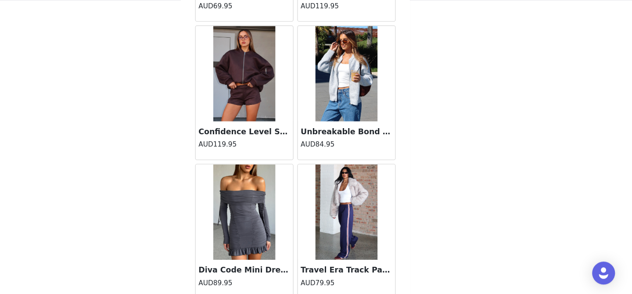
scroll to position [15056, 0]
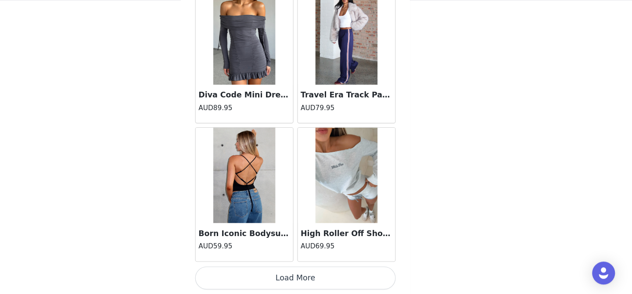
click at [316, 283] on button "Load More" at bounding box center [316, 279] width 184 height 21
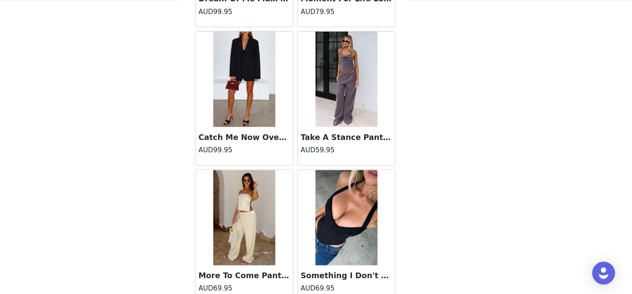
scroll to position [16039, 0]
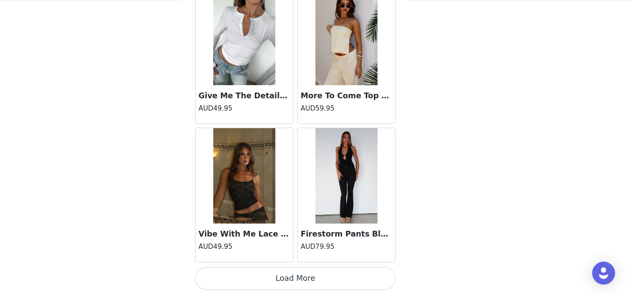
click at [315, 286] on button "Load More" at bounding box center [316, 279] width 184 height 21
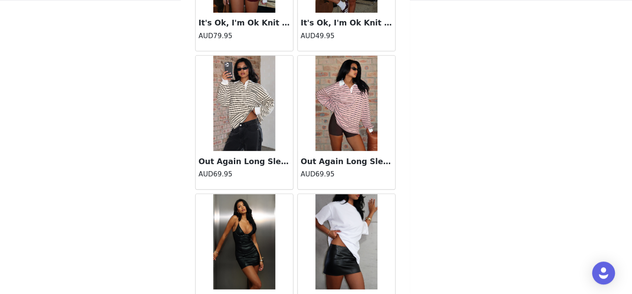
scroll to position [17603, 0]
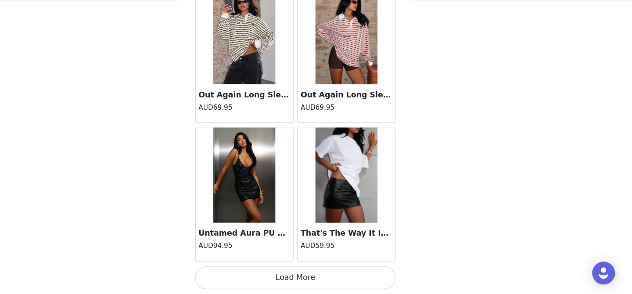
click at [315, 284] on button "Load More" at bounding box center [316, 279] width 184 height 21
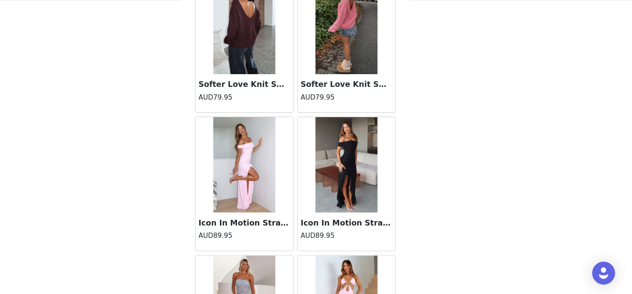
scroll to position [18877, 0]
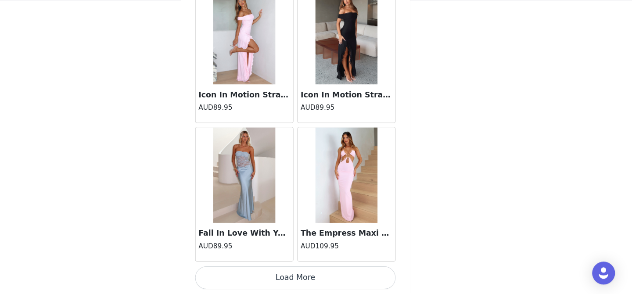
click at [317, 275] on button "Load More" at bounding box center [316, 279] width 184 height 21
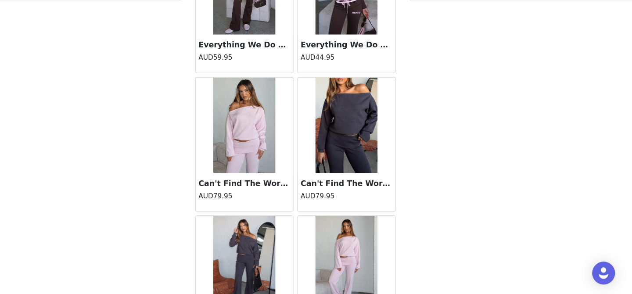
scroll to position [19941, 0]
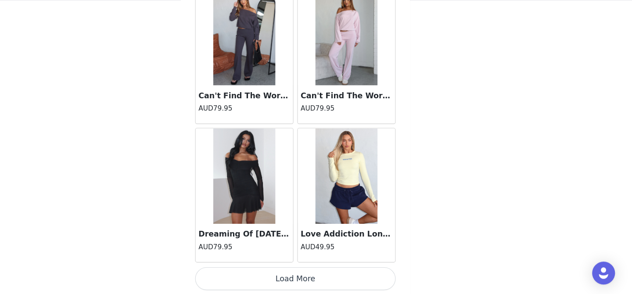
click at [317, 284] on button "Load More" at bounding box center [316, 280] width 184 height 21
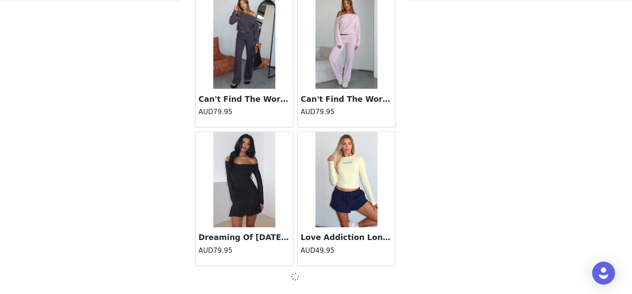
scroll to position [20146, 0]
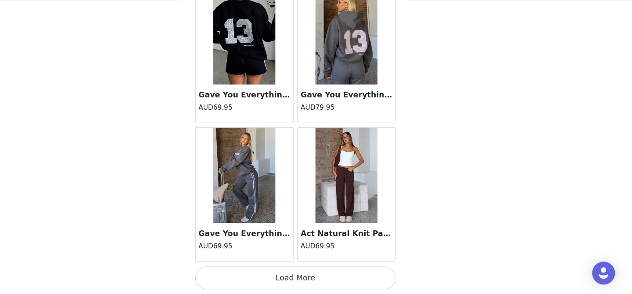
click at [317, 282] on button "Load More" at bounding box center [316, 279] width 184 height 21
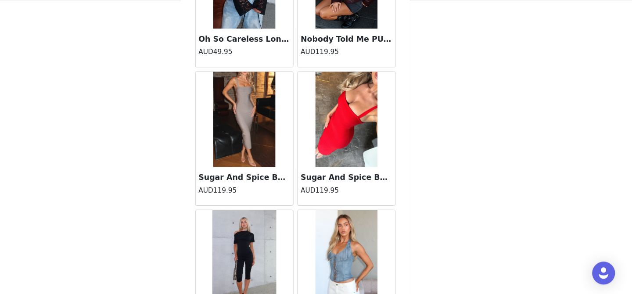
scroll to position [22697, 0]
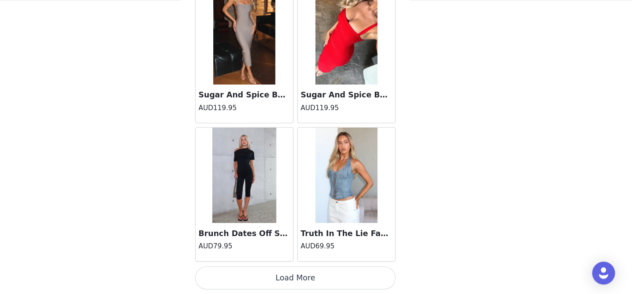
click at [317, 276] on button "Load More" at bounding box center [316, 279] width 184 height 21
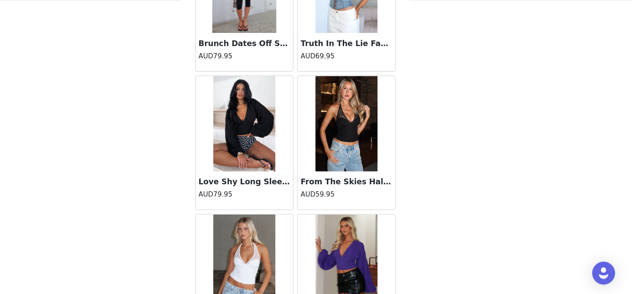
scroll to position [22873, 0]
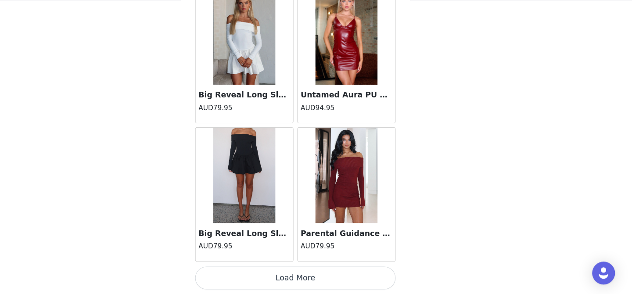
click at [317, 277] on button "Load More" at bounding box center [316, 279] width 184 height 21
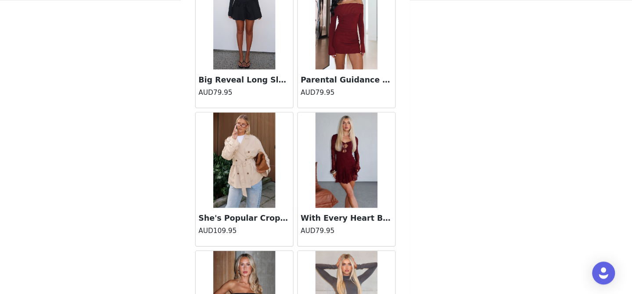
scroll to position [24141, 0]
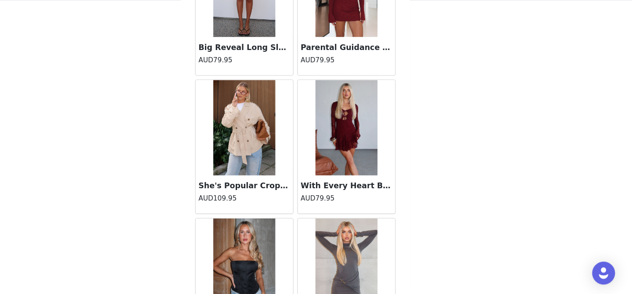
click at [283, 163] on img at bounding box center [269, 141] width 57 height 88
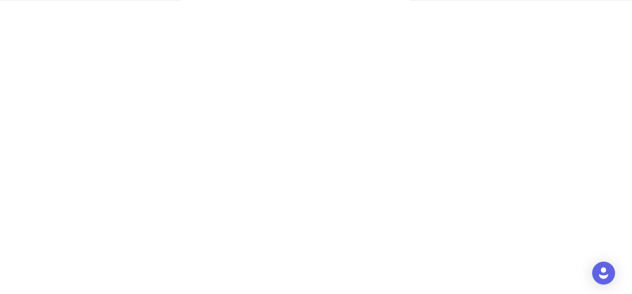
scroll to position [130, 0]
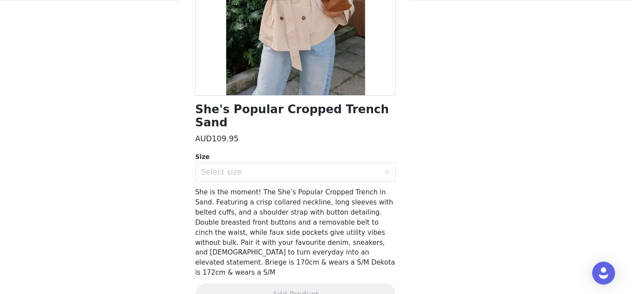
click at [283, 173] on div "Select size" at bounding box center [313, 181] width 168 height 17
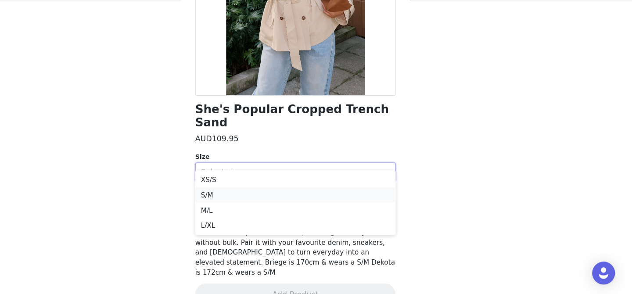
click at [265, 200] on li "S/M" at bounding box center [316, 203] width 184 height 14
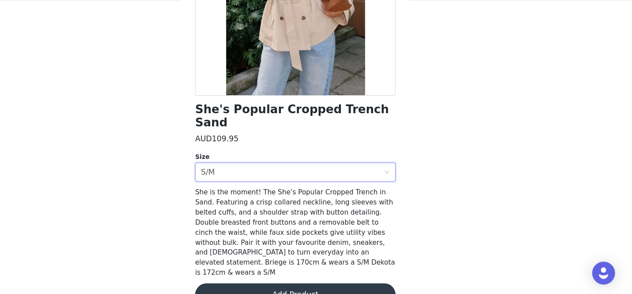
click at [296, 284] on button "Add Product" at bounding box center [316, 294] width 184 height 21
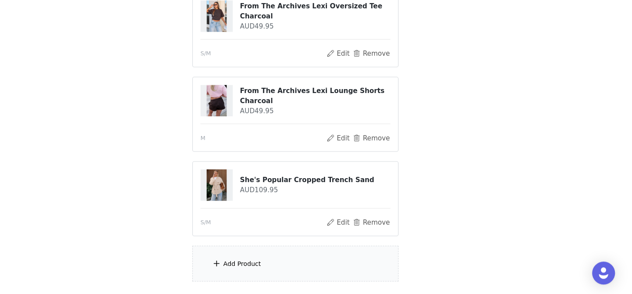
scroll to position [518, 0]
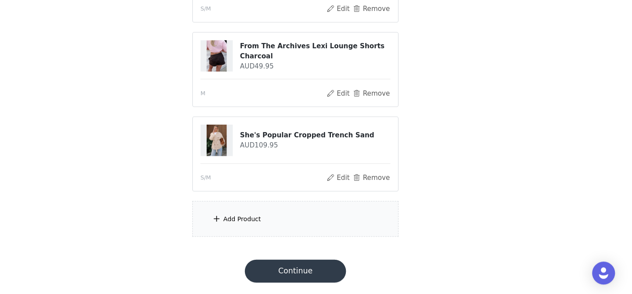
click at [303, 223] on div "Add Product" at bounding box center [316, 225] width 190 height 33
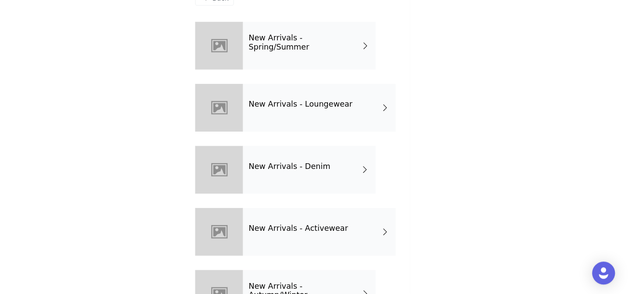
scroll to position [37, 0]
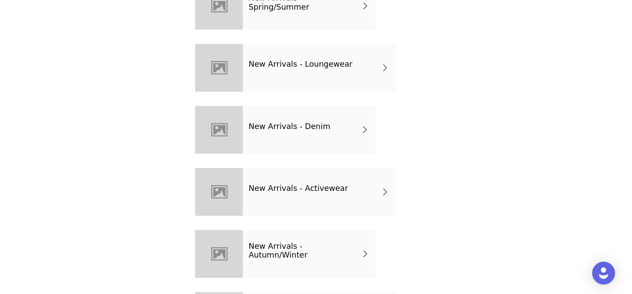
click at [314, 252] on h4 "New Arrivals - Autumn/Winter" at bounding box center [324, 254] width 103 height 16
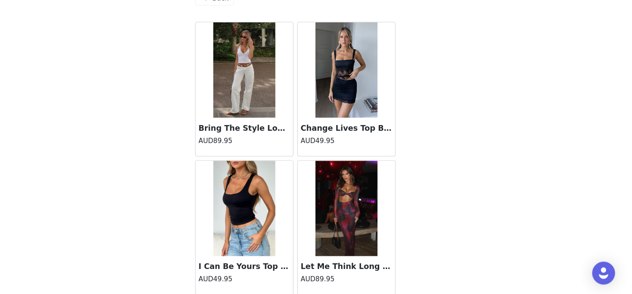
scroll to position [1049, 0]
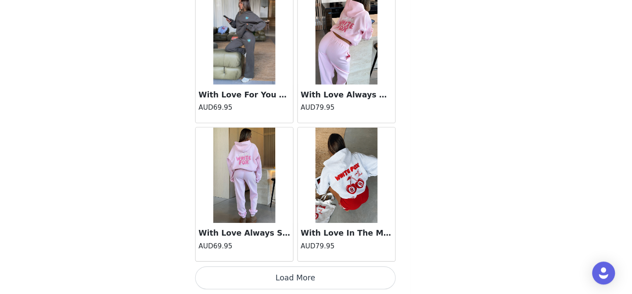
click at [315, 274] on button "Load More" at bounding box center [316, 279] width 184 height 21
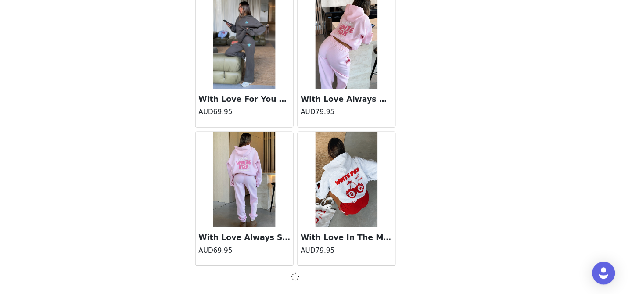
scroll to position [1045, 0]
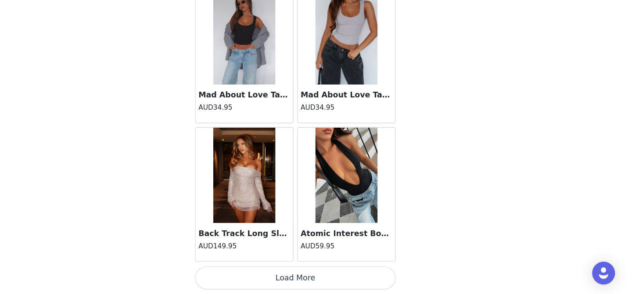
click at [315, 278] on button "Load More" at bounding box center [316, 279] width 184 height 21
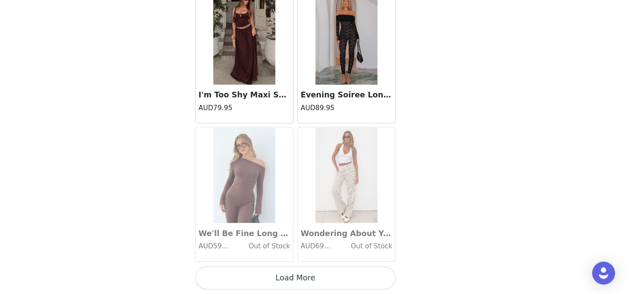
click at [315, 278] on button "Load More" at bounding box center [316, 279] width 184 height 21
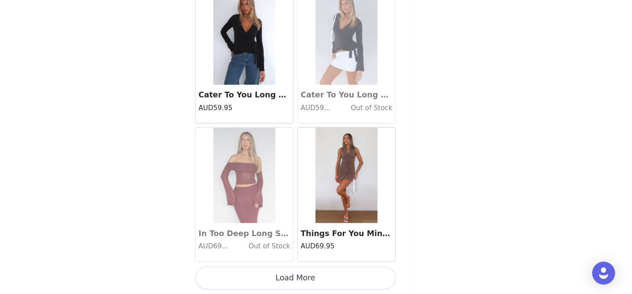
click at [315, 278] on button "Load More" at bounding box center [316, 279] width 184 height 21
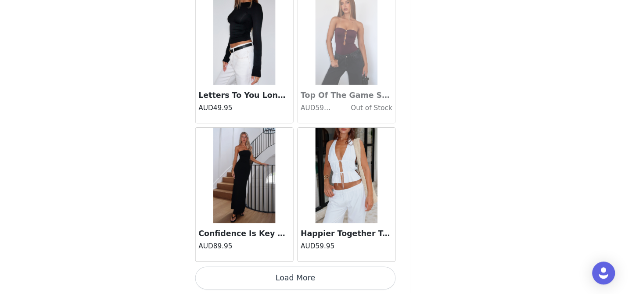
click at [317, 285] on button "Load More" at bounding box center [316, 279] width 184 height 21
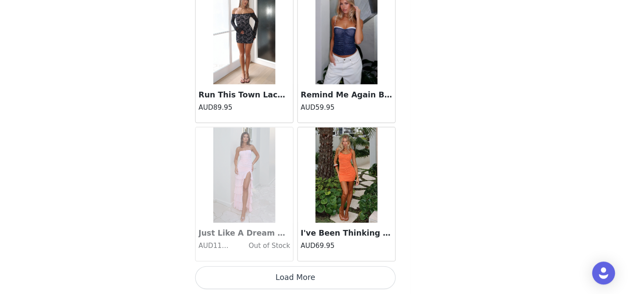
click at [317, 285] on button "Load More" at bounding box center [316, 279] width 184 height 21
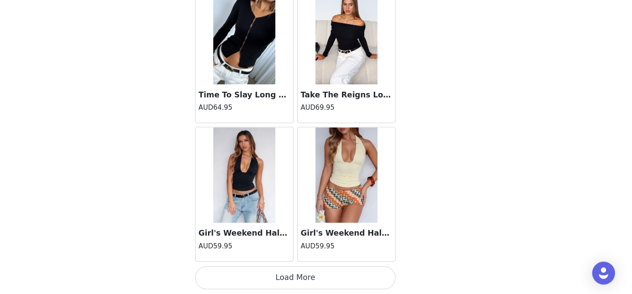
click at [317, 285] on button "Load More" at bounding box center [316, 279] width 184 height 21
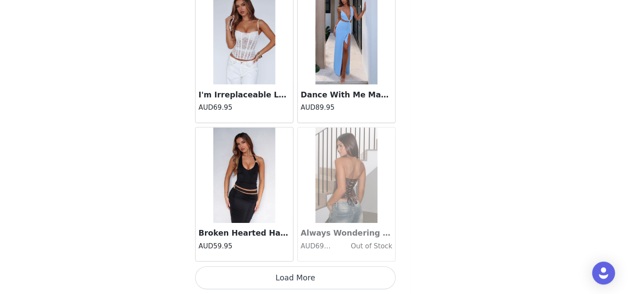
click at [317, 285] on button "Load More" at bounding box center [316, 279] width 184 height 21
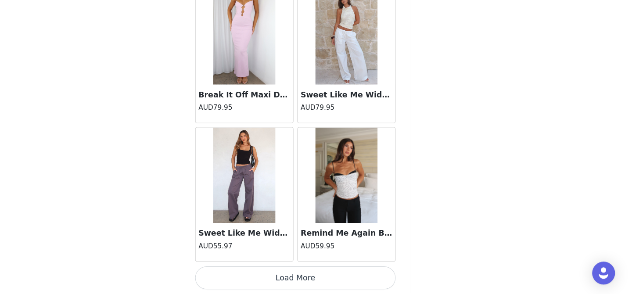
click at [317, 285] on button "Load More" at bounding box center [316, 279] width 184 height 21
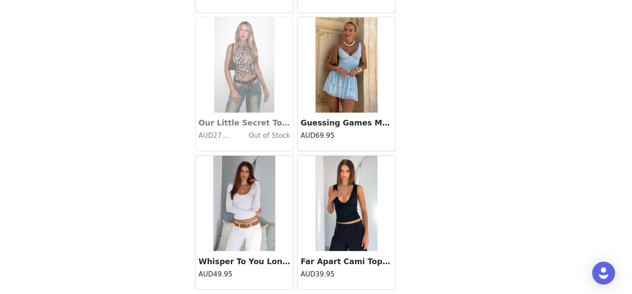
scroll to position [12510, 0]
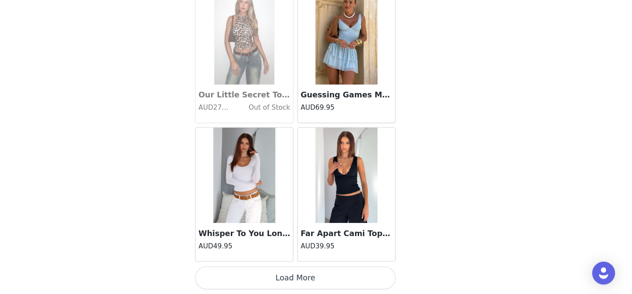
click at [316, 281] on button "Load More" at bounding box center [316, 279] width 184 height 21
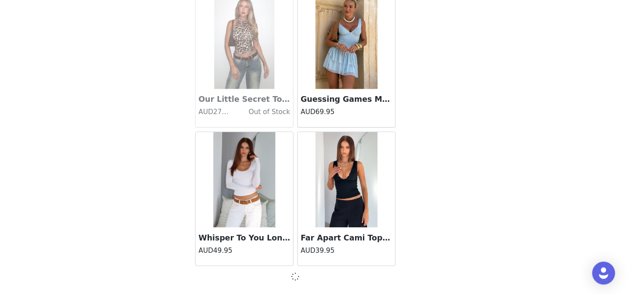
scroll to position [12506, 0]
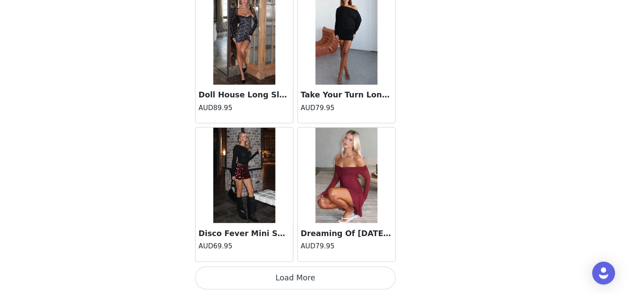
click at [316, 281] on button "Load More" at bounding box center [316, 279] width 184 height 21
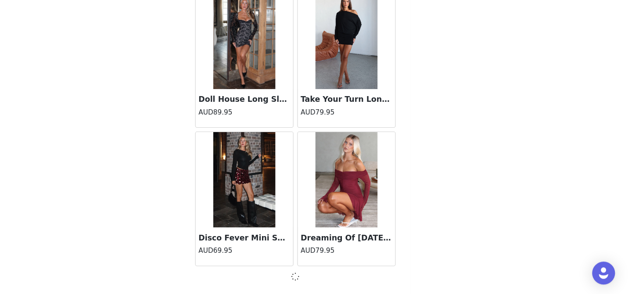
scroll to position [13779, 0]
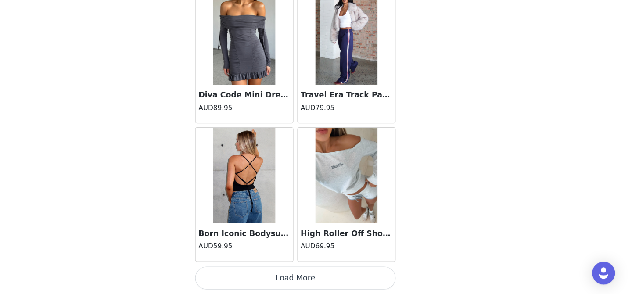
click at [317, 283] on button "Load More" at bounding box center [316, 279] width 184 height 21
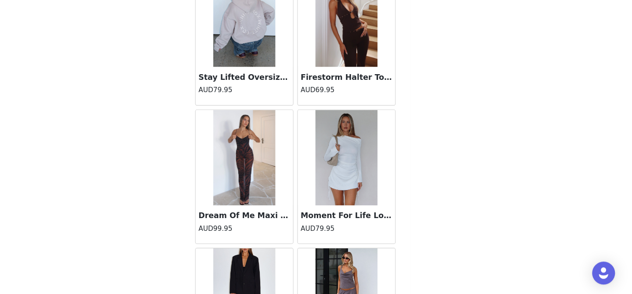
scroll to position [16330, 0]
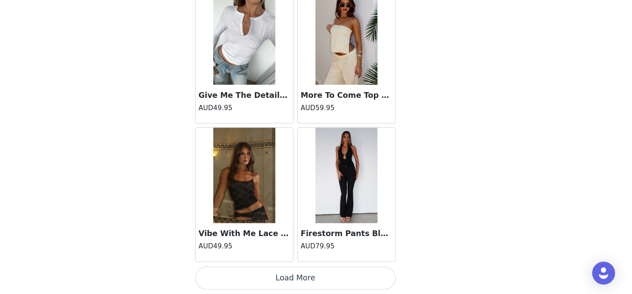
click at [316, 283] on button "Load More" at bounding box center [316, 279] width 184 height 21
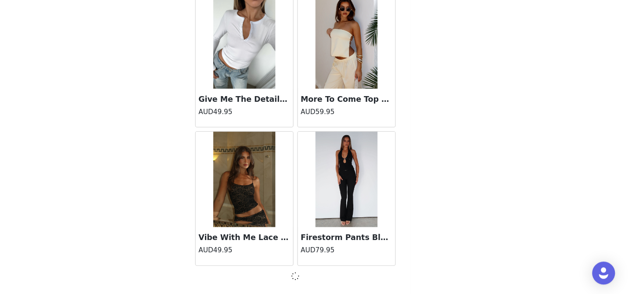
scroll to position [16326, 0]
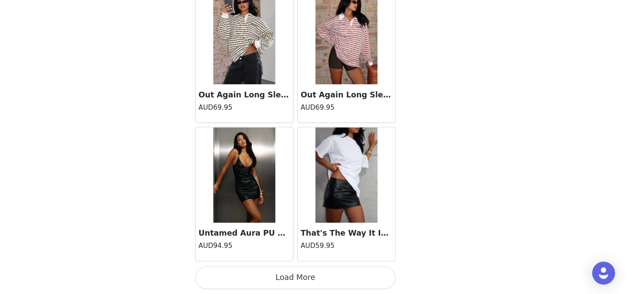
click at [316, 283] on button "Load More" at bounding box center [316, 279] width 184 height 21
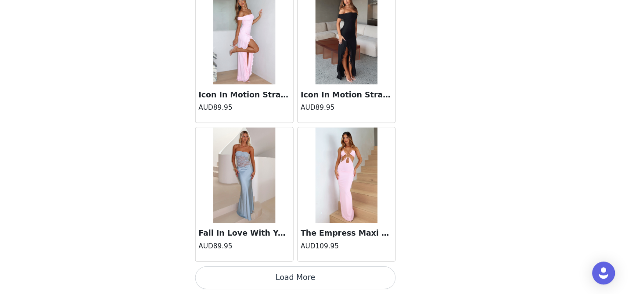
click at [316, 284] on button "Load More" at bounding box center [316, 279] width 184 height 21
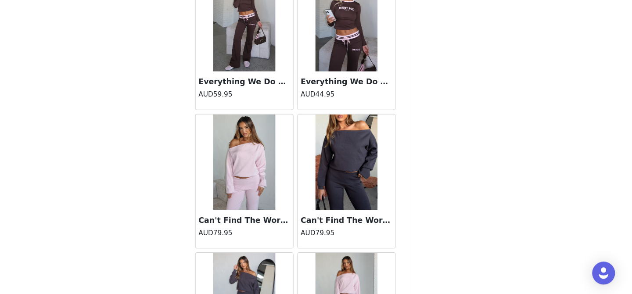
scroll to position [20150, 0]
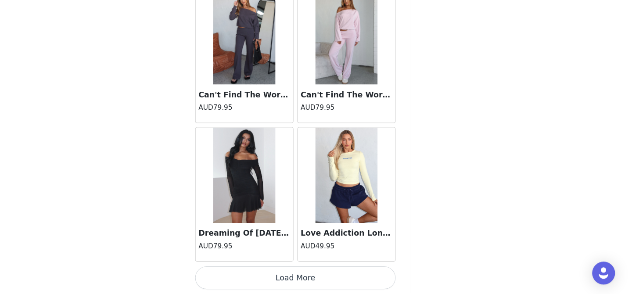
click at [316, 284] on button "Load More" at bounding box center [316, 279] width 184 height 21
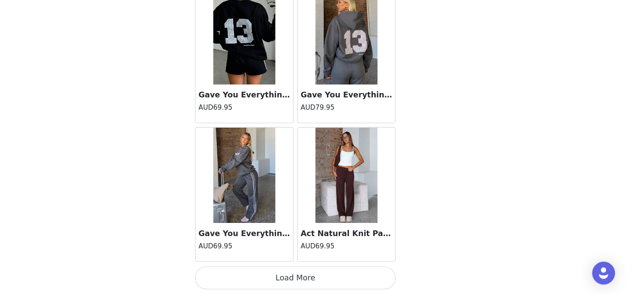
click at [316, 284] on button "Load More" at bounding box center [316, 279] width 184 height 21
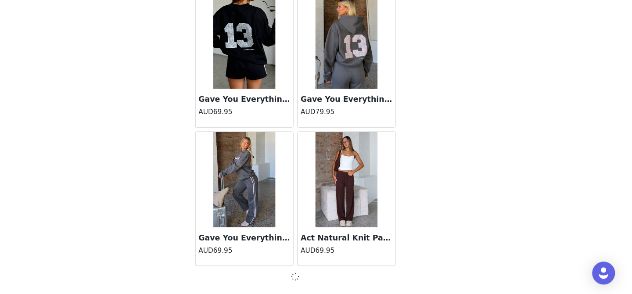
scroll to position [21419, 0]
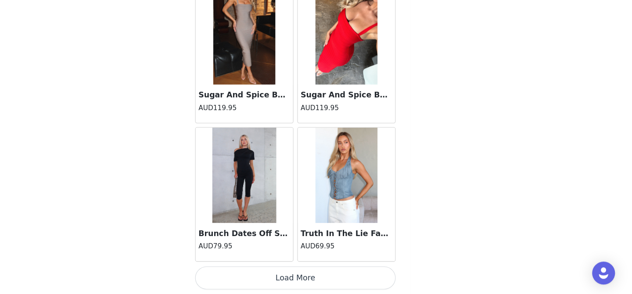
click at [316, 284] on button "Load More" at bounding box center [316, 279] width 184 height 21
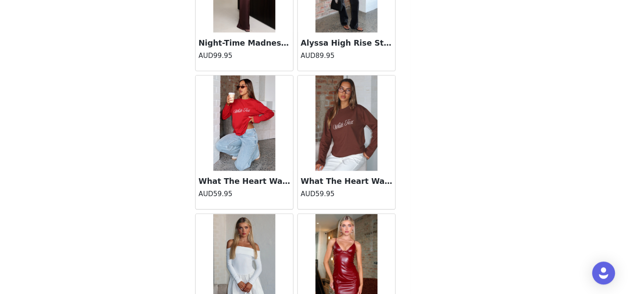
scroll to position [23970, 0]
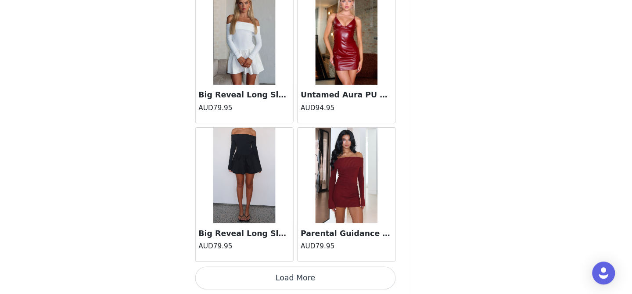
click at [316, 283] on button "Load More" at bounding box center [316, 279] width 184 height 21
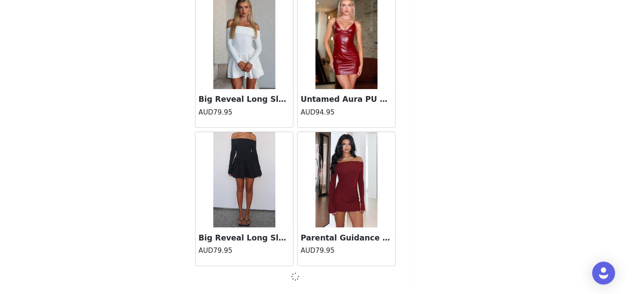
scroll to position [23966, 0]
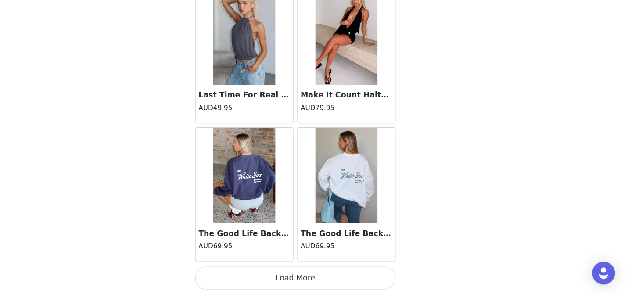
click at [316, 283] on button "Load More" at bounding box center [316, 279] width 184 height 21
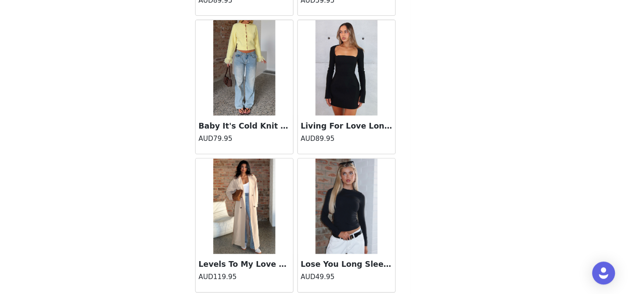
scroll to position [26234, 0]
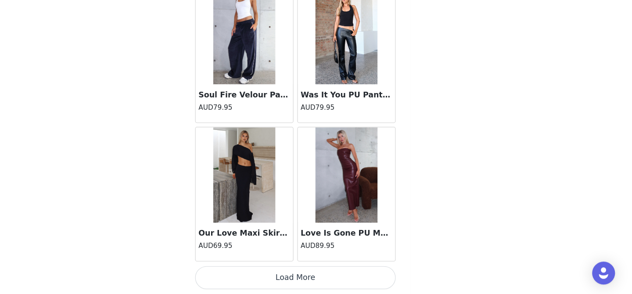
click at [316, 287] on button "Load More" at bounding box center [316, 279] width 184 height 21
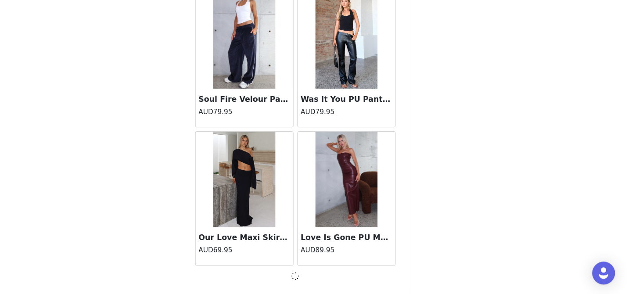
scroll to position [26513, 0]
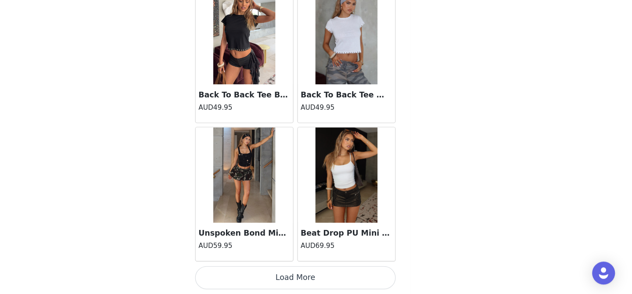
click at [316, 287] on button "Load More" at bounding box center [316, 279] width 184 height 21
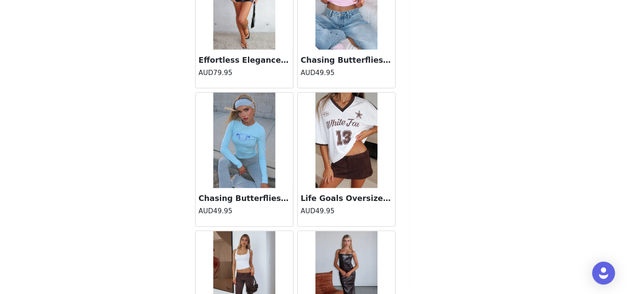
scroll to position [28115, 0]
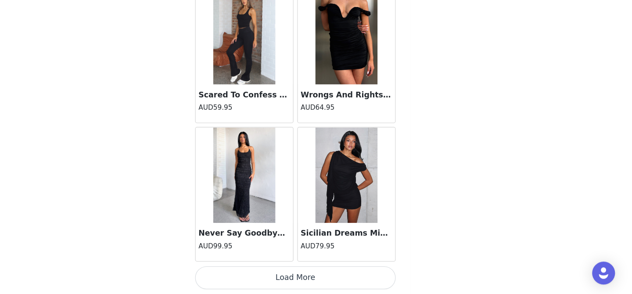
click at [316, 287] on button "Load More" at bounding box center [316, 279] width 184 height 21
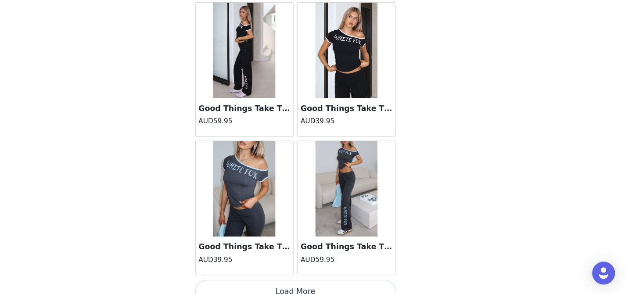
scroll to position [30337, 0]
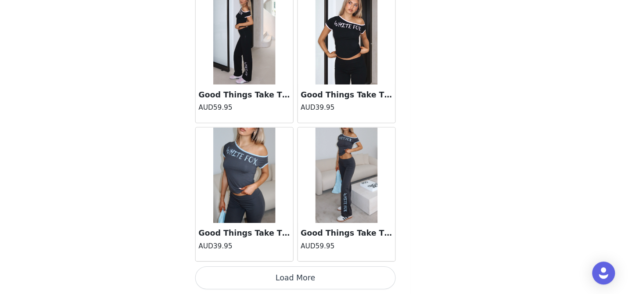
click at [316, 283] on button "Load More" at bounding box center [316, 279] width 184 height 21
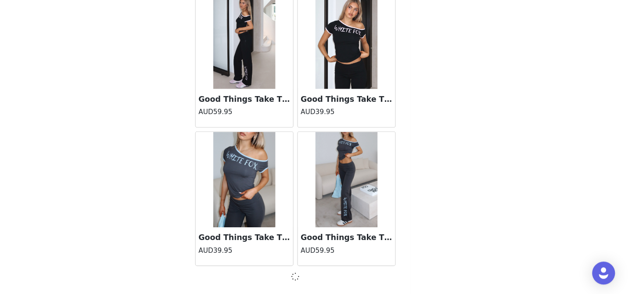
scroll to position [30333, 0]
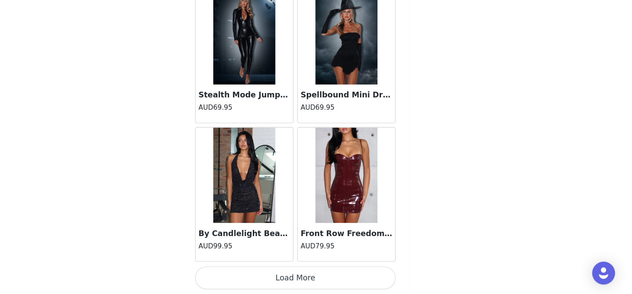
click at [316, 283] on button "Load More" at bounding box center [316, 279] width 184 height 21
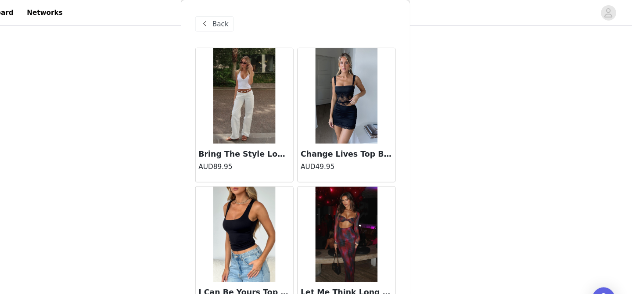
scroll to position [0, 0]
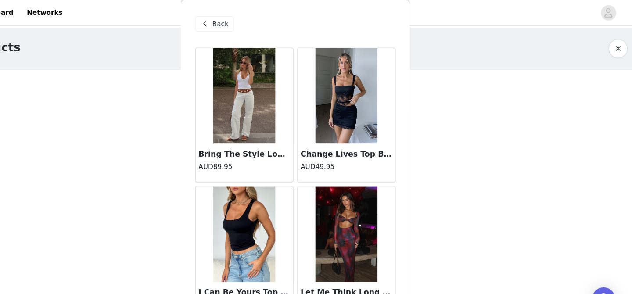
click at [249, 21] on span "Back" at bounding box center [247, 22] width 15 height 9
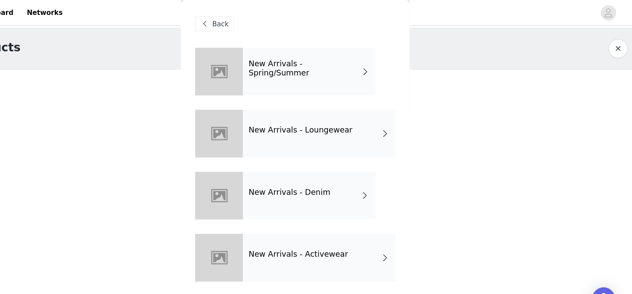
click at [355, 78] on div "New Arrivals - Spring/Summer" at bounding box center [329, 66] width 122 height 44
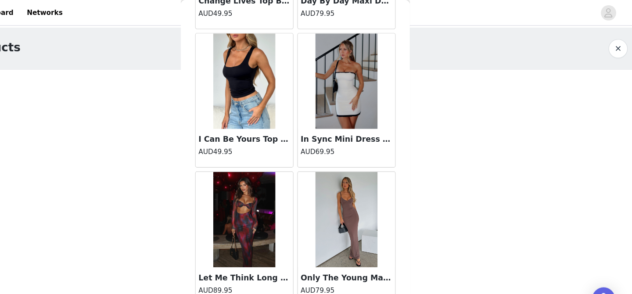
scroll to position [145, 0]
